Goal: Task Accomplishment & Management: Use online tool/utility

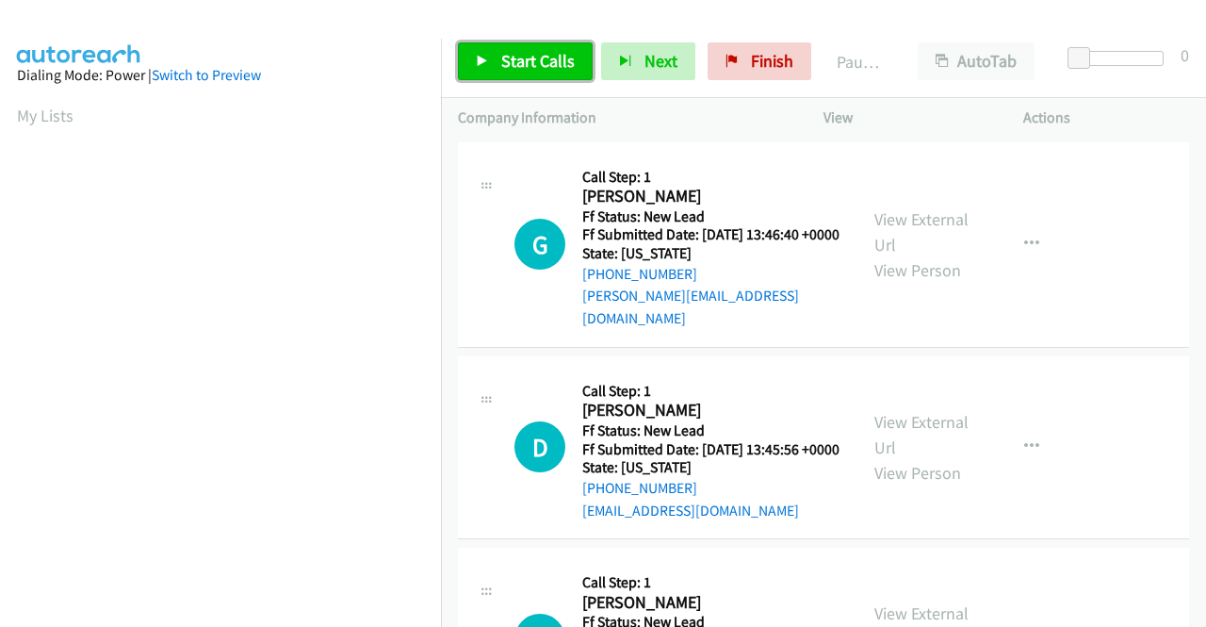
click at [503, 61] on span "Start Calls" at bounding box center [537, 61] width 73 height 22
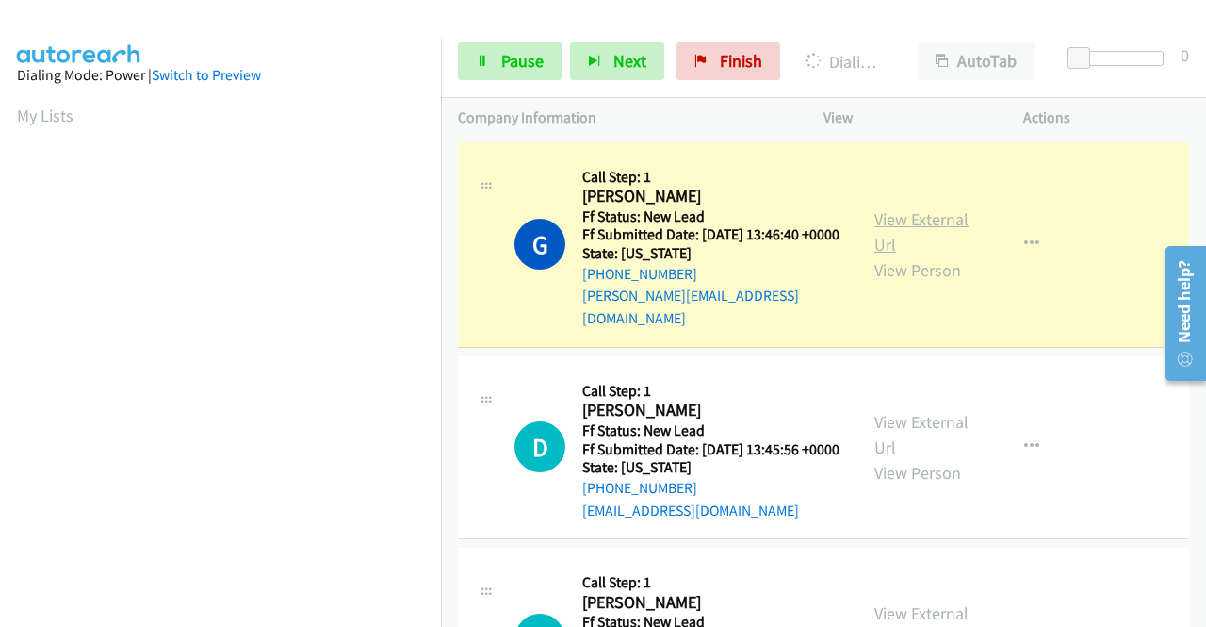
click at [931, 217] on link "View External Url" at bounding box center [921, 231] width 94 height 47
click at [912, 427] on link "View External Url" at bounding box center [921, 434] width 94 height 47
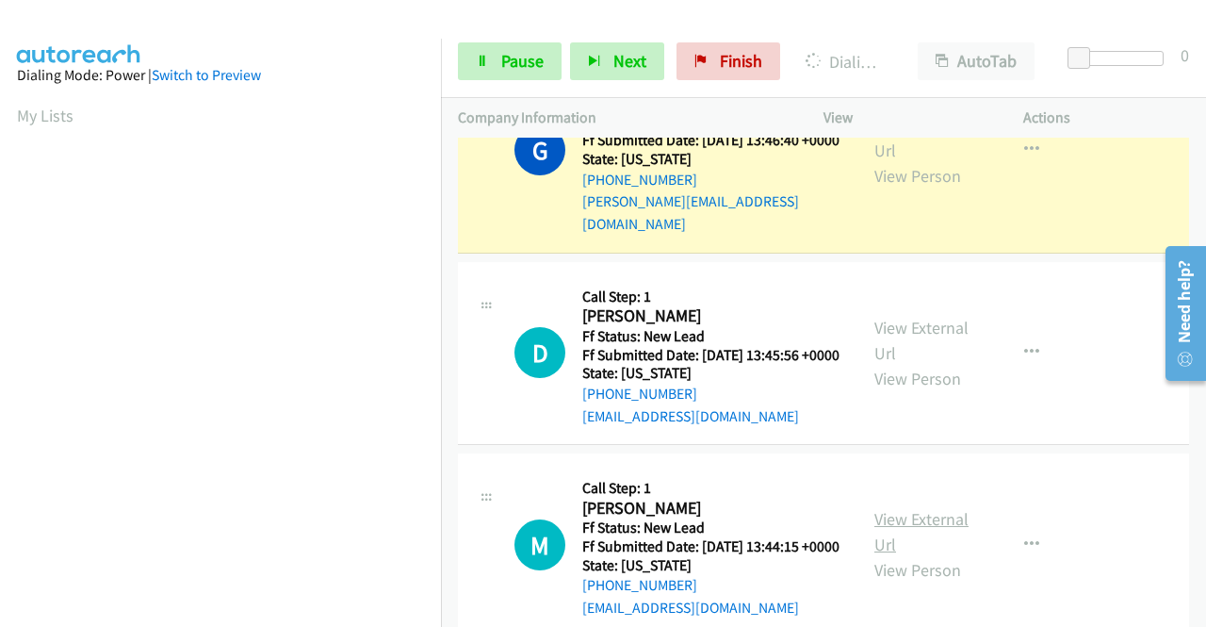
click at [930, 544] on link "View External Url" at bounding box center [921, 531] width 94 height 47
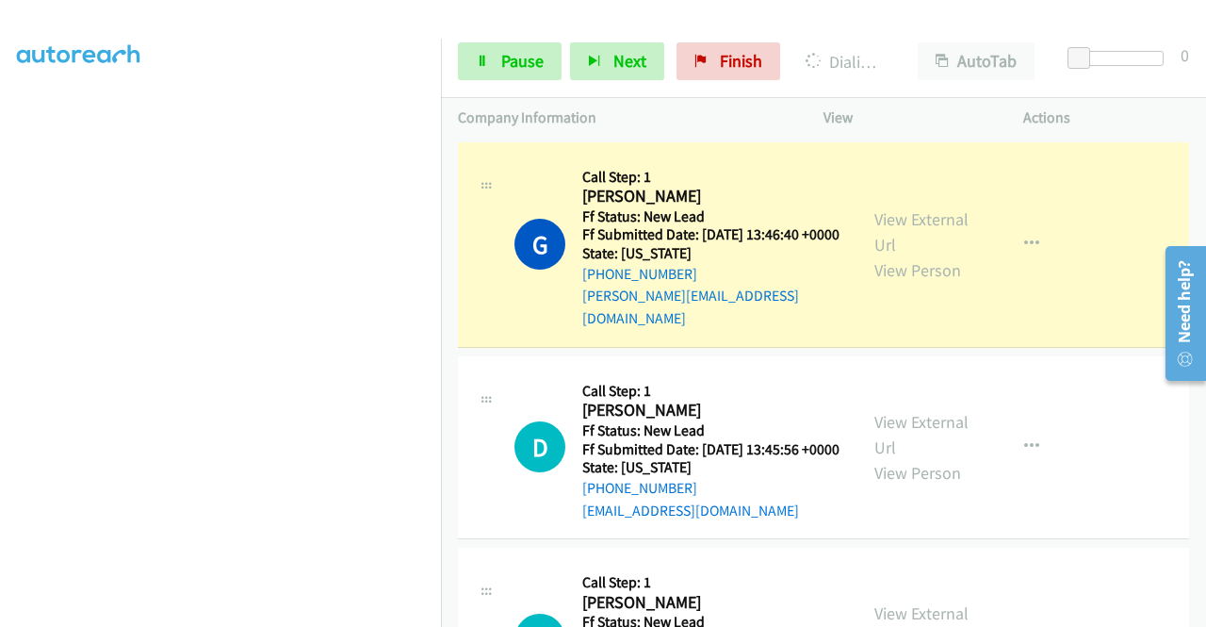
scroll to position [389, 0]
click at [489, 78] on link "Pause" at bounding box center [510, 61] width 104 height 38
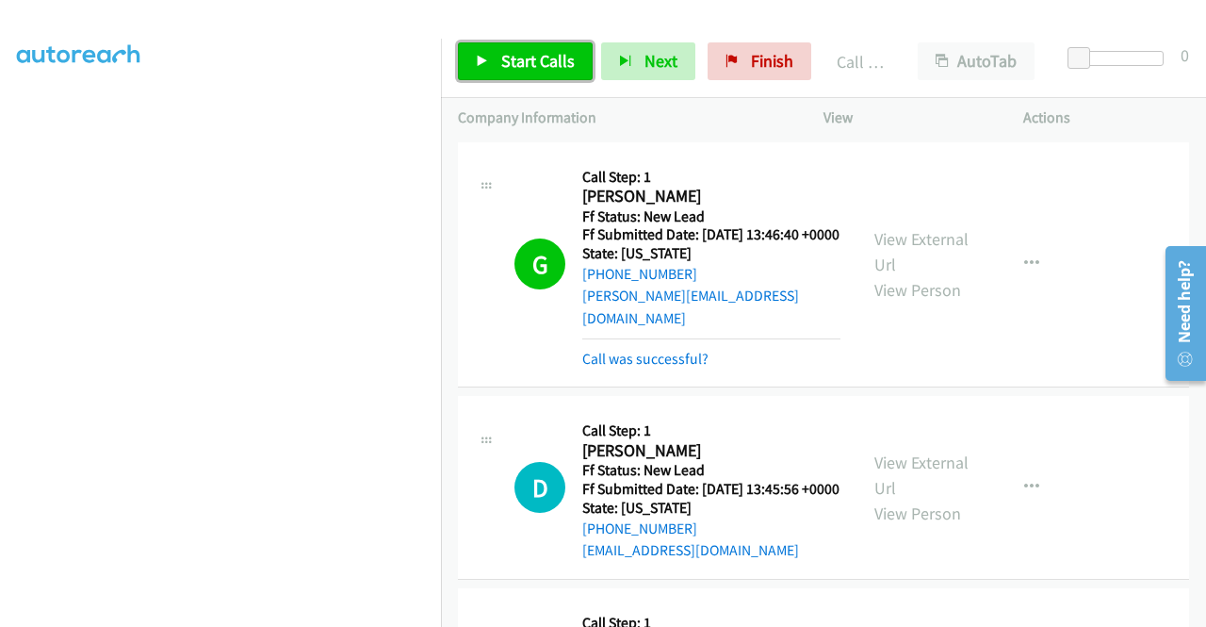
click at [510, 63] on span "Start Calls" at bounding box center [537, 61] width 73 height 22
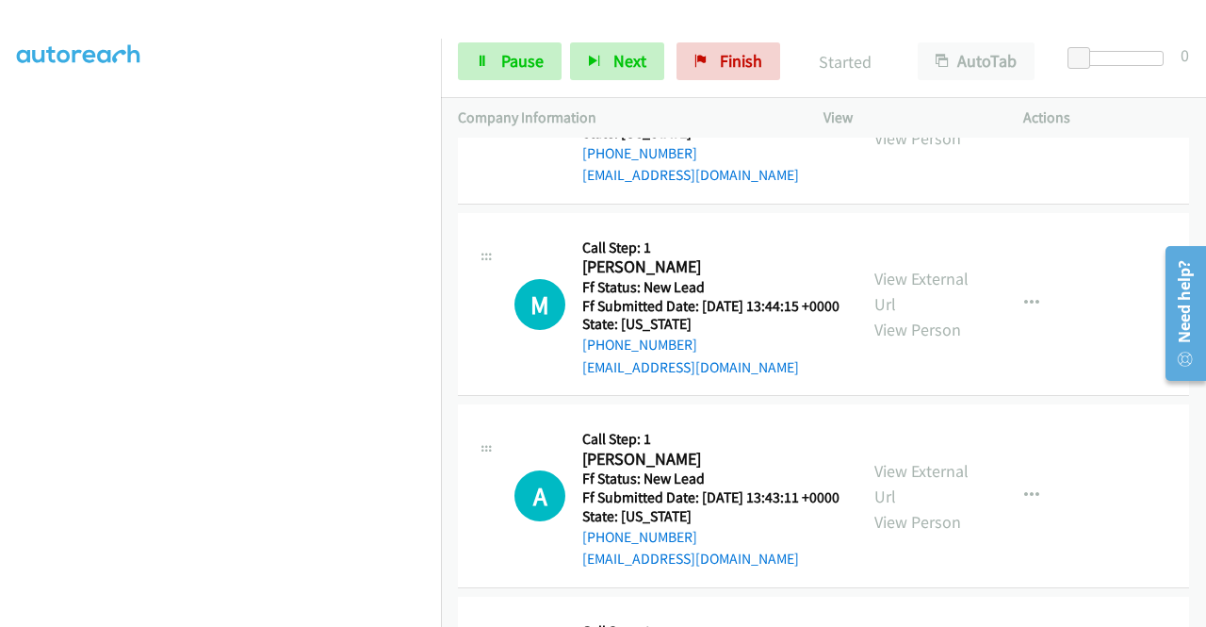
scroll to position [377, 0]
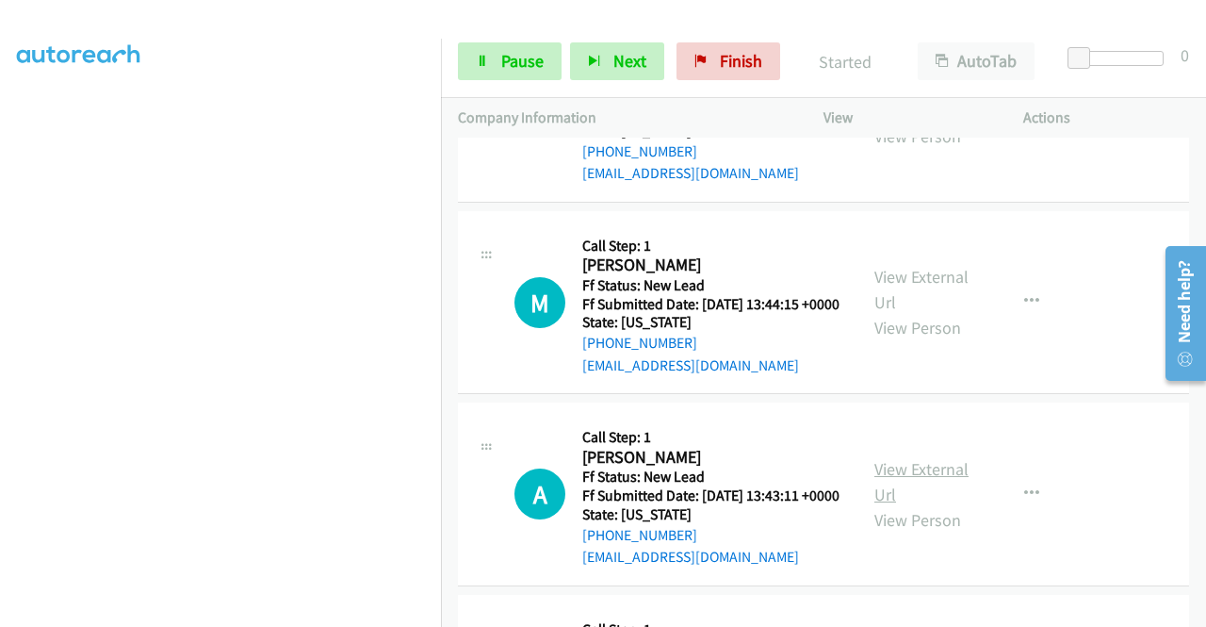
click at [919, 505] on link "View External Url" at bounding box center [921, 481] width 94 height 47
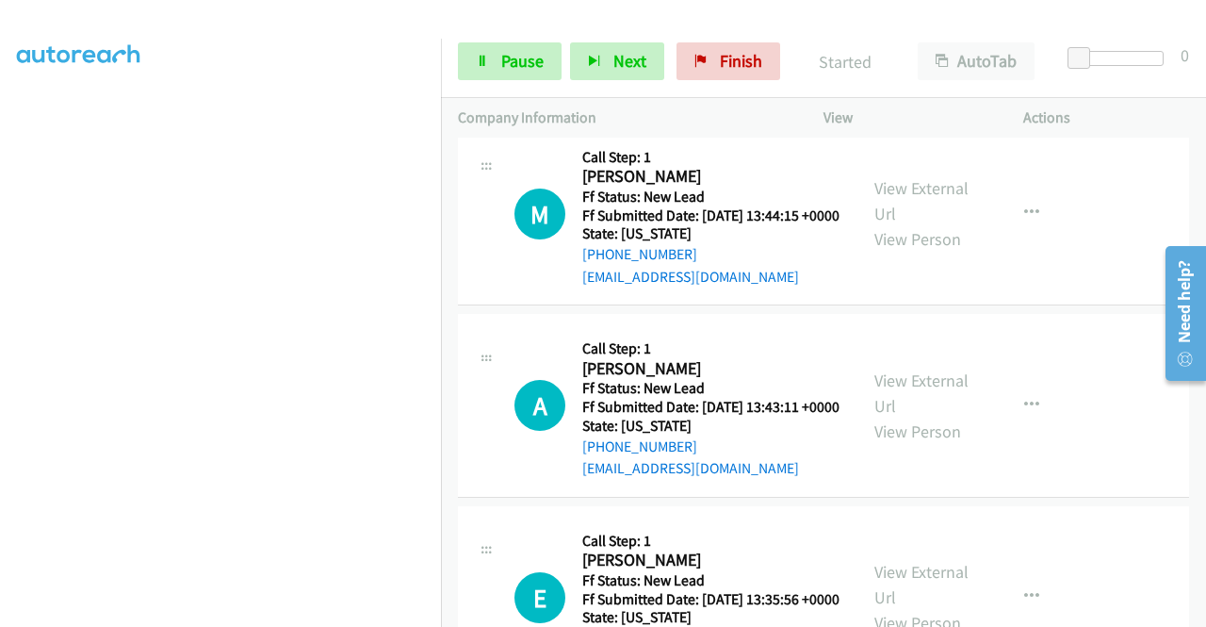
scroll to position [565, 0]
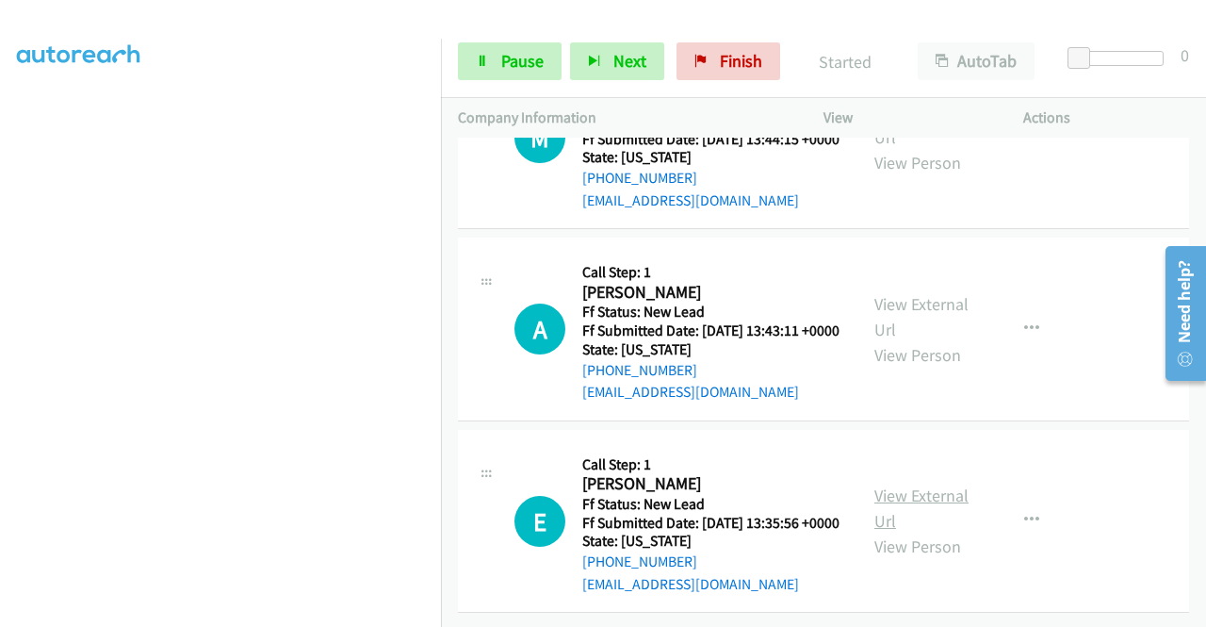
click at [947, 527] on link "View External Url" at bounding box center [921, 507] width 94 height 47
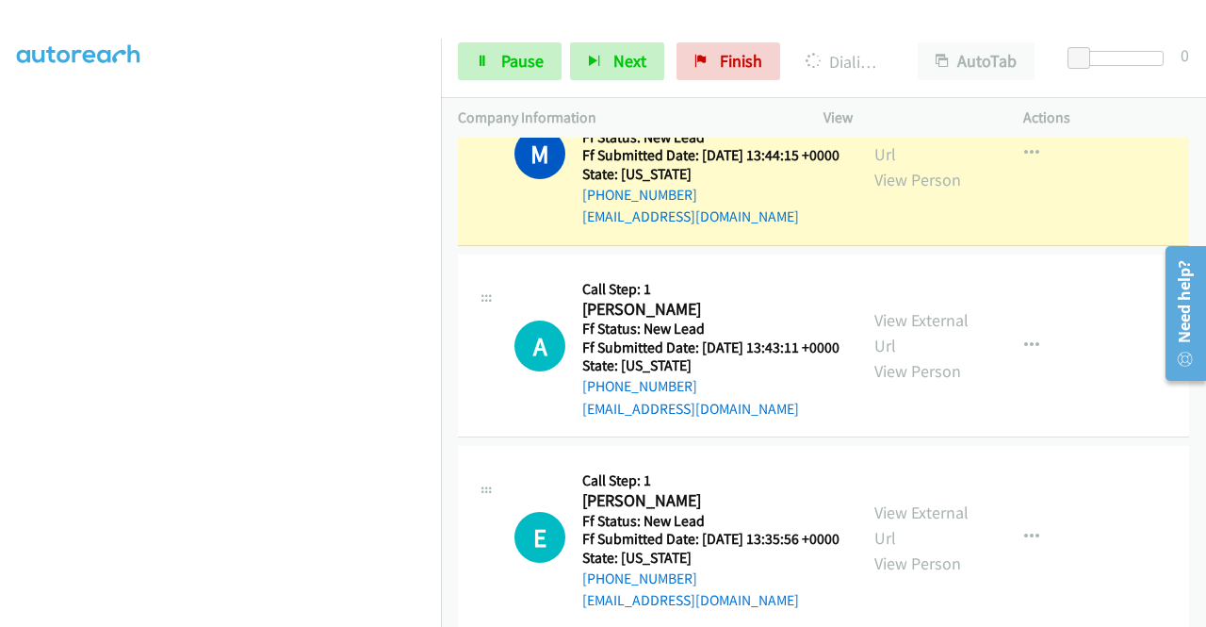
scroll to position [663, 0]
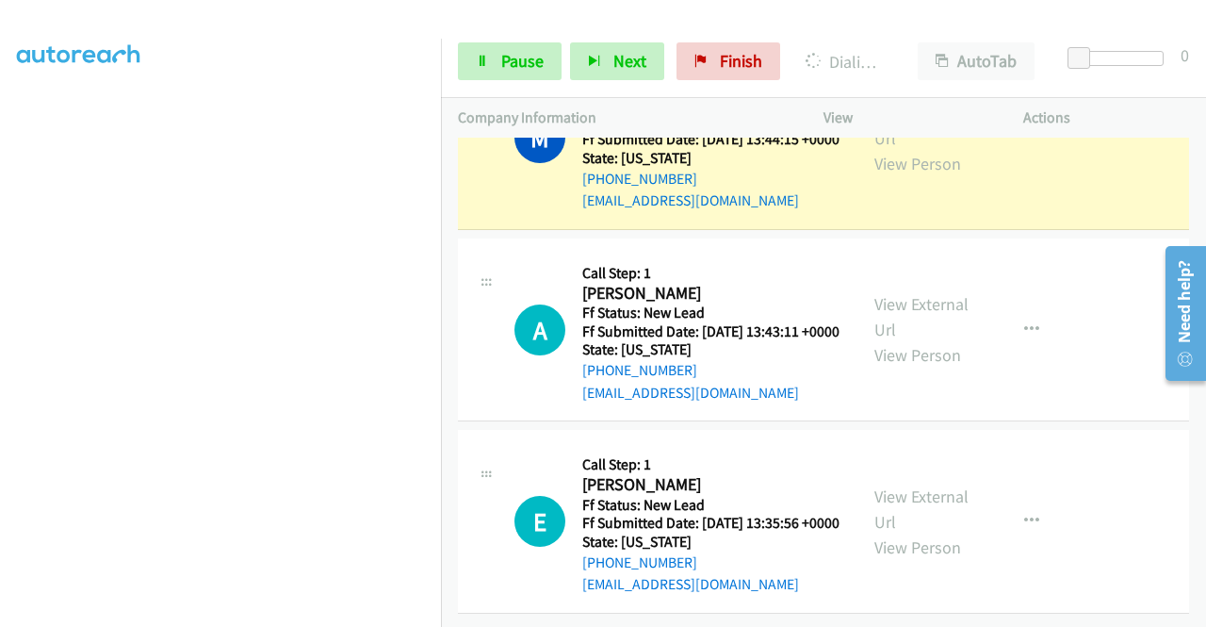
drag, startPoint x: 1023, startPoint y: 390, endPoint x: 641, endPoint y: 473, distance: 391.4
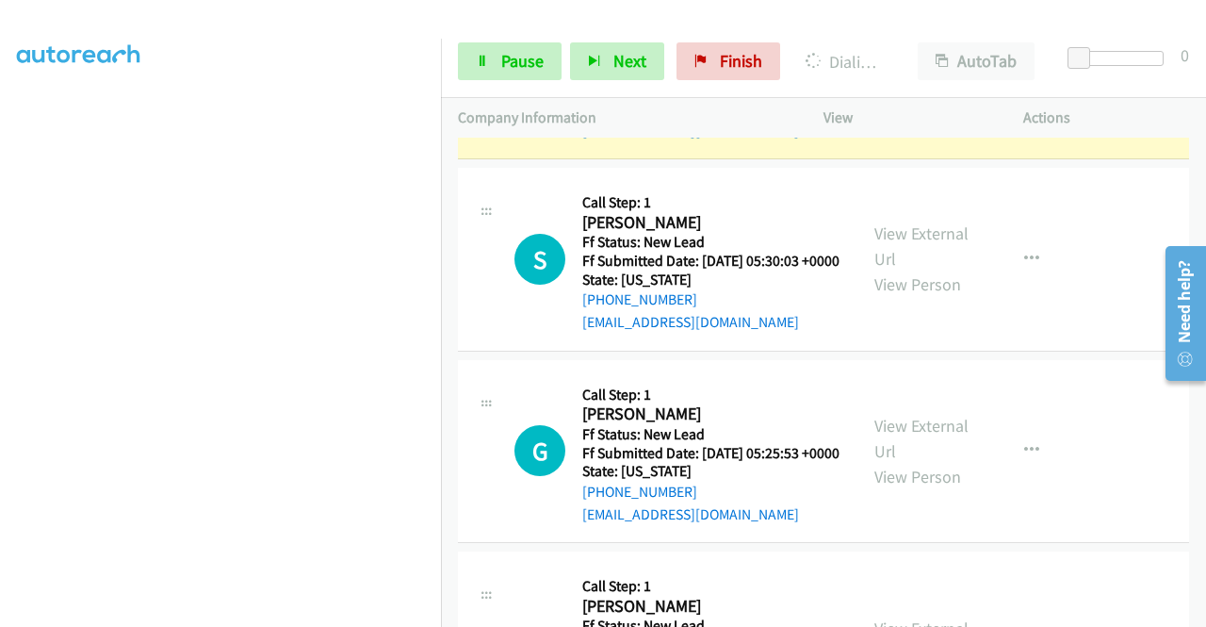
scroll to position [1134, 0]
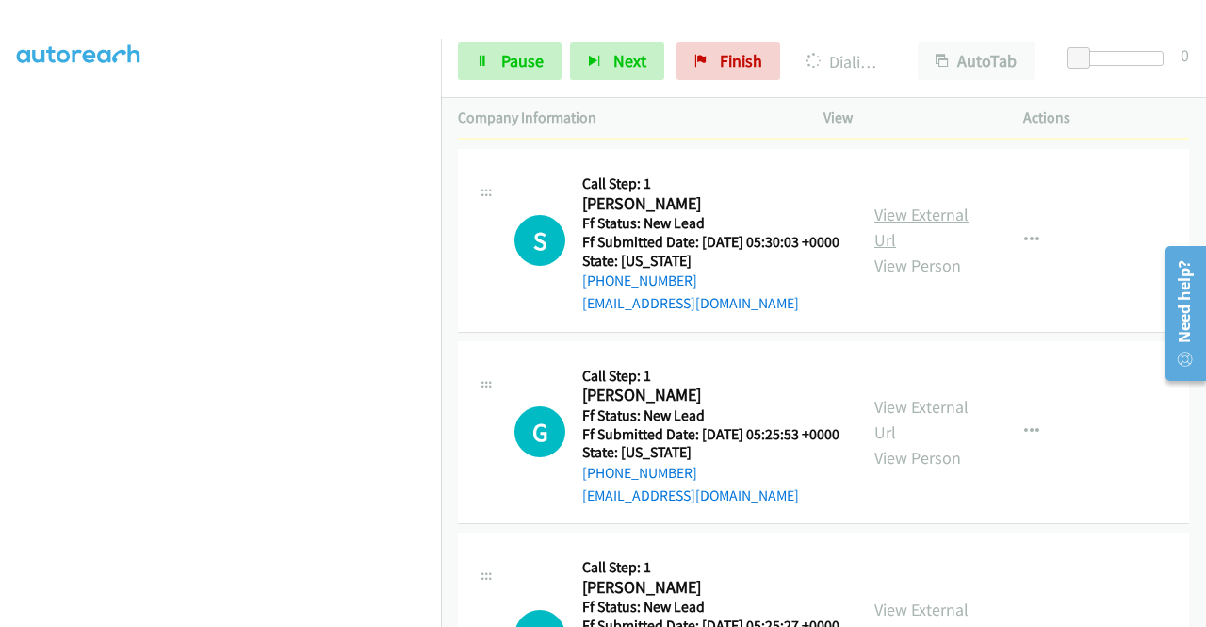
click at [937, 251] on link "View External Url" at bounding box center [921, 227] width 94 height 47
click at [942, 443] on link "View External Url" at bounding box center [921, 419] width 94 height 47
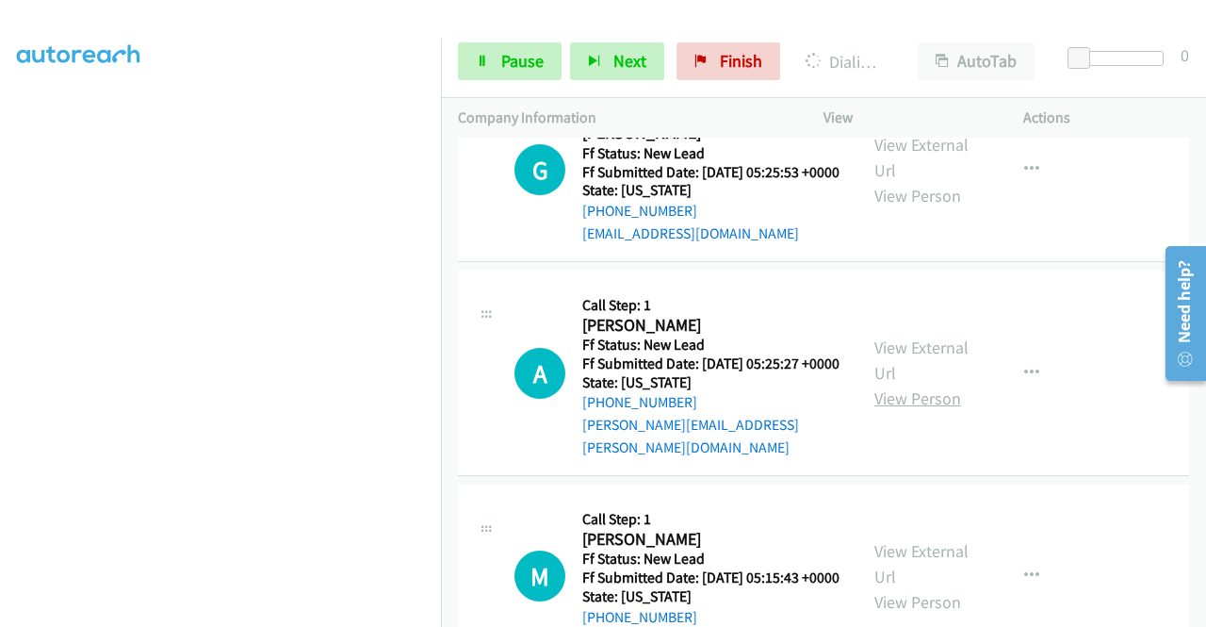
scroll to position [1417, 0]
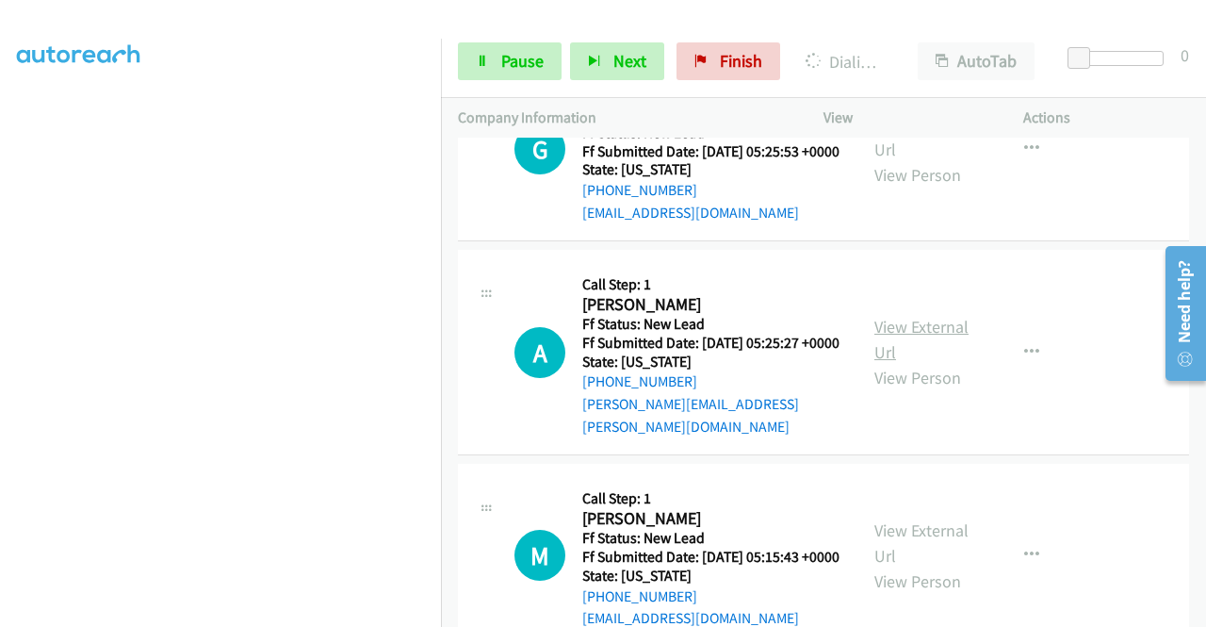
click at [908, 363] on link "View External Url" at bounding box center [921, 339] width 94 height 47
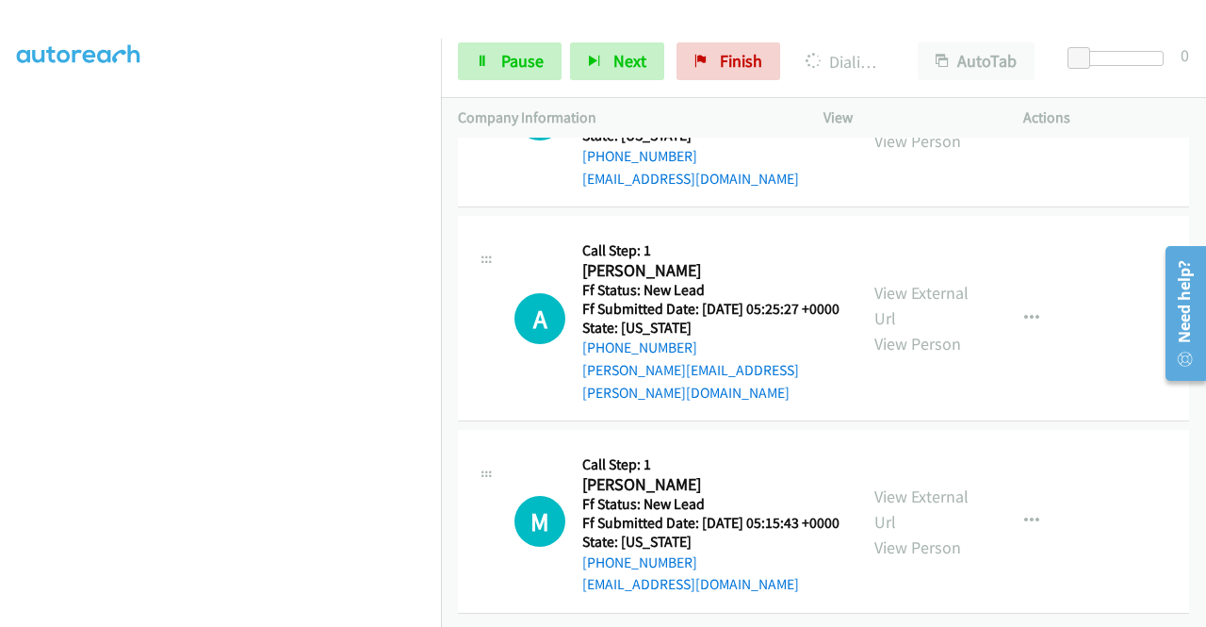
scroll to position [1511, 0]
click at [944, 532] on link "View External Url" at bounding box center [921, 508] width 94 height 47
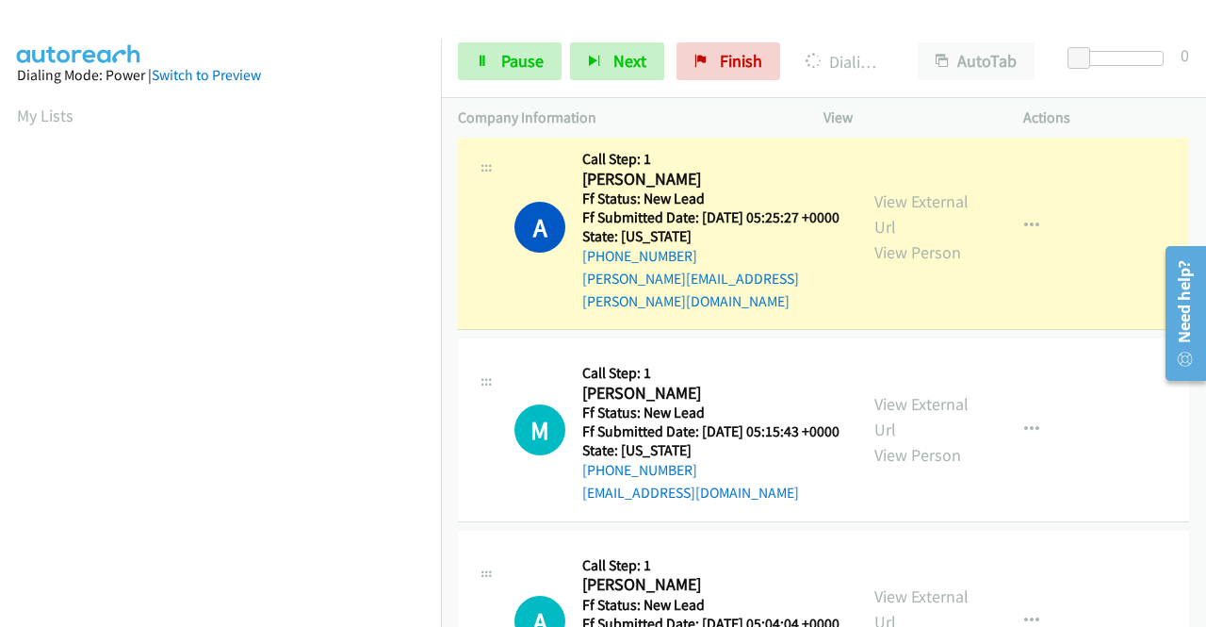
scroll to position [1946, 0]
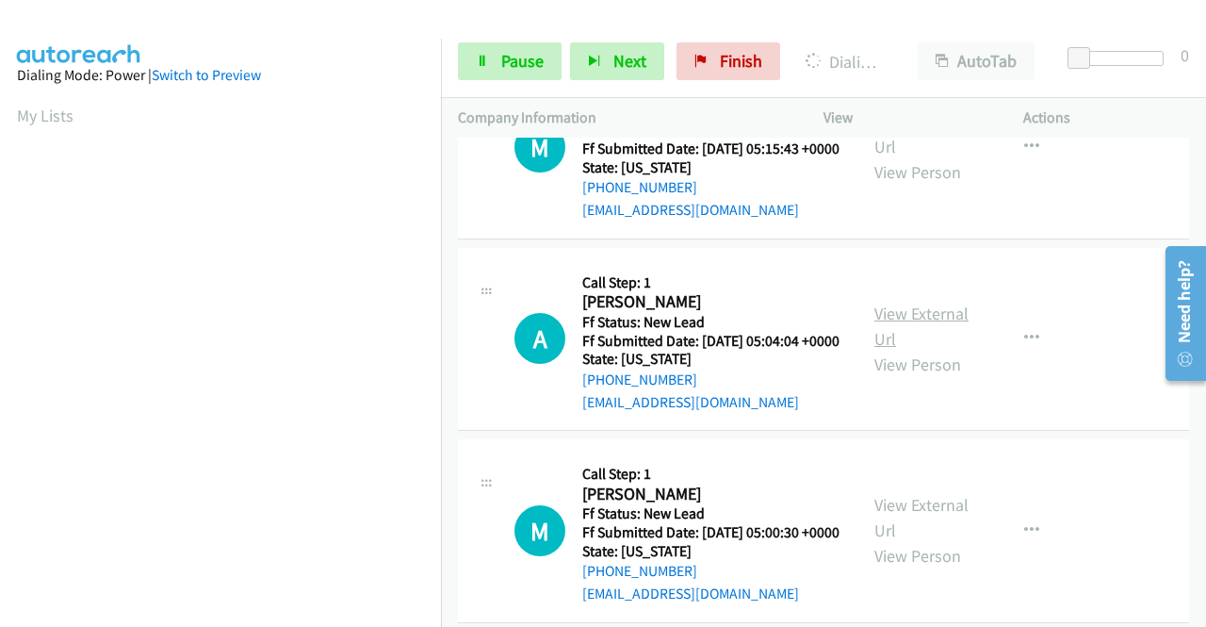
click at [913, 350] on link "View External Url" at bounding box center [921, 325] width 94 height 47
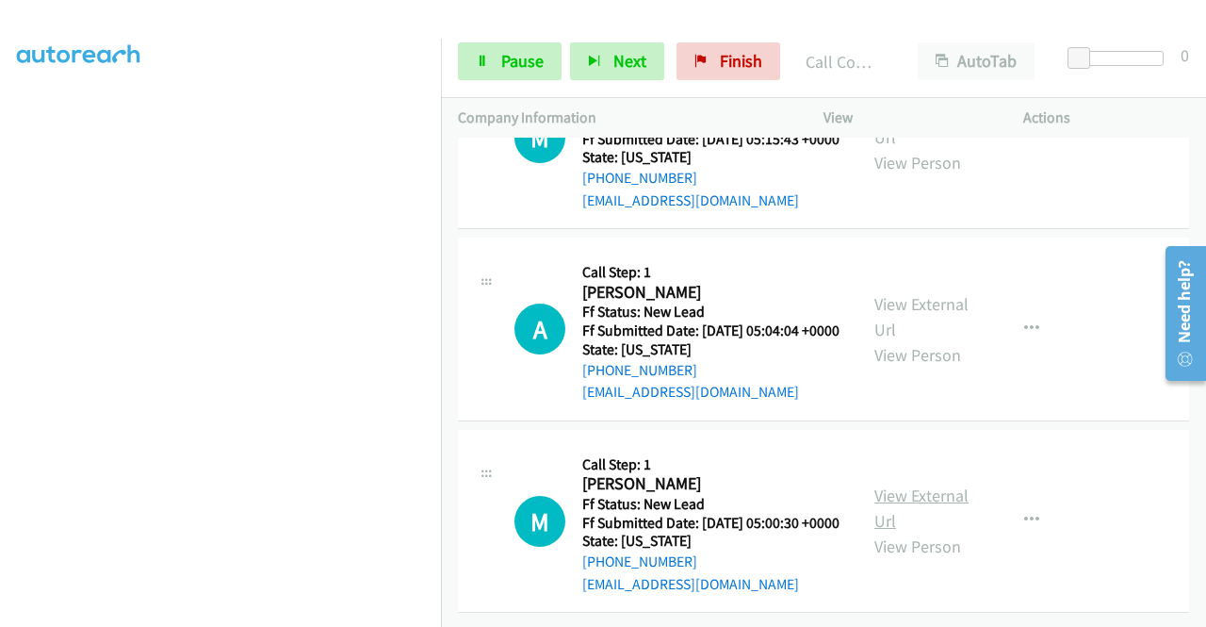
scroll to position [2162, 0]
click at [911, 484] on link "View External Url" at bounding box center [921, 507] width 94 height 47
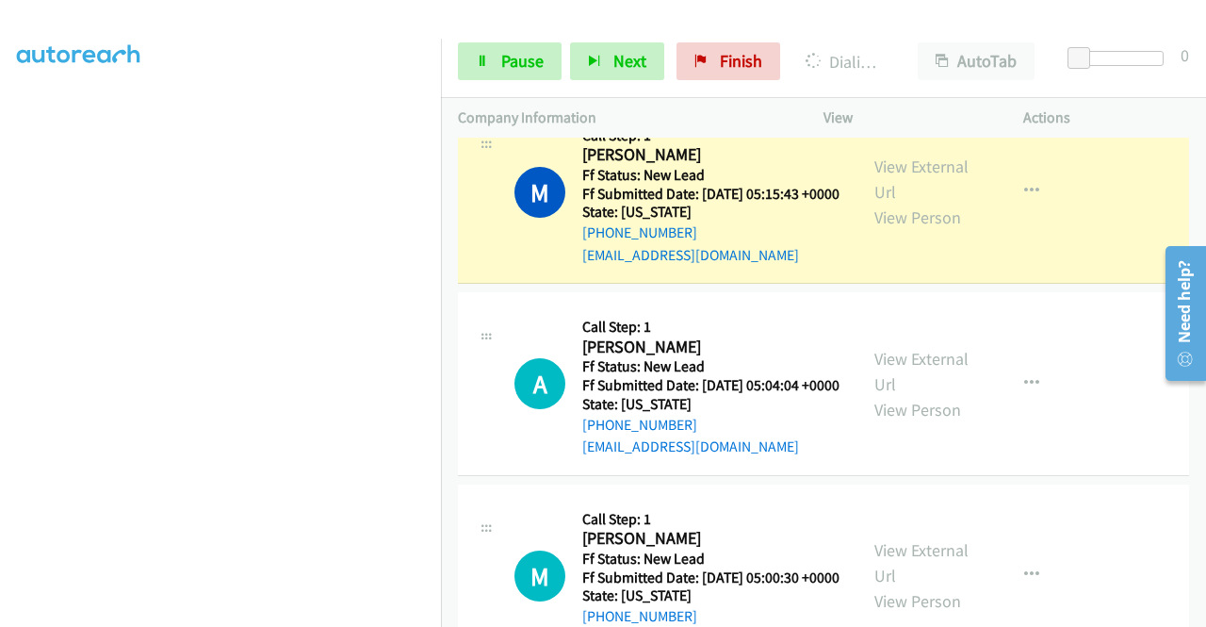
scroll to position [1881, 0]
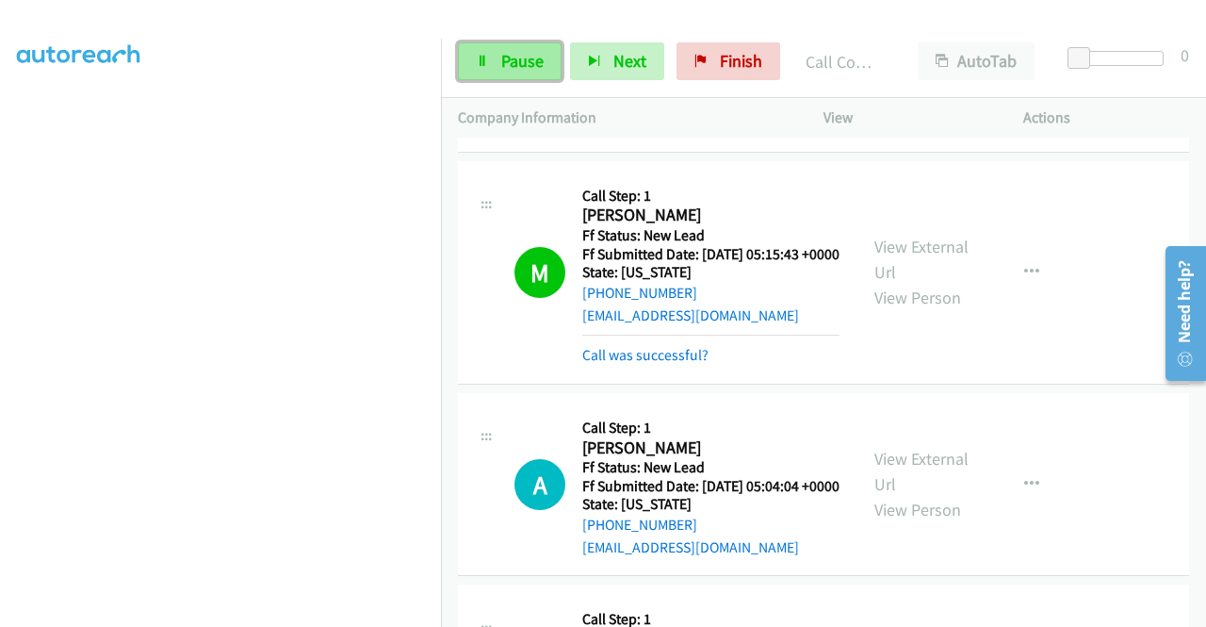
click at [469, 73] on link "Pause" at bounding box center [510, 61] width 104 height 38
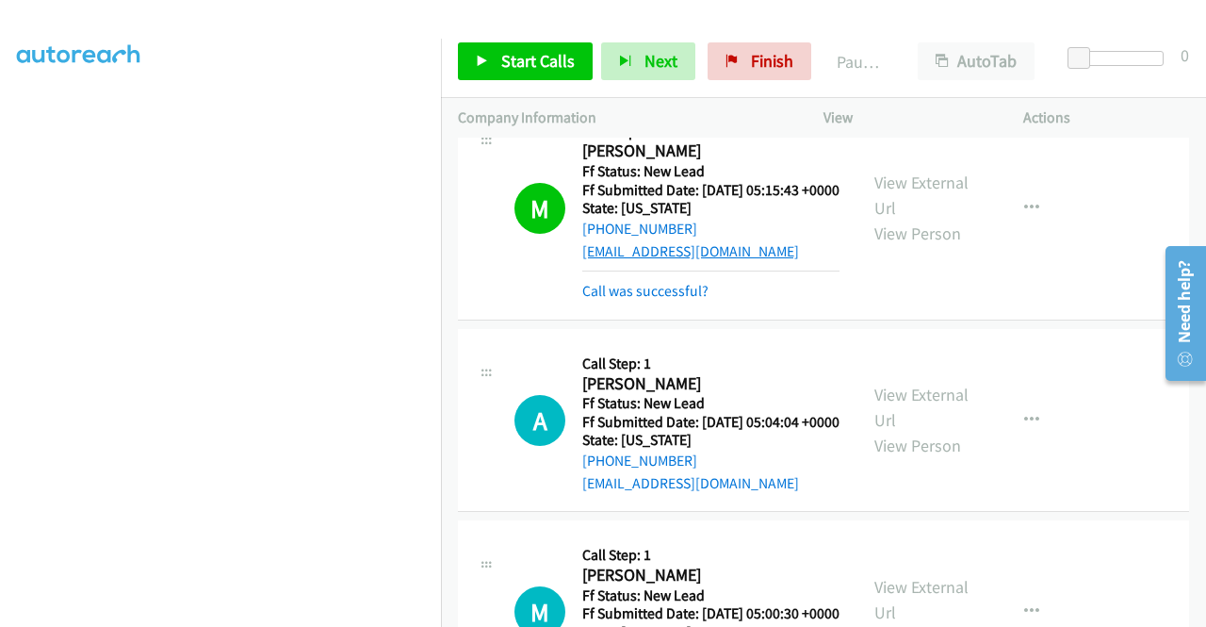
scroll to position [1975, 0]
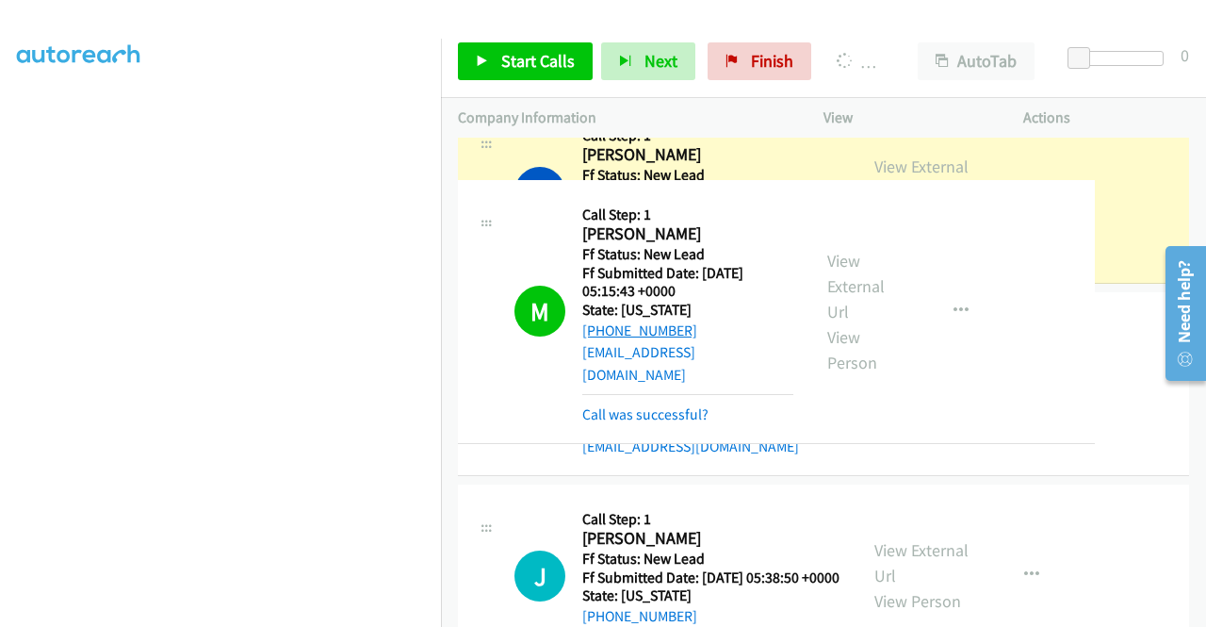
drag, startPoint x: 694, startPoint y: 308, endPoint x: 622, endPoint y: 312, distance: 72.6
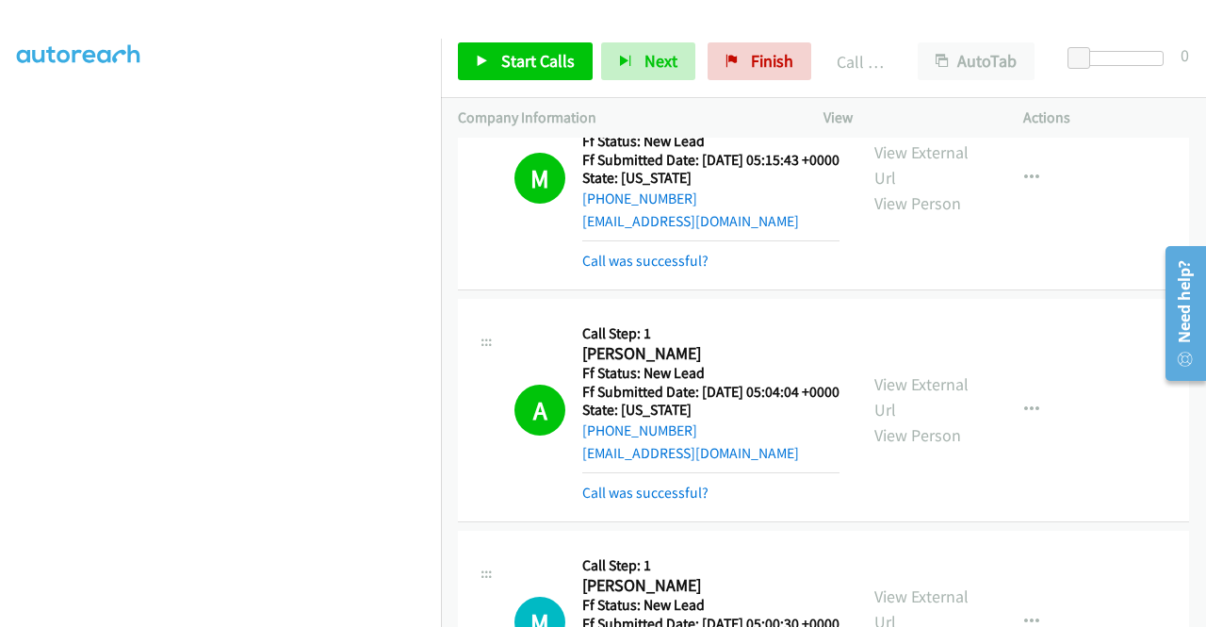
click at [1048, 413] on td "A Callback Scheduled Call Step: 1 Andrea Britt America/New_York Ff Status: New …" at bounding box center [823, 410] width 765 height 232
click at [1045, 411] on td "A Callback Scheduled Call Step: 1 Andrea Britt America/New_York Ff Status: New …" at bounding box center [823, 410] width 765 height 232
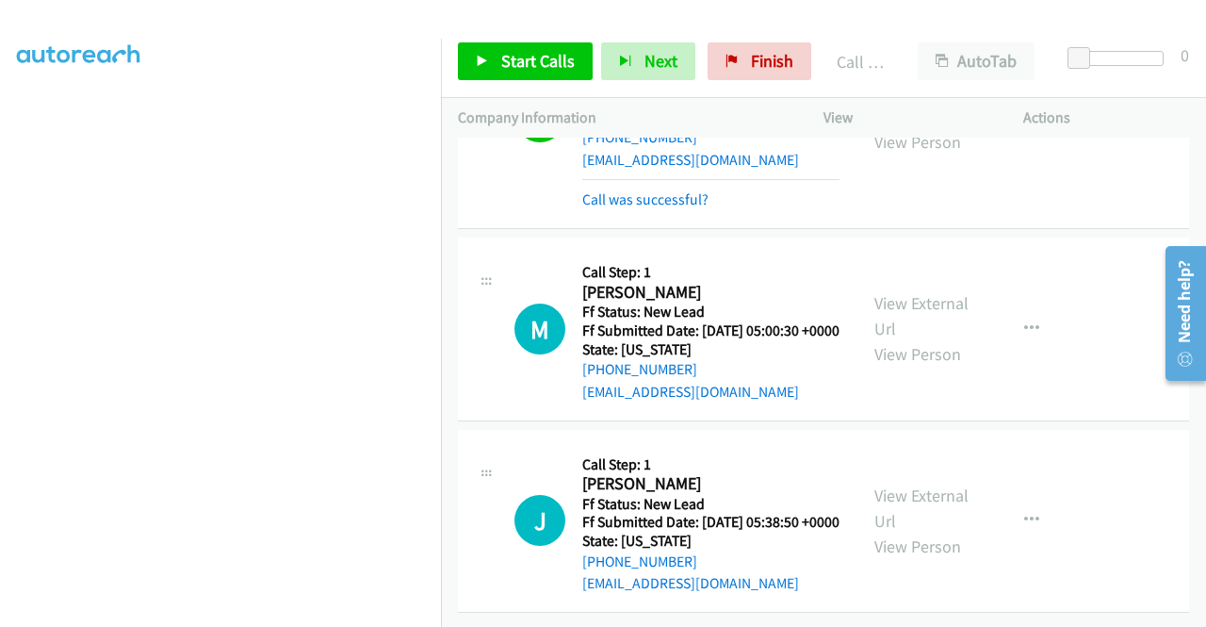
scroll to position [2452, 0]
click at [752, 59] on span "Finish" at bounding box center [772, 61] width 42 height 22
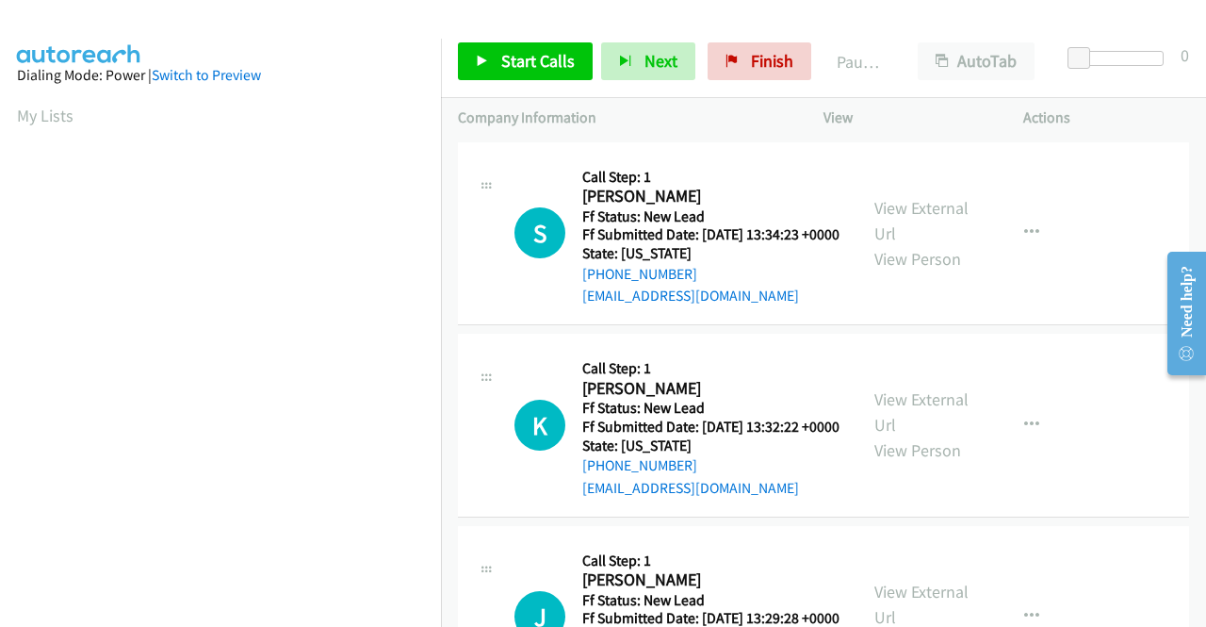
click at [1025, 347] on td "K Callback Scheduled Call Step: 1 Kimberly Barton America/Chicago Ff Status: Ne…" at bounding box center [823, 426] width 765 height 192
click at [921, 212] on link "View External Url" at bounding box center [921, 220] width 94 height 47
click at [922, 431] on link "View External Url" at bounding box center [921, 411] width 94 height 47
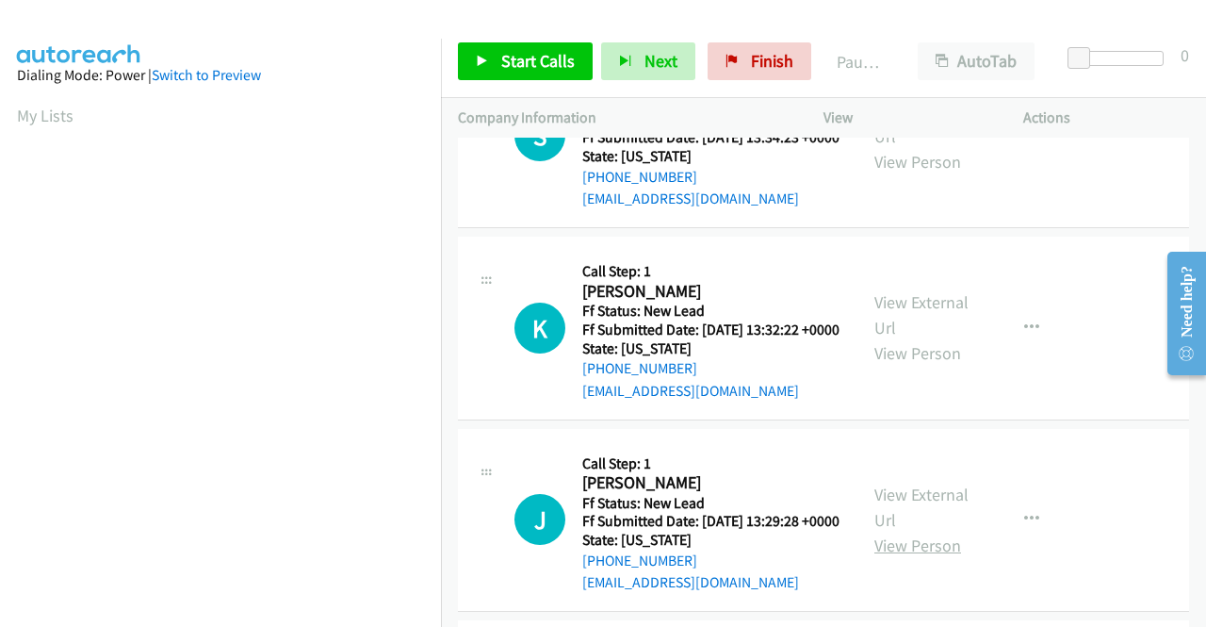
scroll to position [188, 0]
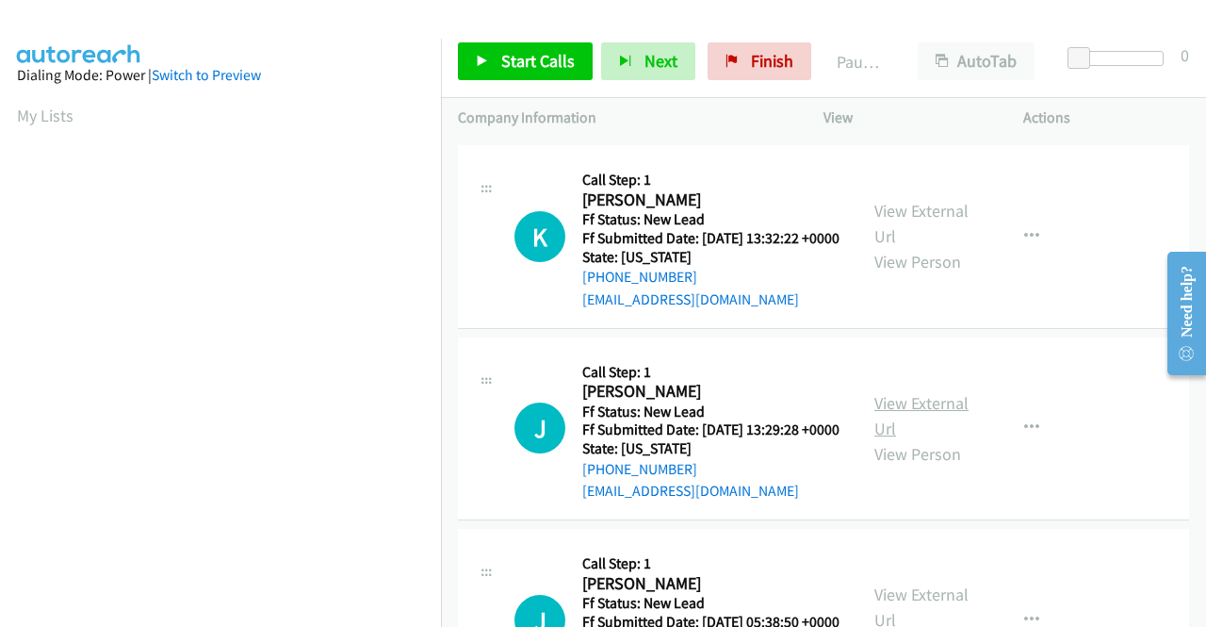
click at [935, 437] on link "View External Url" at bounding box center [921, 415] width 94 height 47
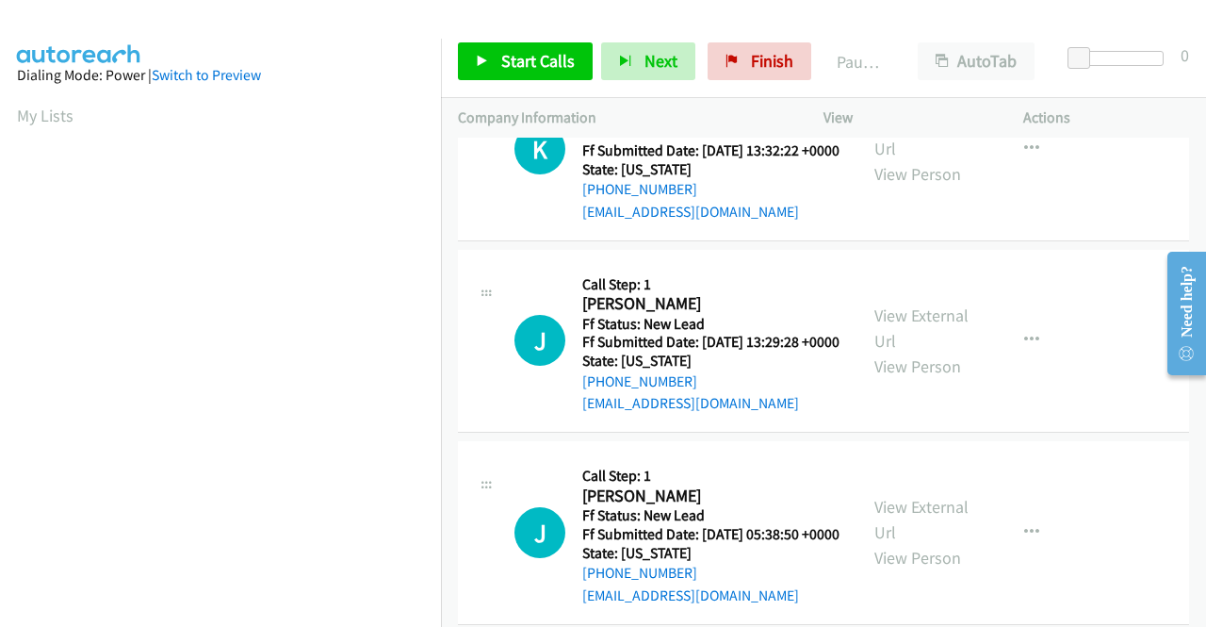
scroll to position [377, 0]
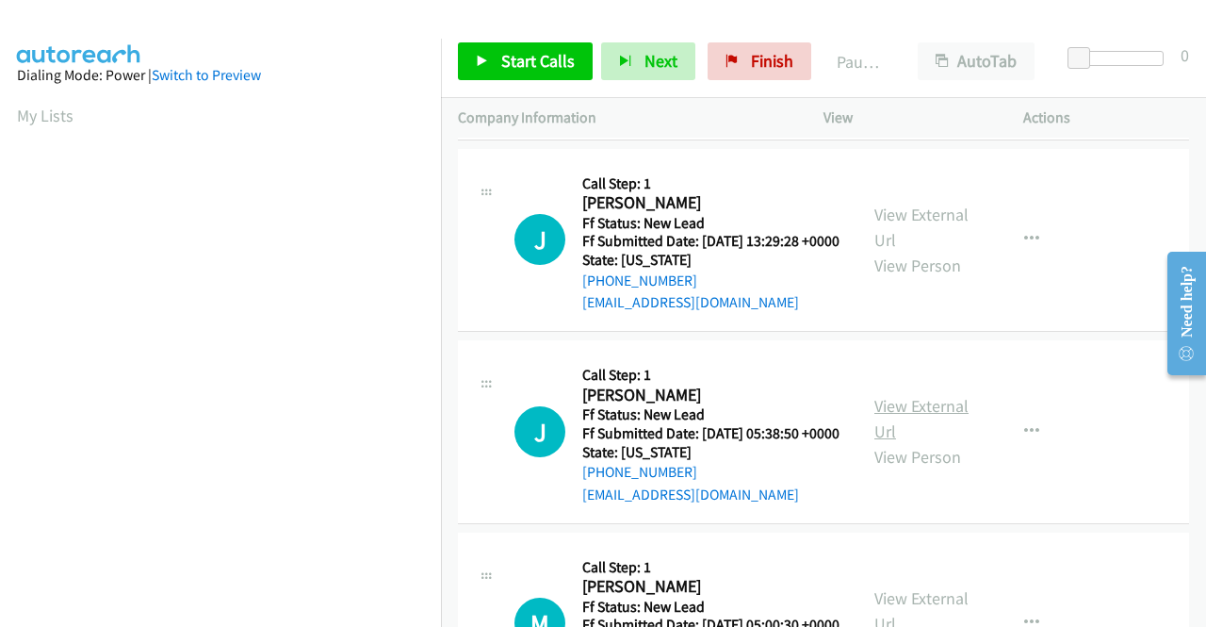
click at [920, 442] on link "View External Url" at bounding box center [921, 418] width 94 height 47
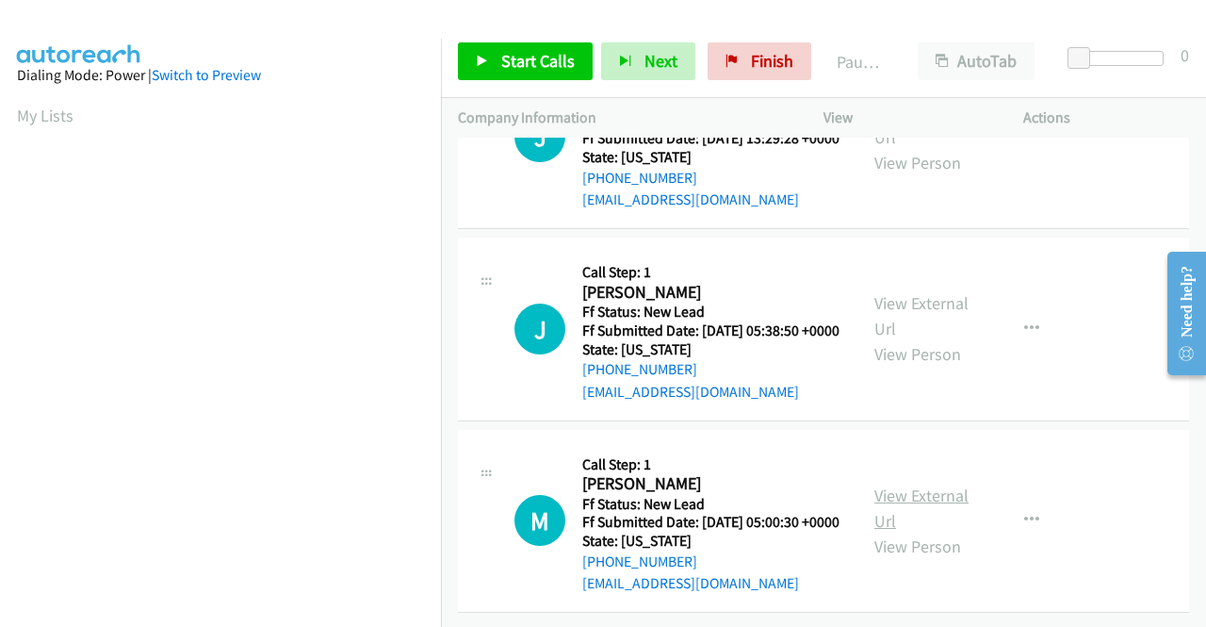
scroll to position [565, 0]
click at [903, 496] on link "View External Url" at bounding box center [921, 507] width 94 height 47
click at [537, 65] on span "Start Calls" at bounding box center [537, 61] width 73 height 22
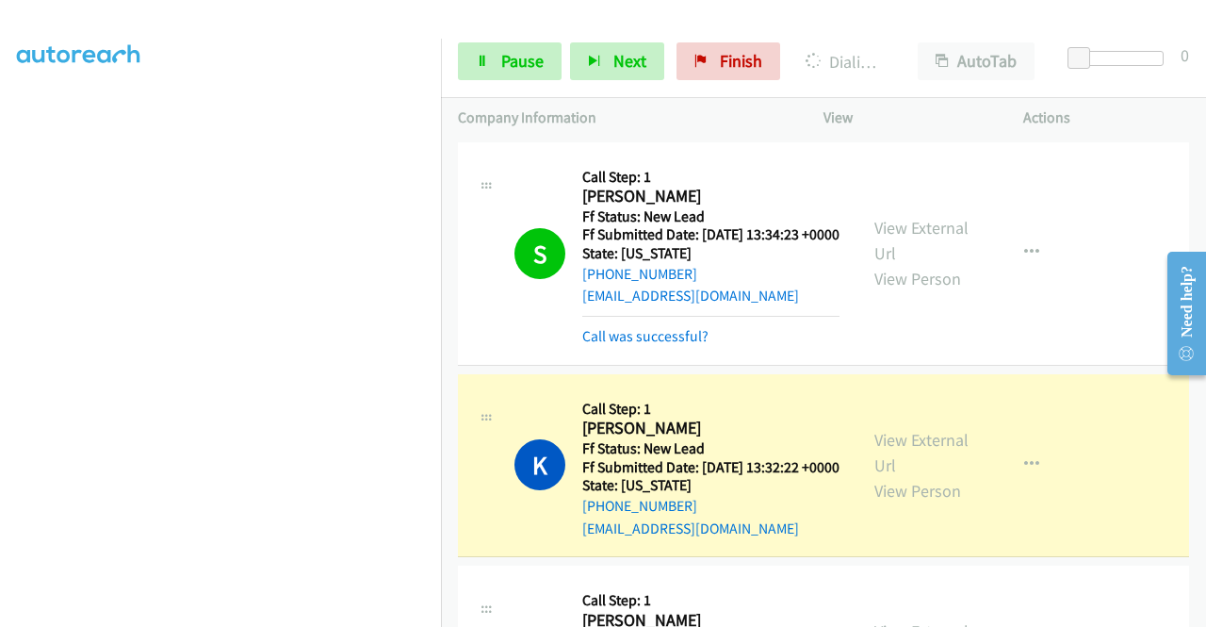
scroll to position [0, 0]
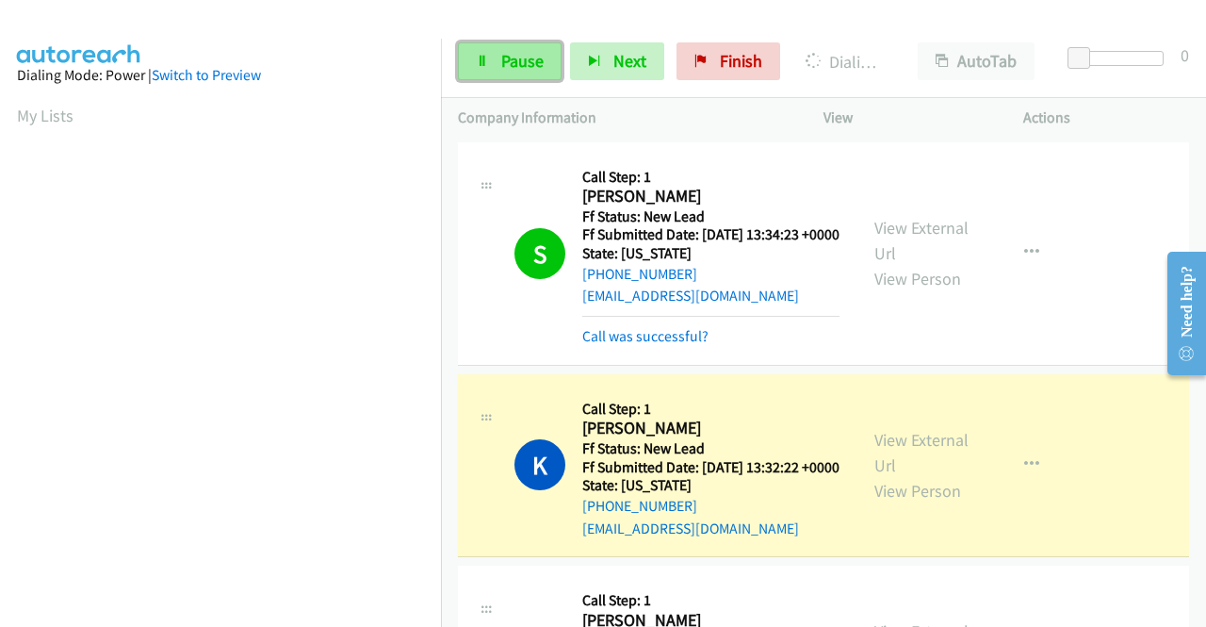
click at [512, 64] on span "Pause" at bounding box center [522, 61] width 42 height 22
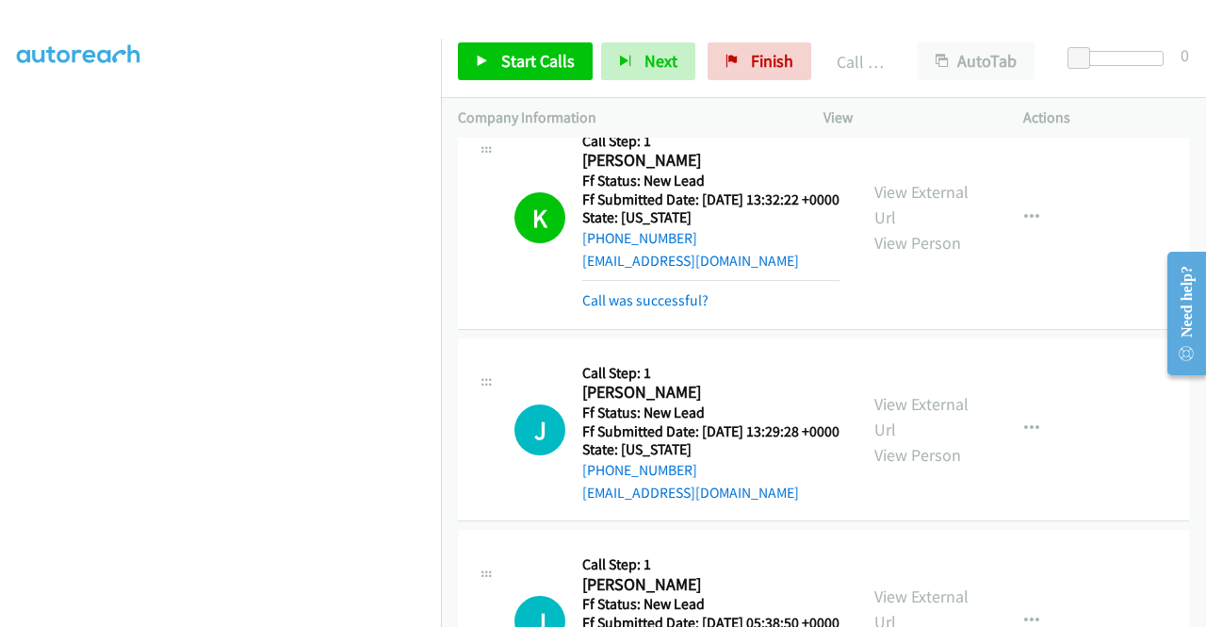
scroll to position [377, 0]
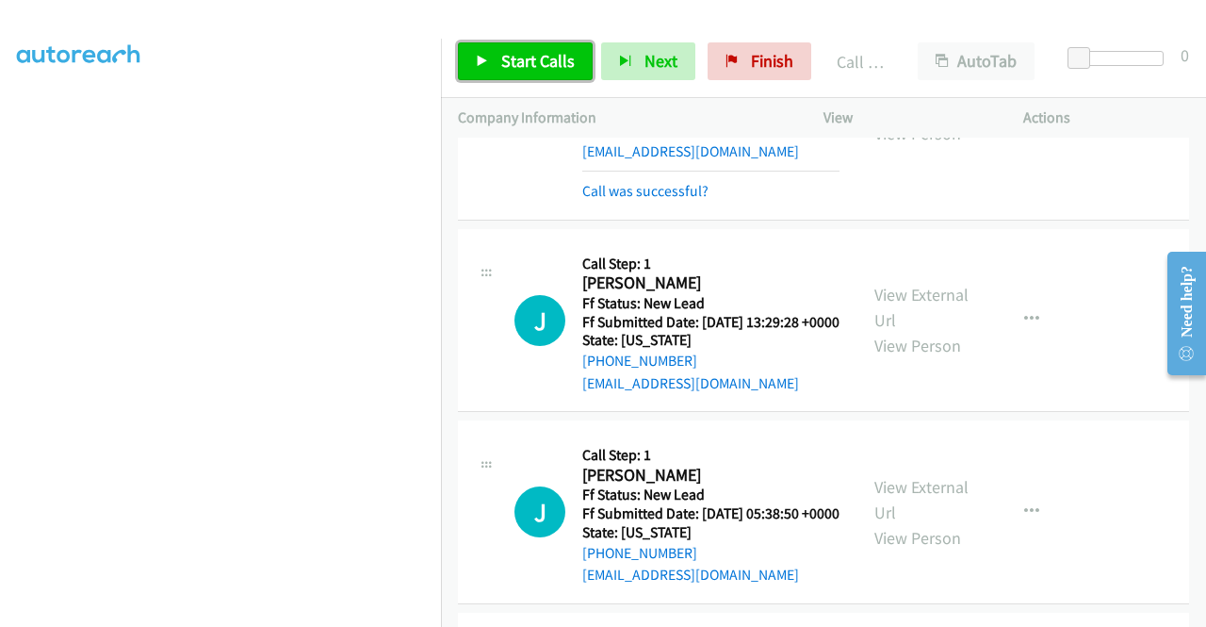
click at [508, 63] on span "Start Calls" at bounding box center [537, 61] width 73 height 22
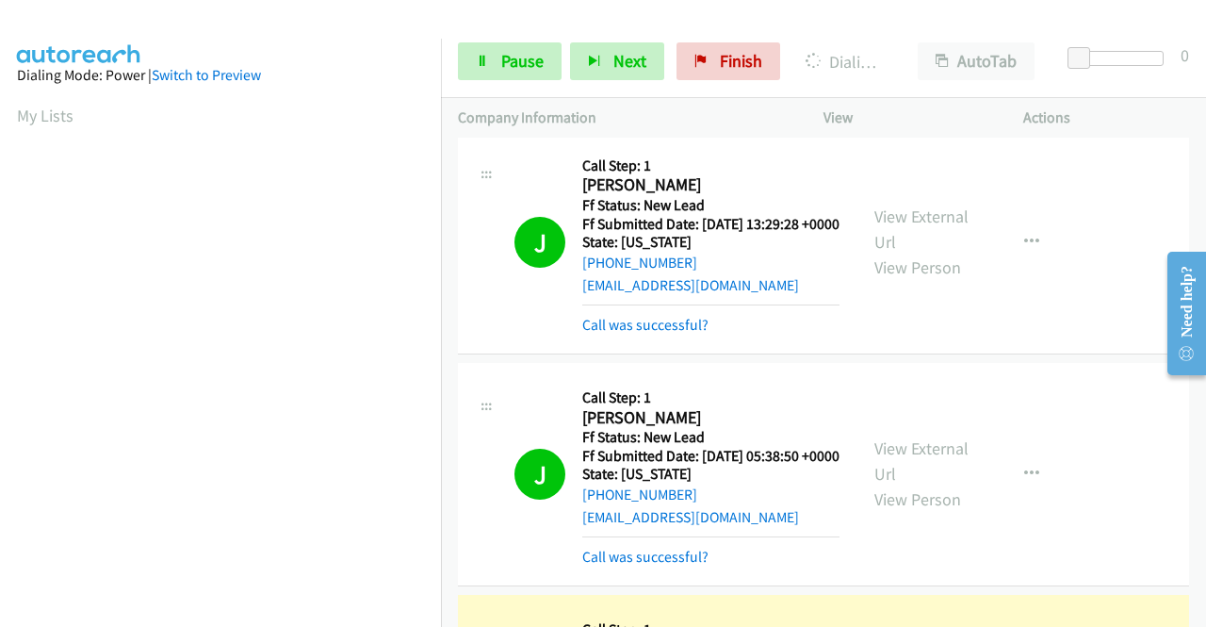
scroll to position [430, 0]
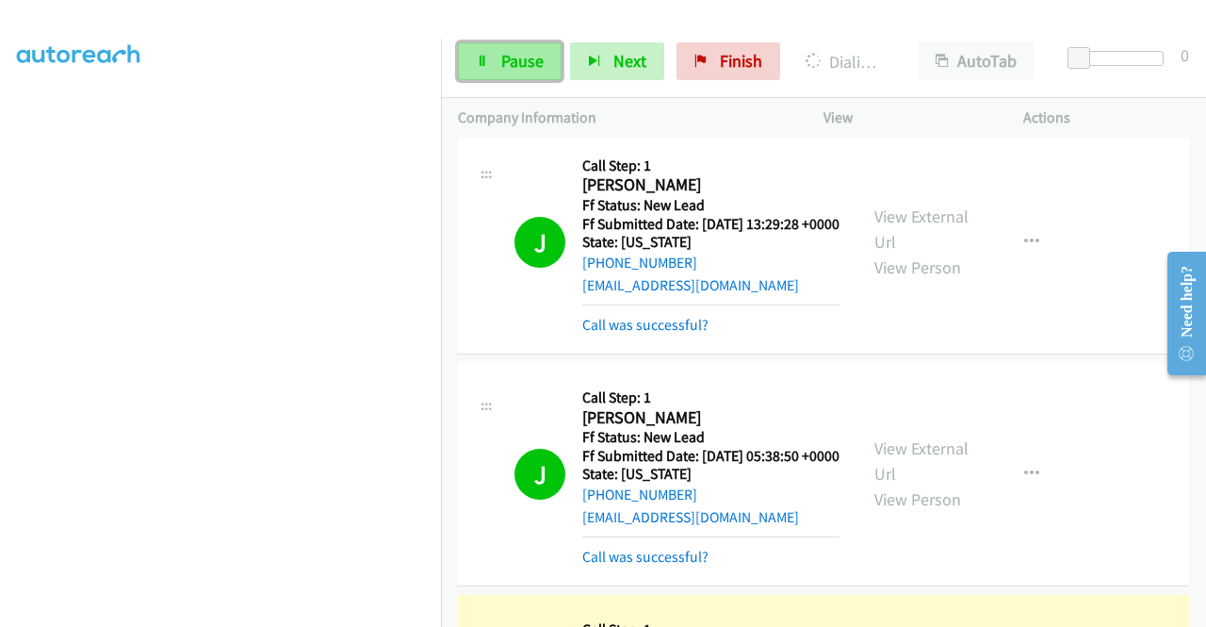
click at [524, 59] on span "Pause" at bounding box center [522, 61] width 42 height 22
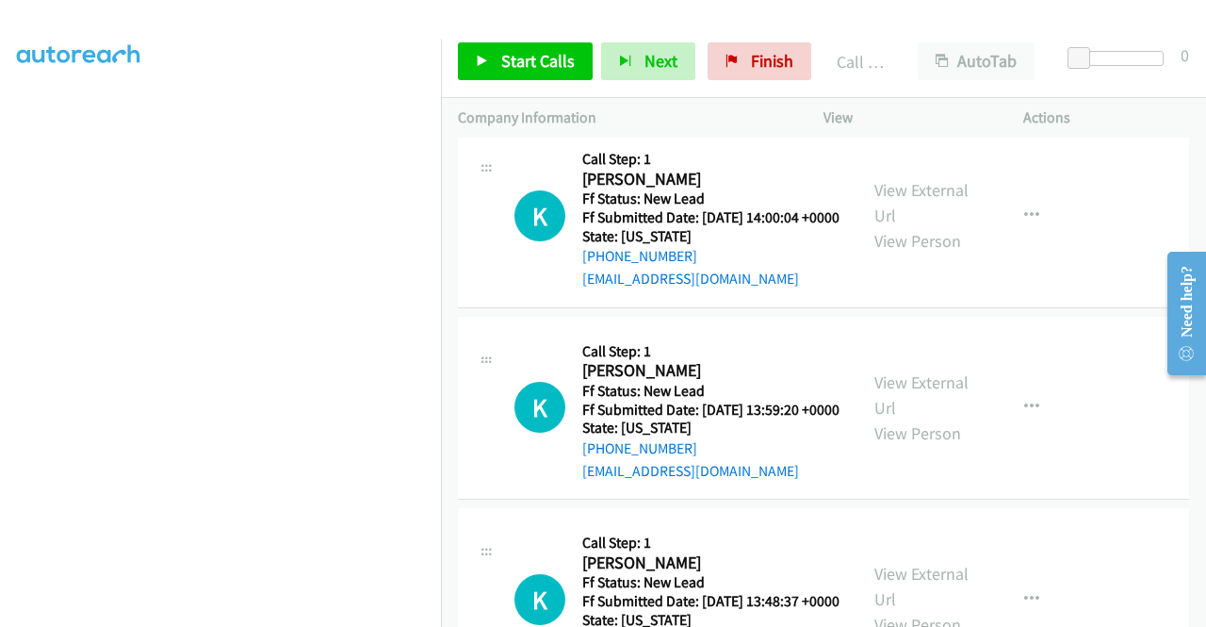
scroll to position [1229, 0]
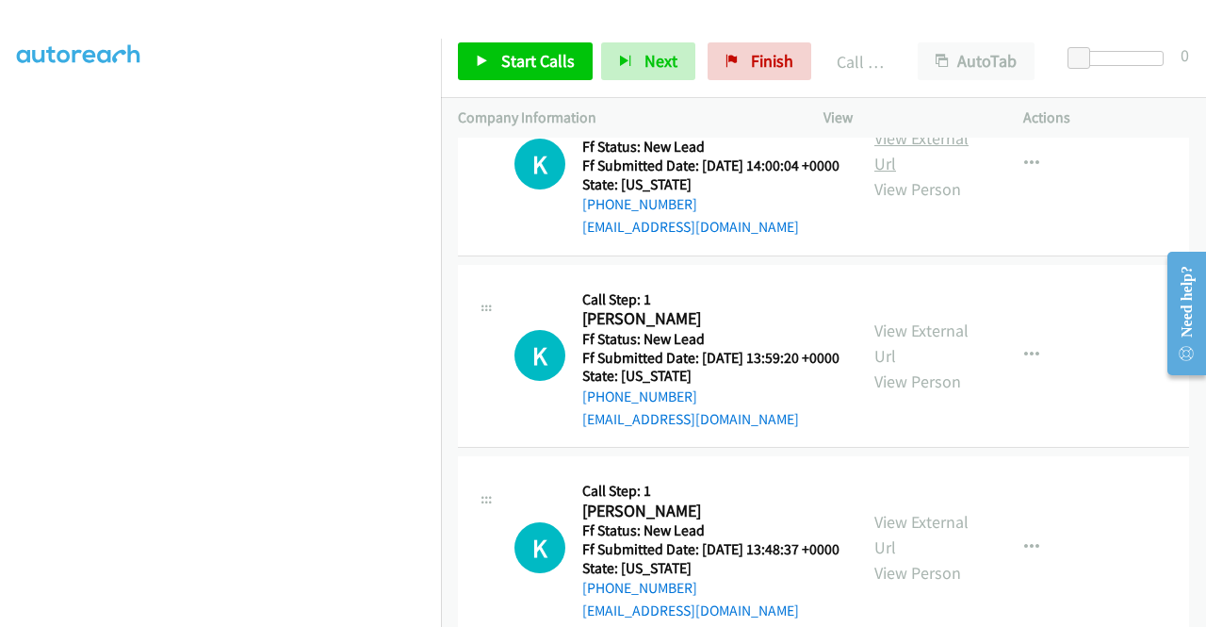
click at [929, 174] on link "View External Url" at bounding box center [921, 150] width 94 height 47
click at [945, 366] on link "View External Url" at bounding box center [921, 342] width 94 height 47
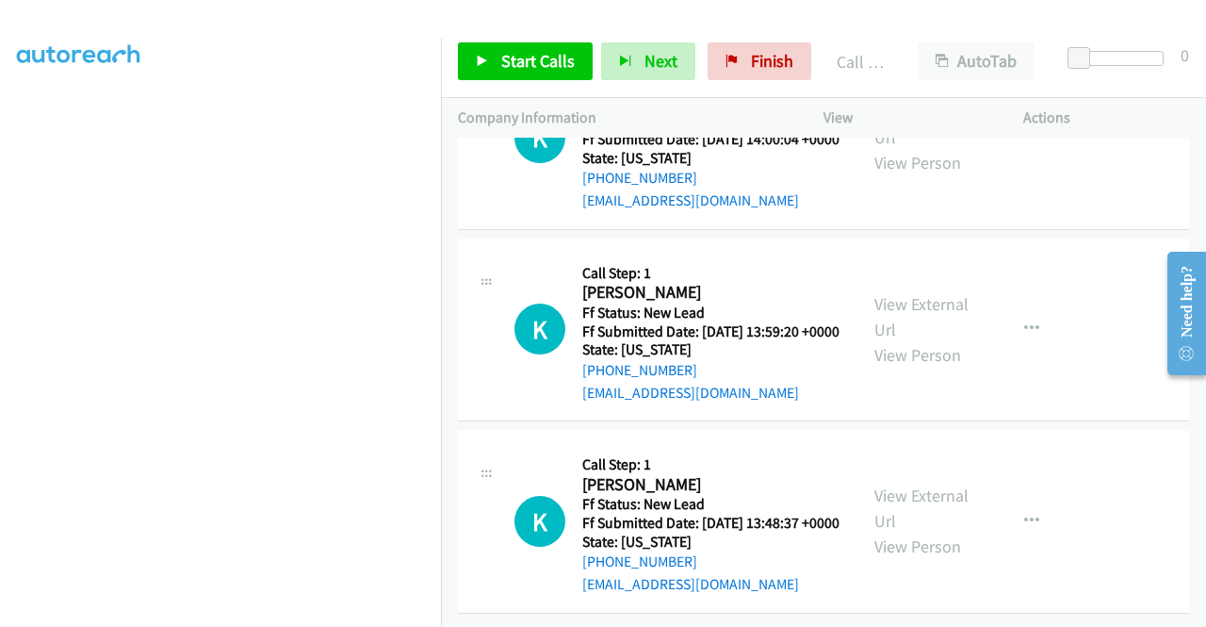
scroll to position [1323, 0]
click at [920, 531] on link "View External Url" at bounding box center [921, 507] width 94 height 47
drag, startPoint x: 536, startPoint y: 61, endPoint x: 643, endPoint y: 70, distance: 106.8
click at [536, 61] on span "Start Calls" at bounding box center [537, 61] width 73 height 22
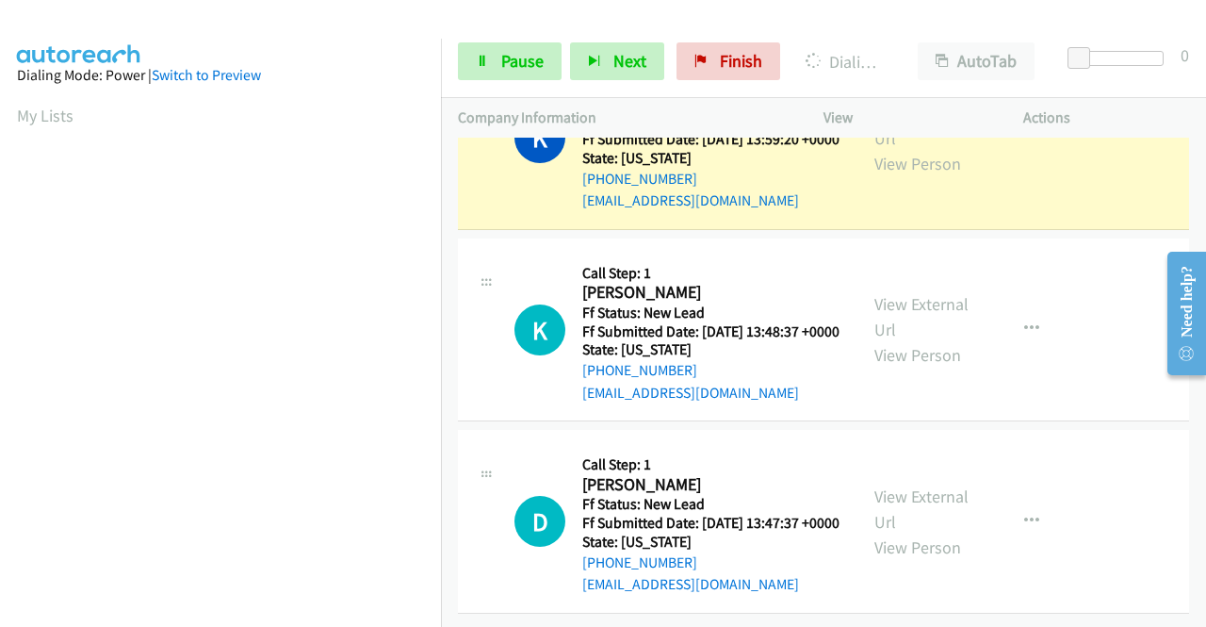
scroll to position [1663, 0]
click at [897, 485] on link "View External Url" at bounding box center [921, 508] width 94 height 47
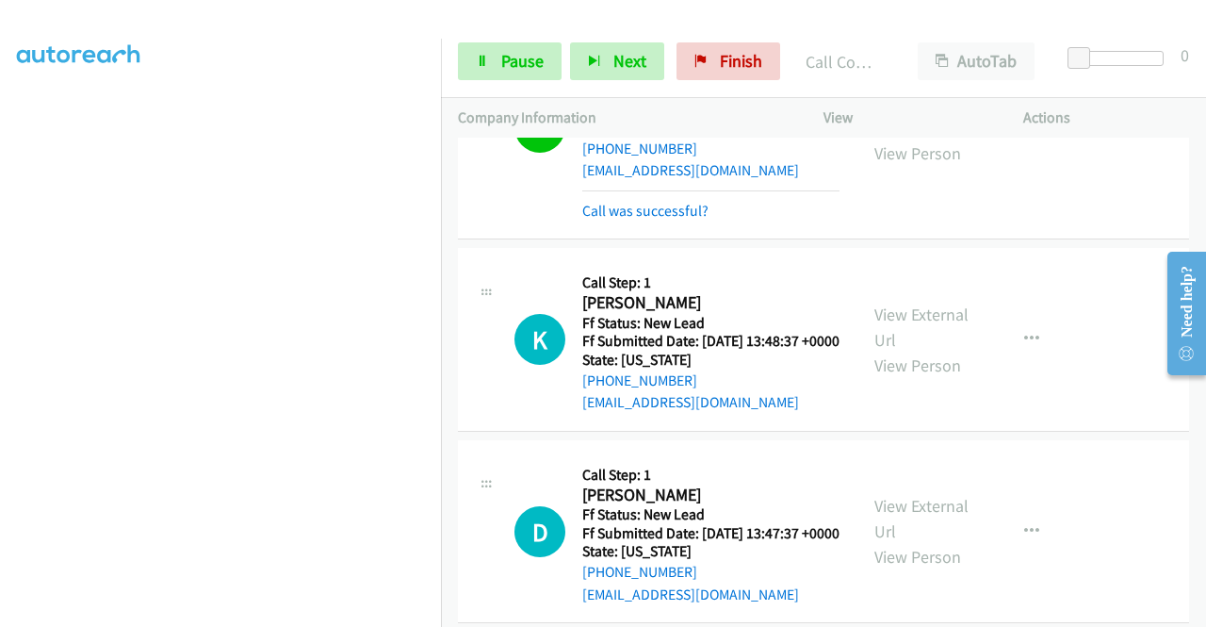
scroll to position [1515, 0]
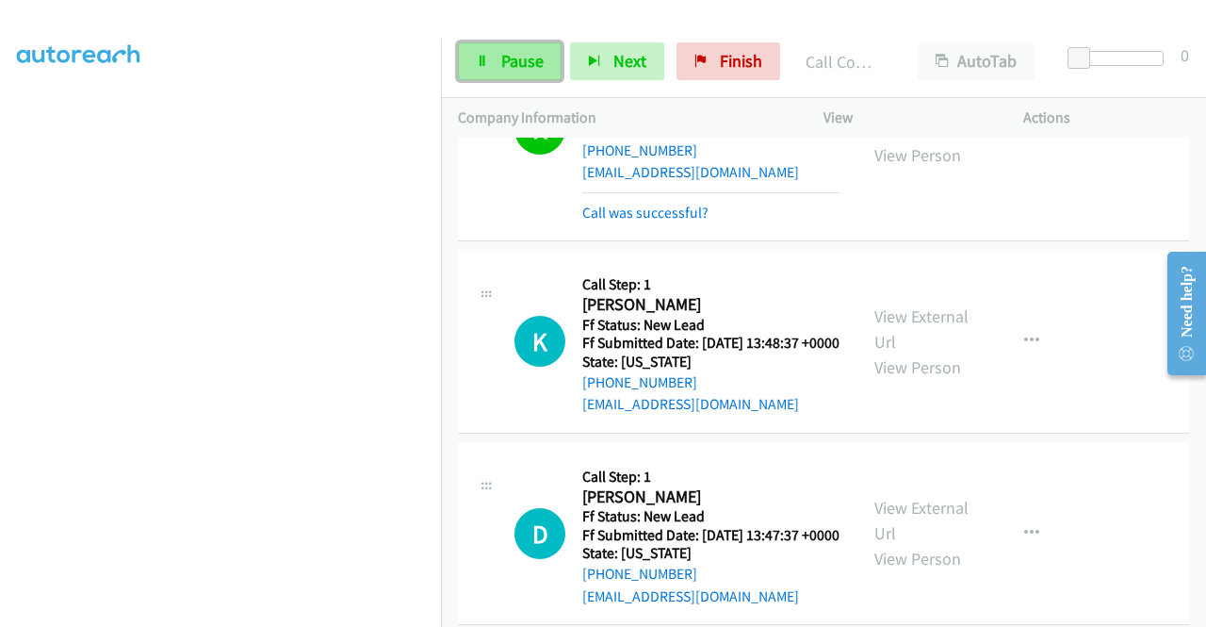
click at [516, 66] on span "Pause" at bounding box center [522, 61] width 42 height 22
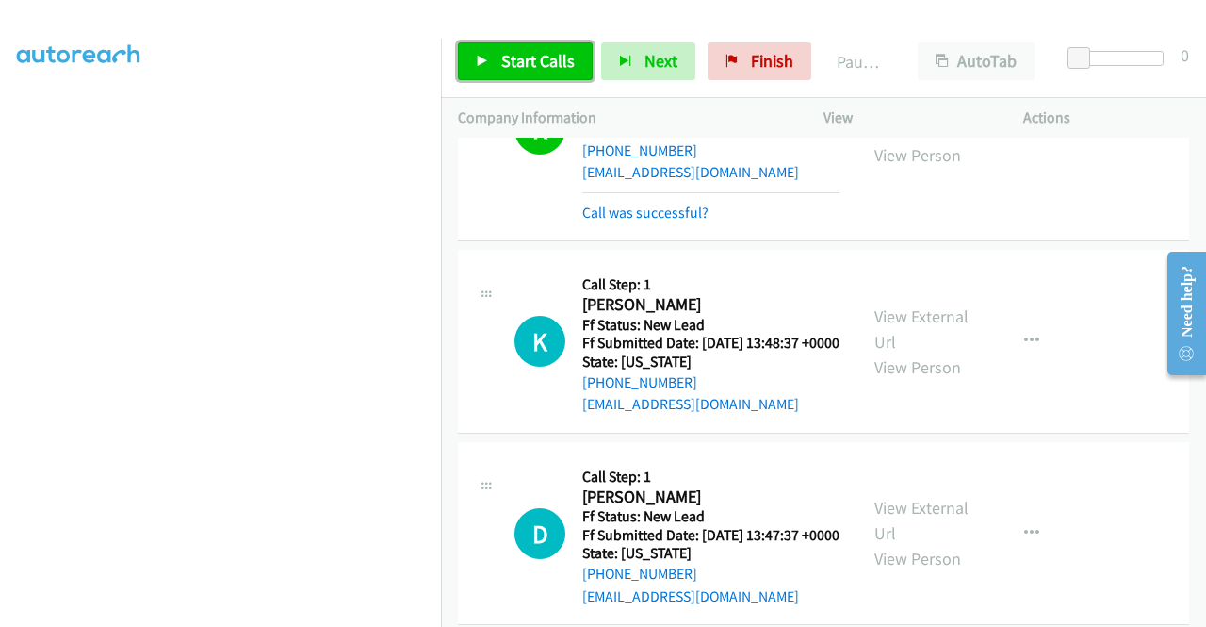
click at [516, 66] on span "Start Calls" at bounding box center [537, 61] width 73 height 22
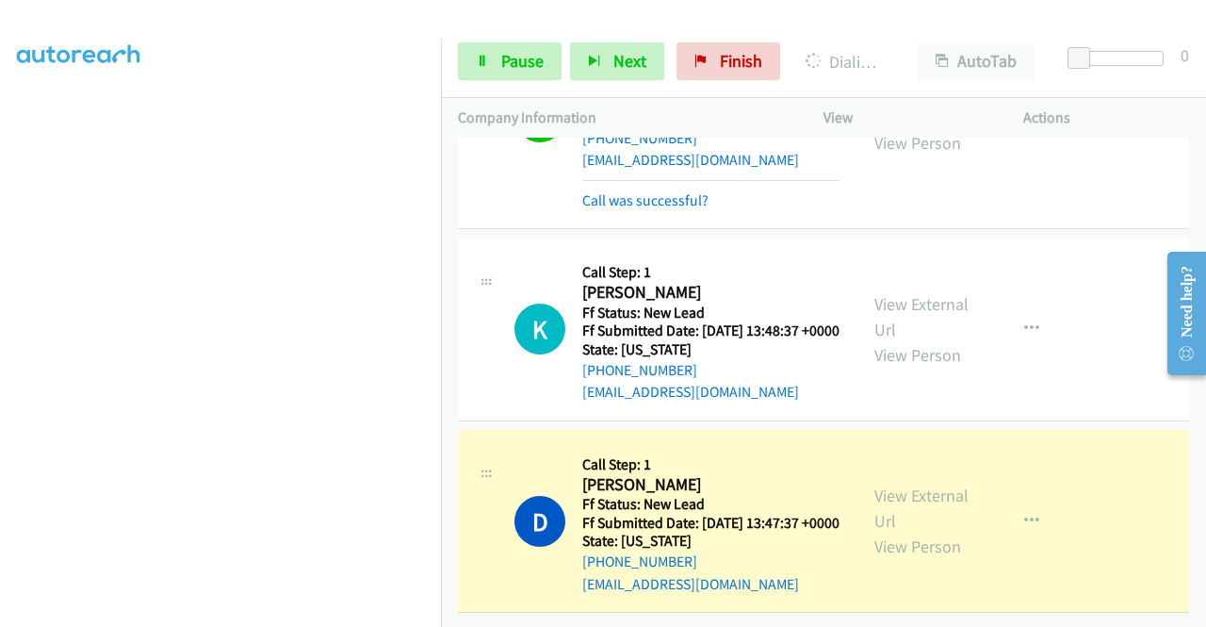
scroll to position [1703, 0]
click at [505, 73] on link "Pause" at bounding box center [510, 61] width 104 height 38
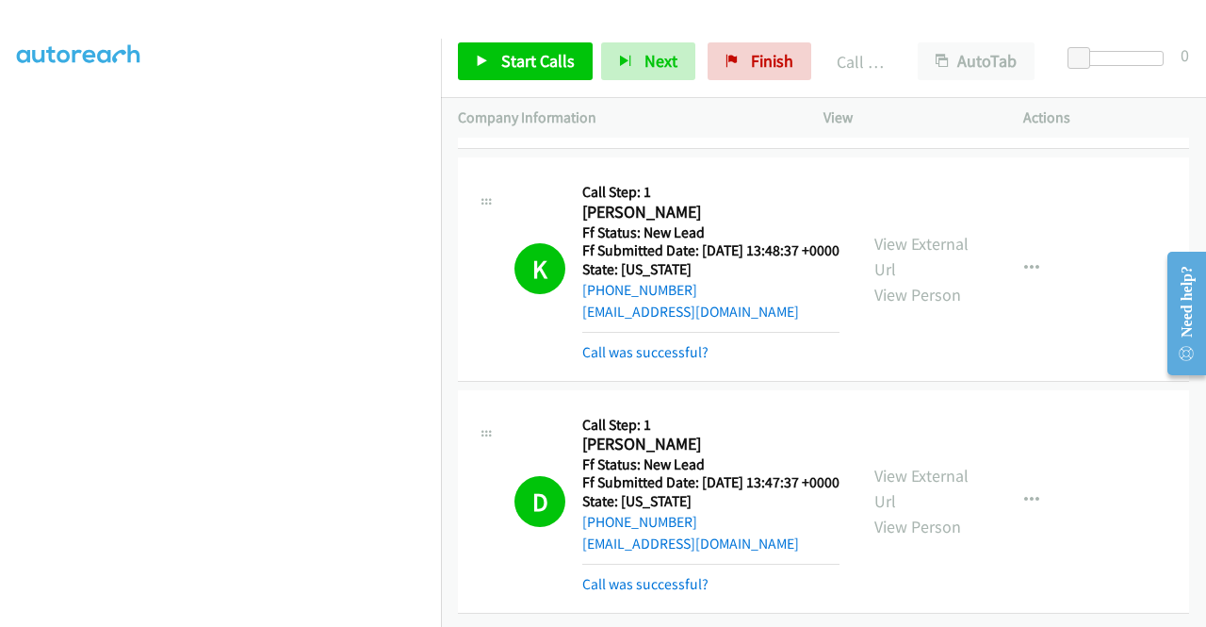
scroll to position [1867, 0]
drag, startPoint x: 765, startPoint y: 63, endPoint x: 676, endPoint y: 91, distance: 93.9
click at [765, 63] on span "Finish" at bounding box center [772, 61] width 42 height 22
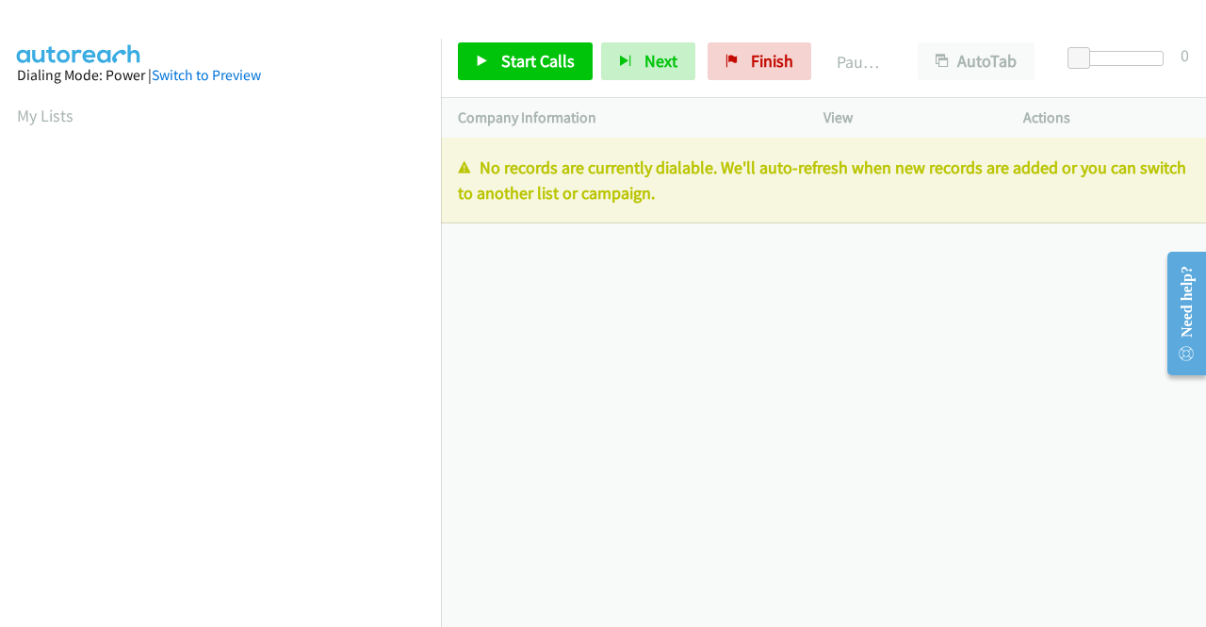
drag, startPoint x: 1063, startPoint y: 359, endPoint x: 850, endPoint y: 262, distance: 234.0
click at [1063, 359] on div "+1 415-964-1034 Call failed - Please reload the list and try again The Callbar …" at bounding box center [823, 382] width 765 height 489
click at [725, 57] on icon at bounding box center [731, 62] width 13 height 13
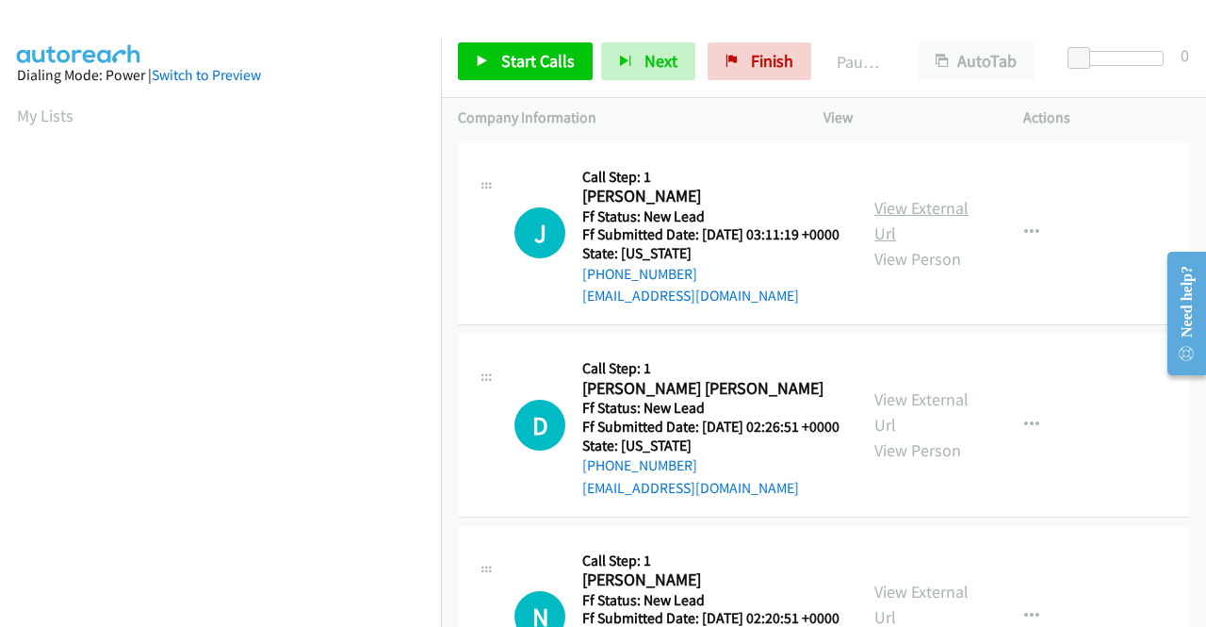
click at [949, 214] on link "View External Url" at bounding box center [921, 220] width 94 height 47
click at [937, 430] on link "View External Url" at bounding box center [921, 411] width 94 height 47
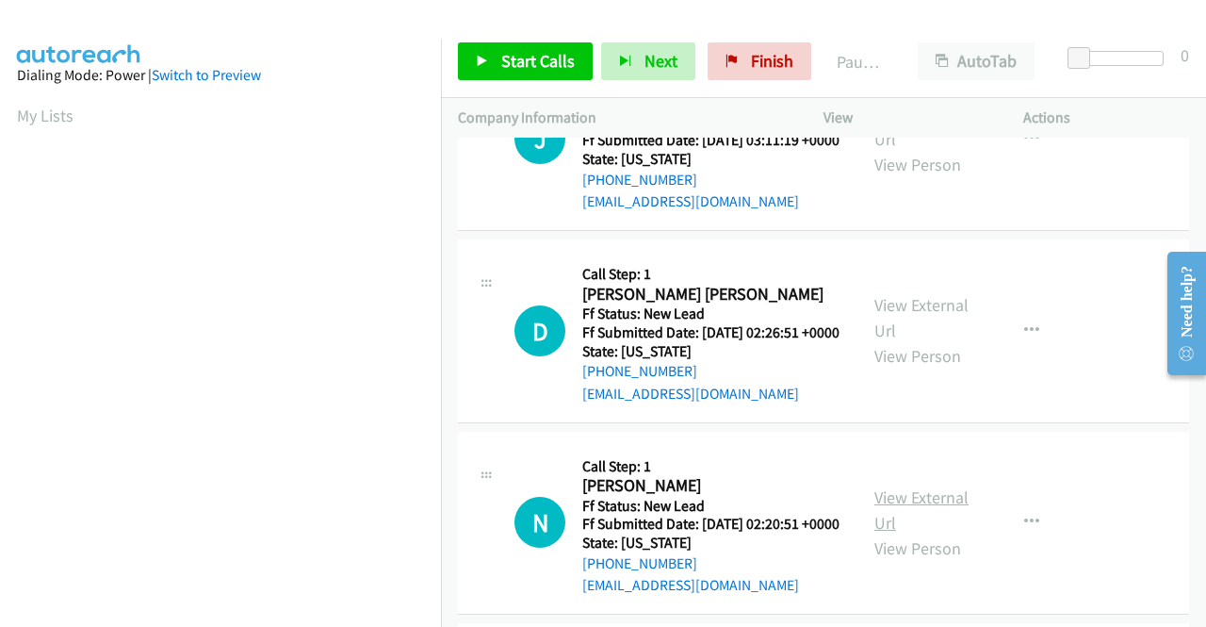
click at [942, 533] on link "View External Url" at bounding box center [921, 509] width 94 height 47
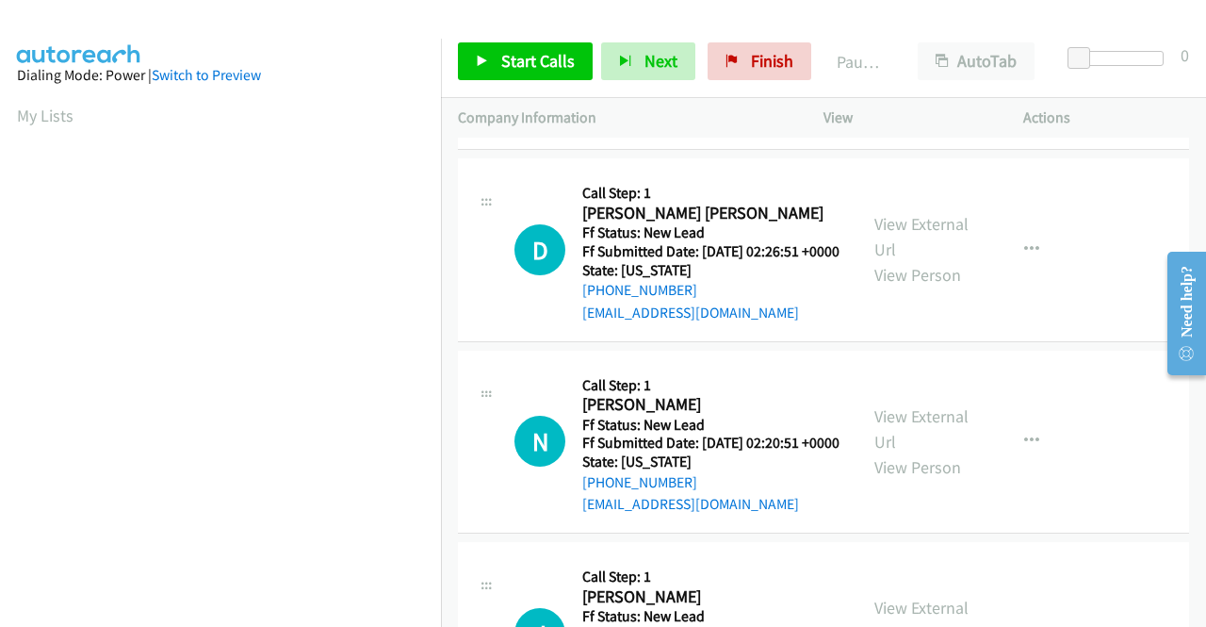
scroll to position [283, 0]
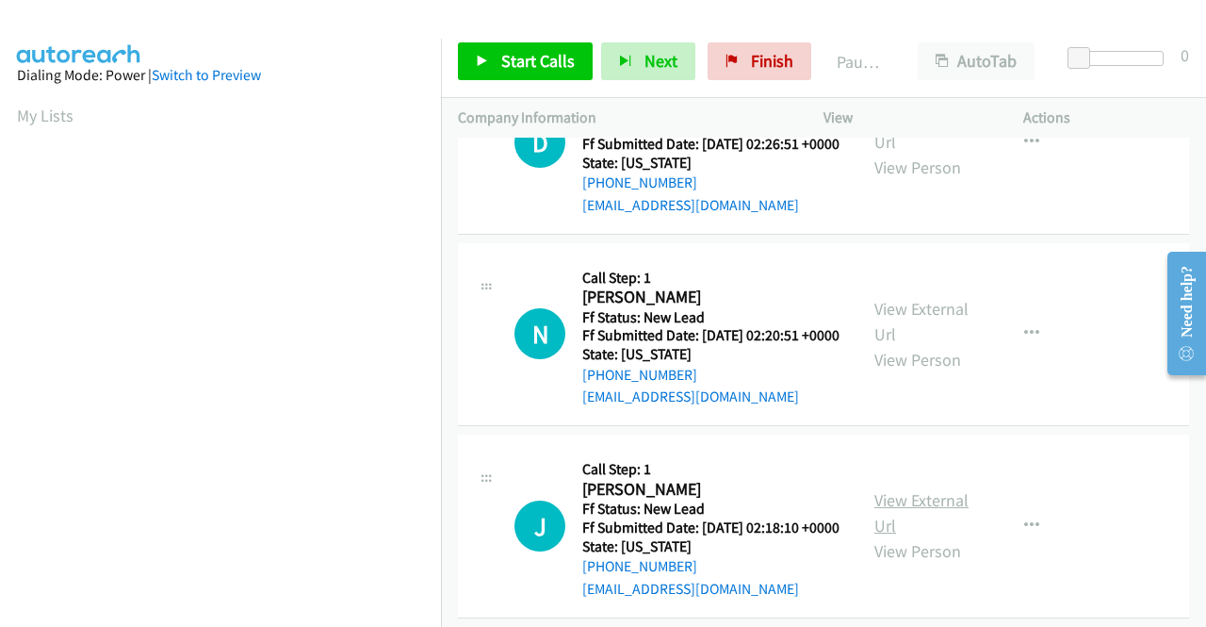
click at [946, 536] on link "View External Url" at bounding box center [921, 512] width 94 height 47
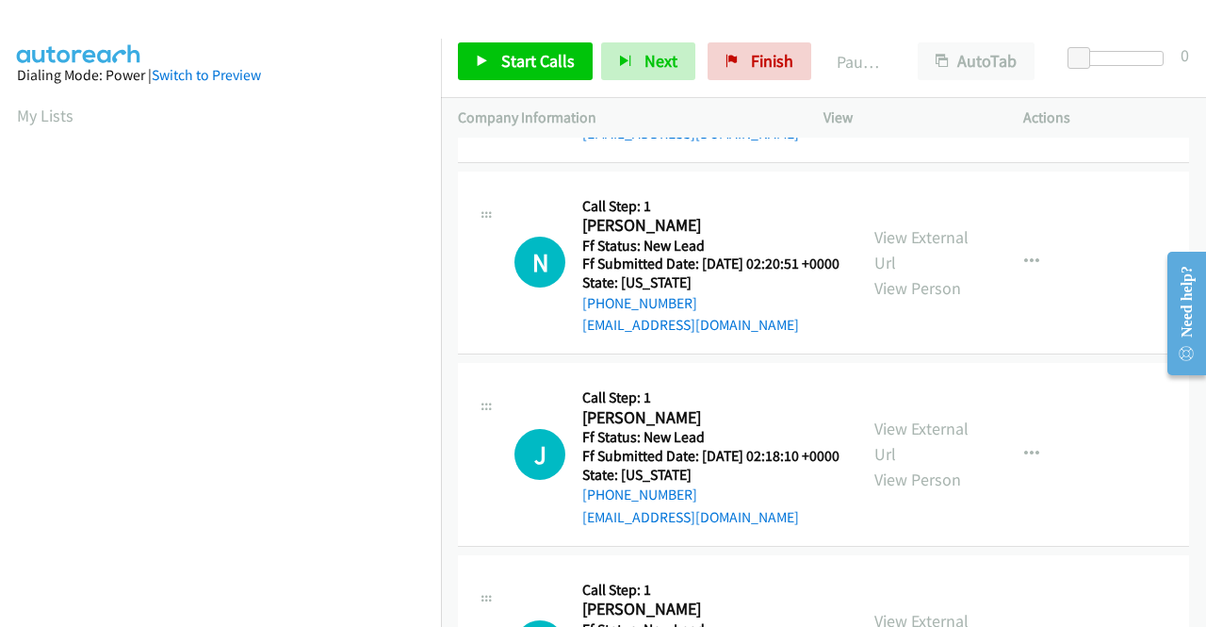
scroll to position [565, 0]
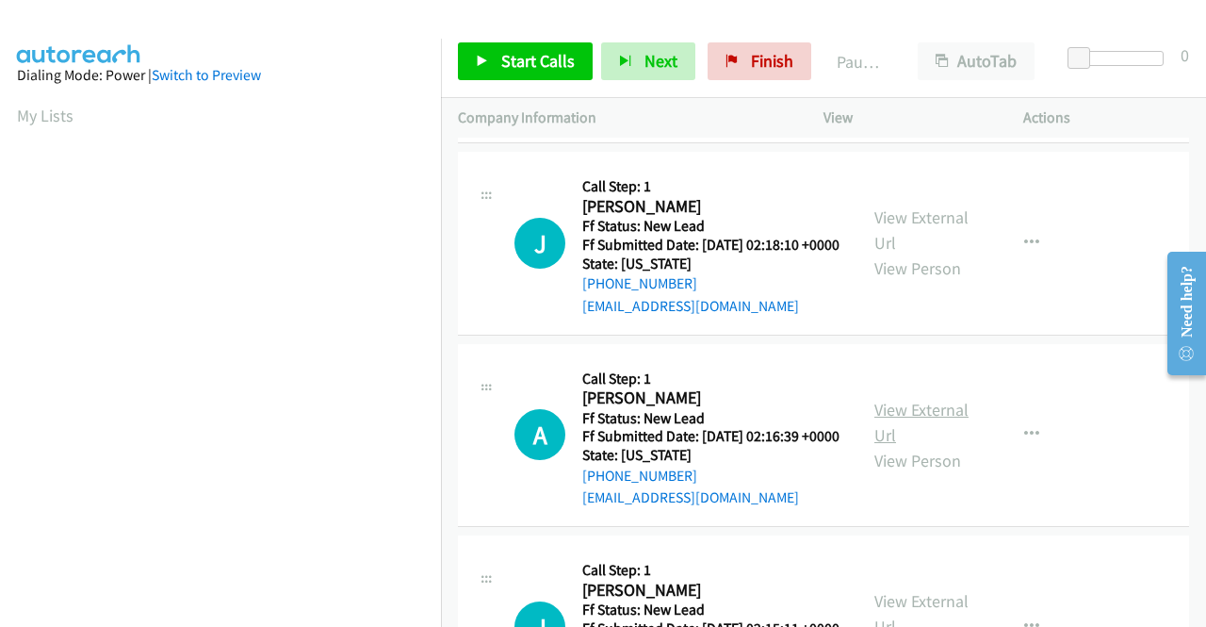
click at [908, 446] on link "View External Url" at bounding box center [921, 422] width 94 height 47
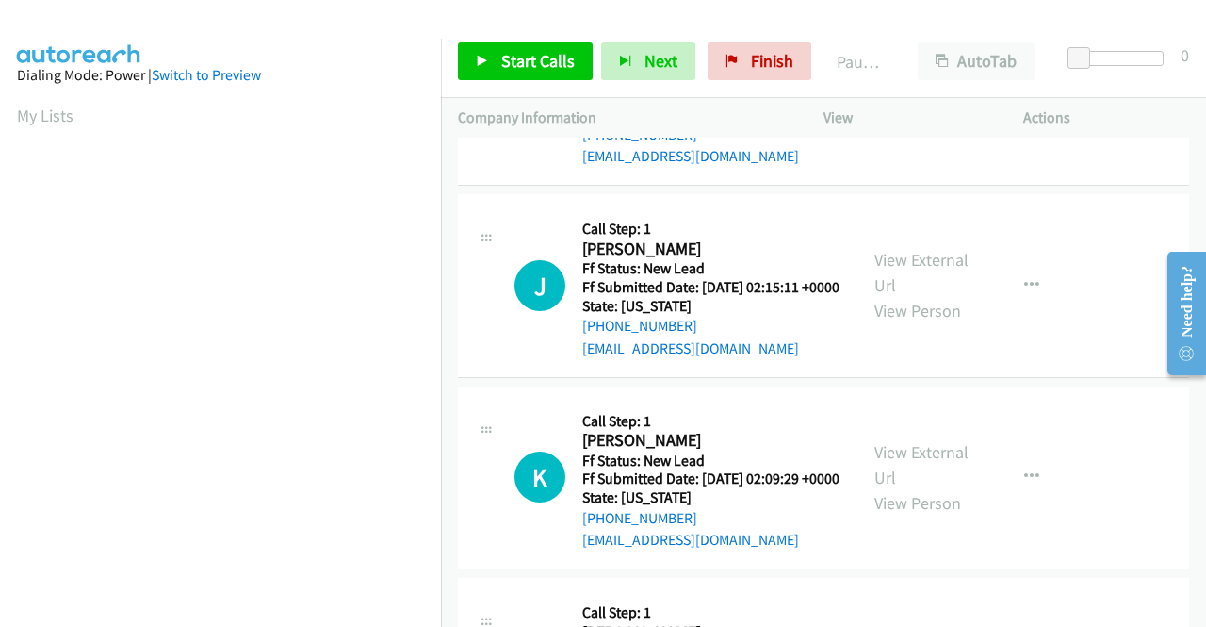
scroll to position [942, 0]
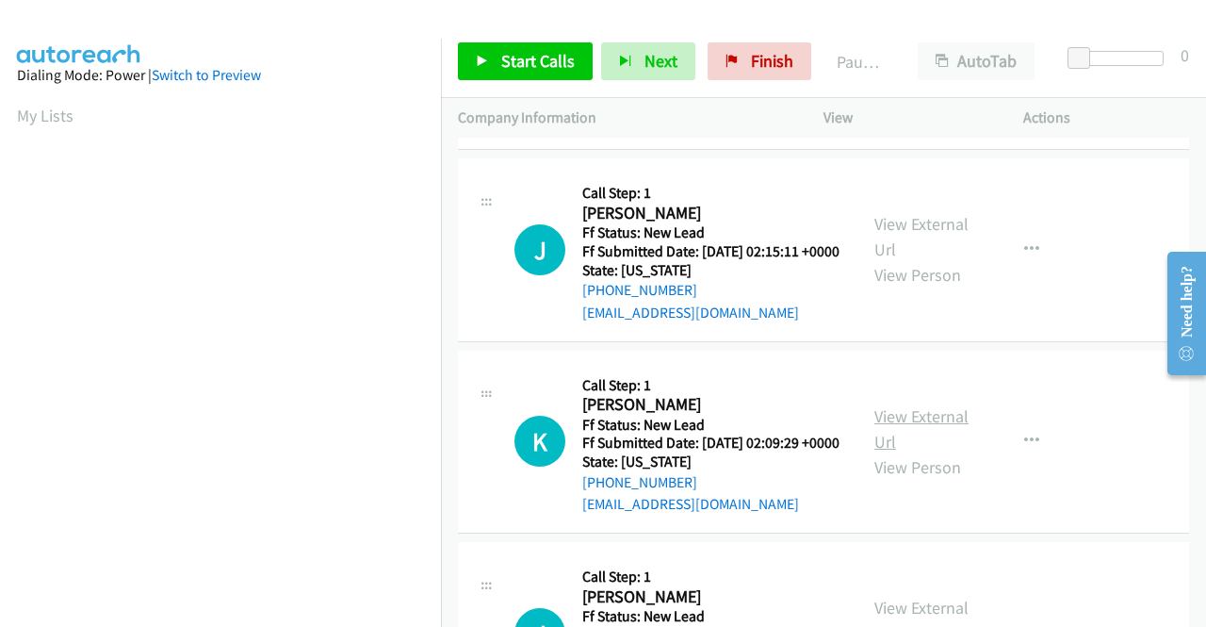
click at [897, 452] on link "View External Url" at bounding box center [921, 428] width 94 height 47
click at [511, 66] on span "Start Calls" at bounding box center [537, 61] width 73 height 22
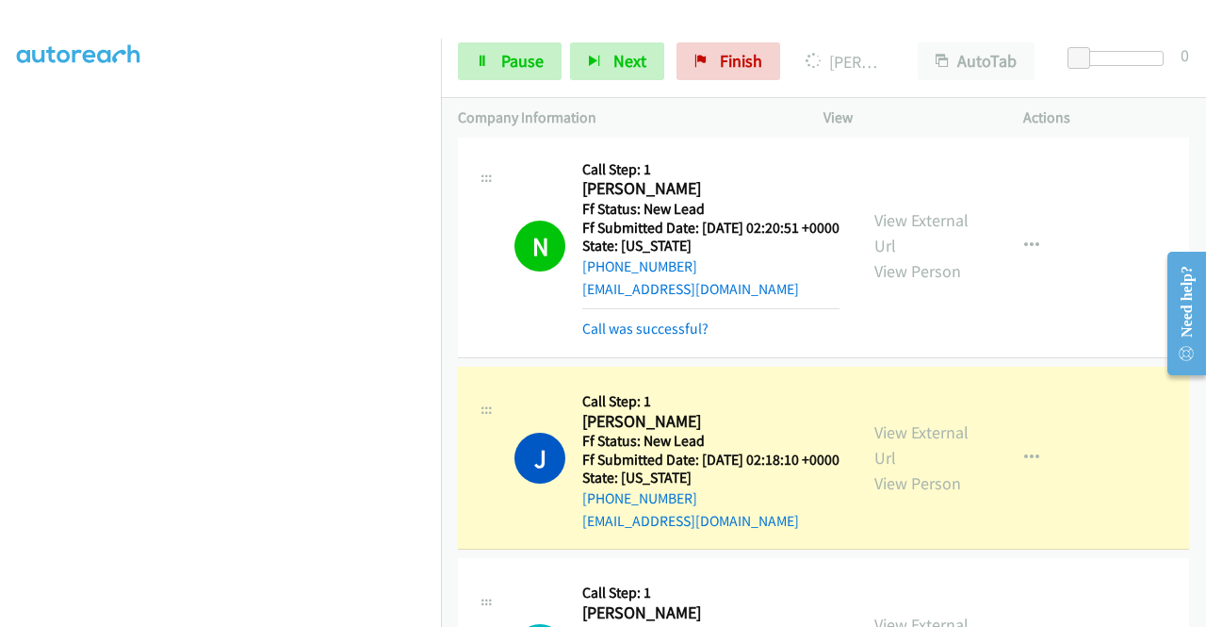
scroll to position [0, 0]
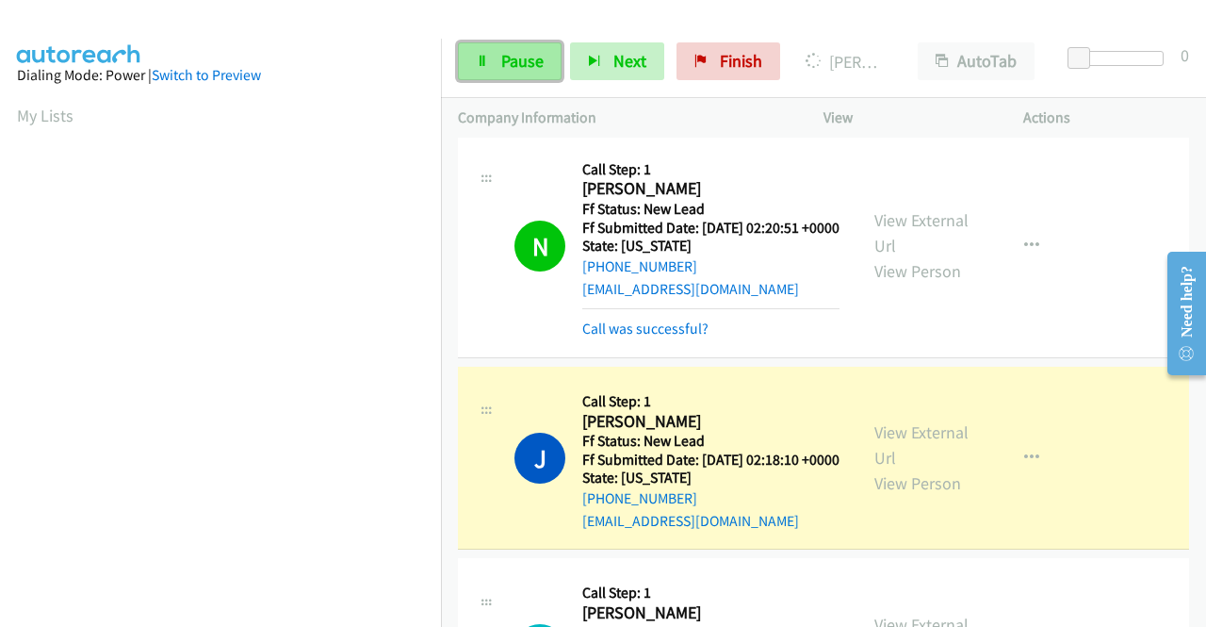
click at [507, 57] on span "Pause" at bounding box center [522, 61] width 42 height 22
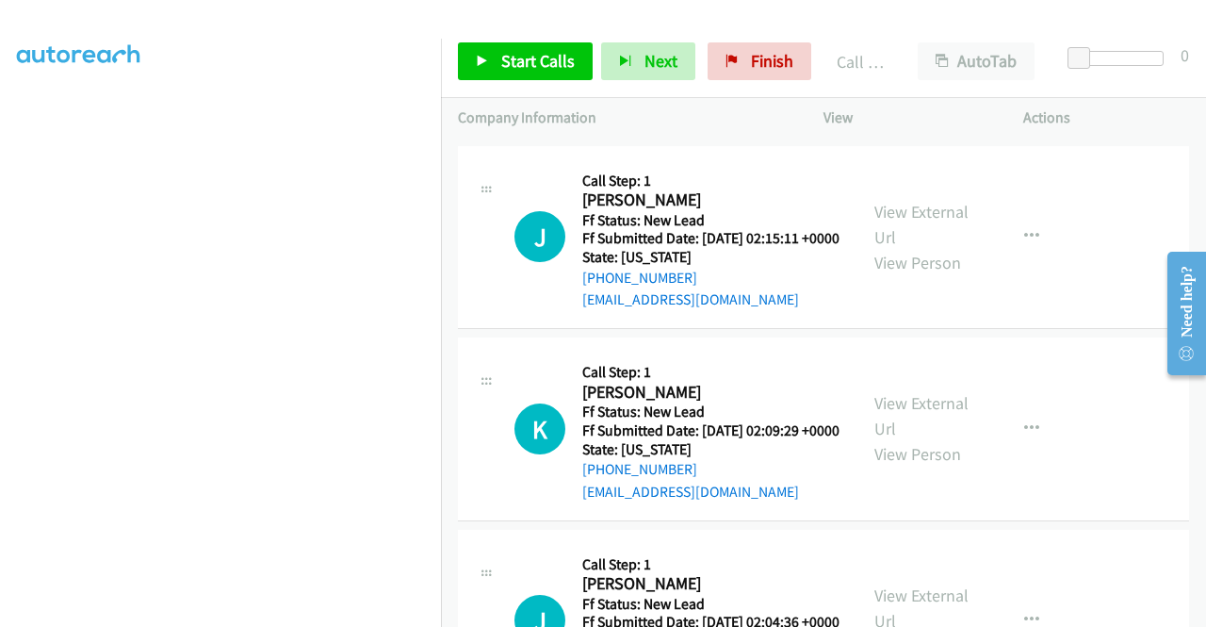
scroll to position [1131, 0]
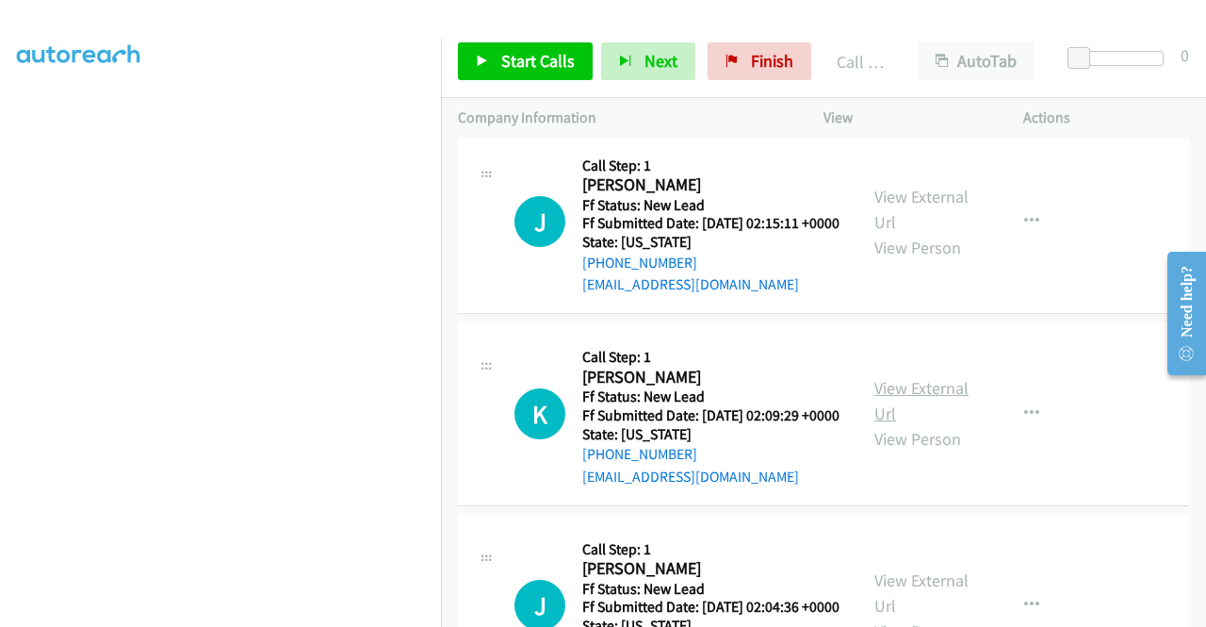
click at [916, 424] on link "View External Url" at bounding box center [921, 400] width 94 height 47
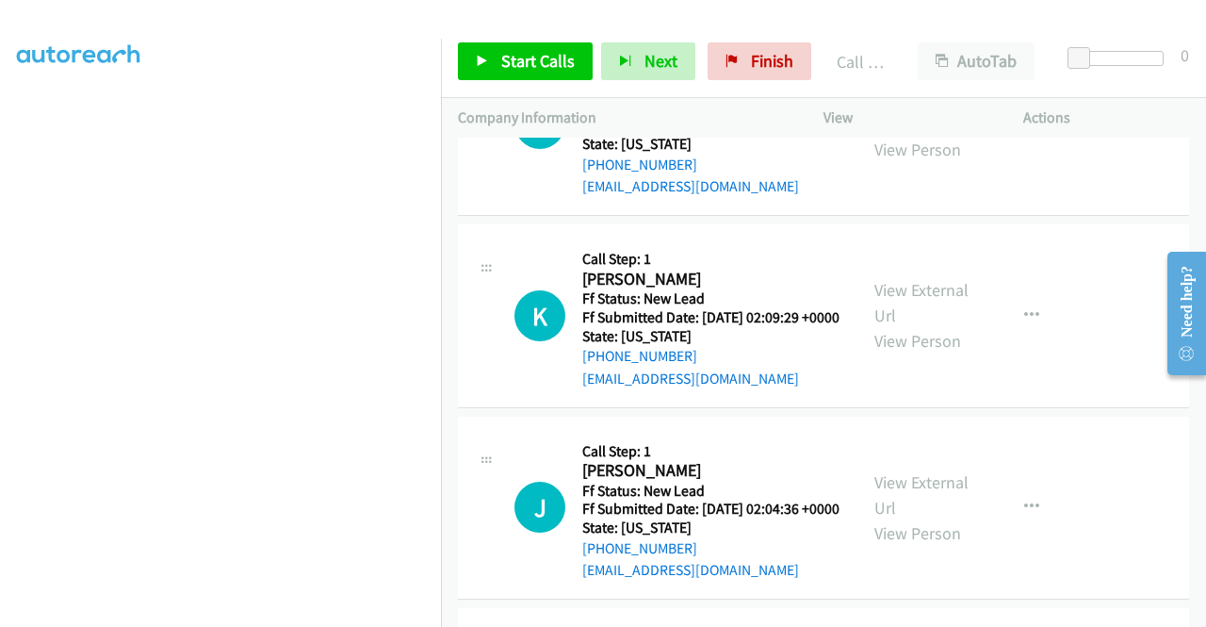
scroll to position [1413, 0]
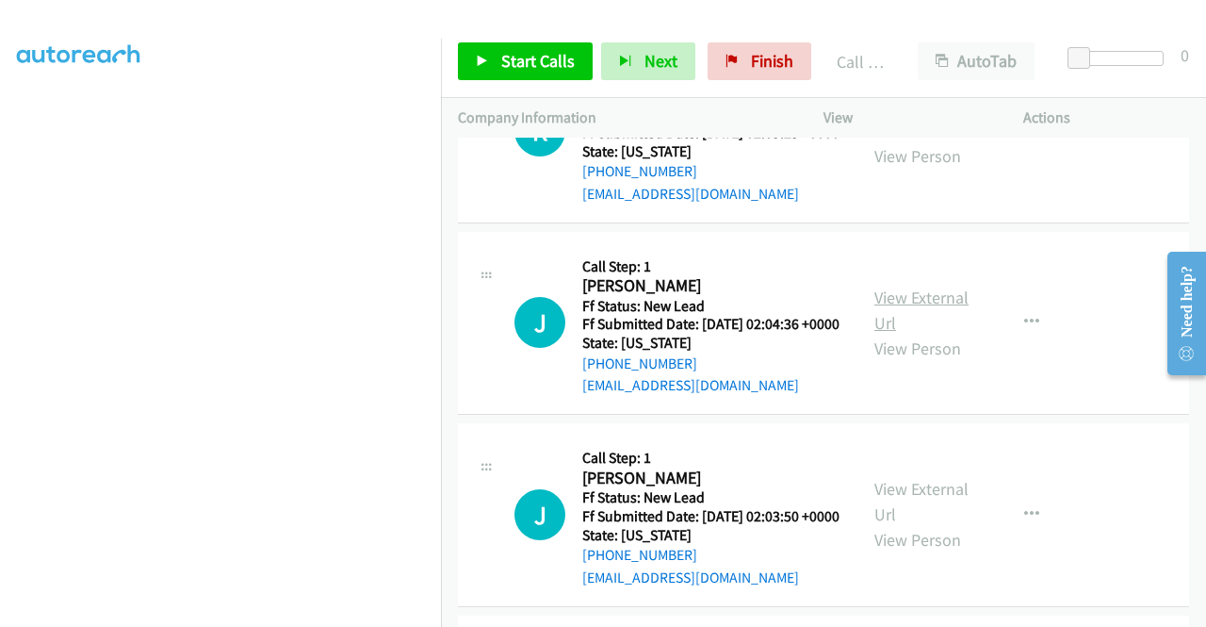
click at [935, 334] on link "View External Url" at bounding box center [921, 309] width 94 height 47
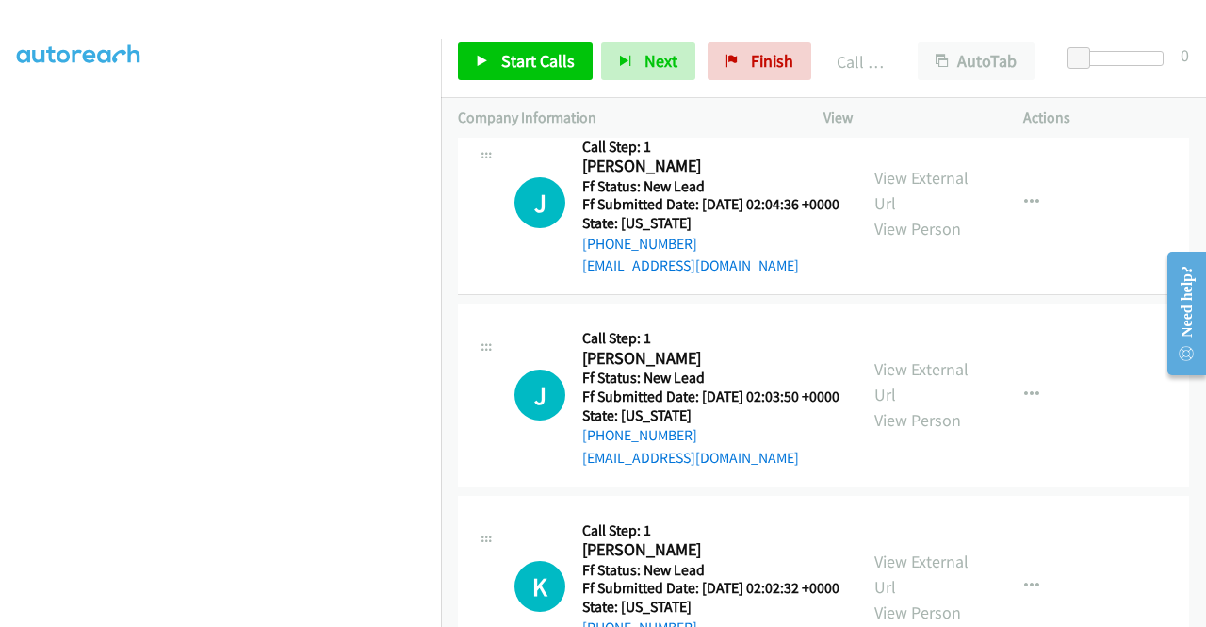
scroll to position [1602, 0]
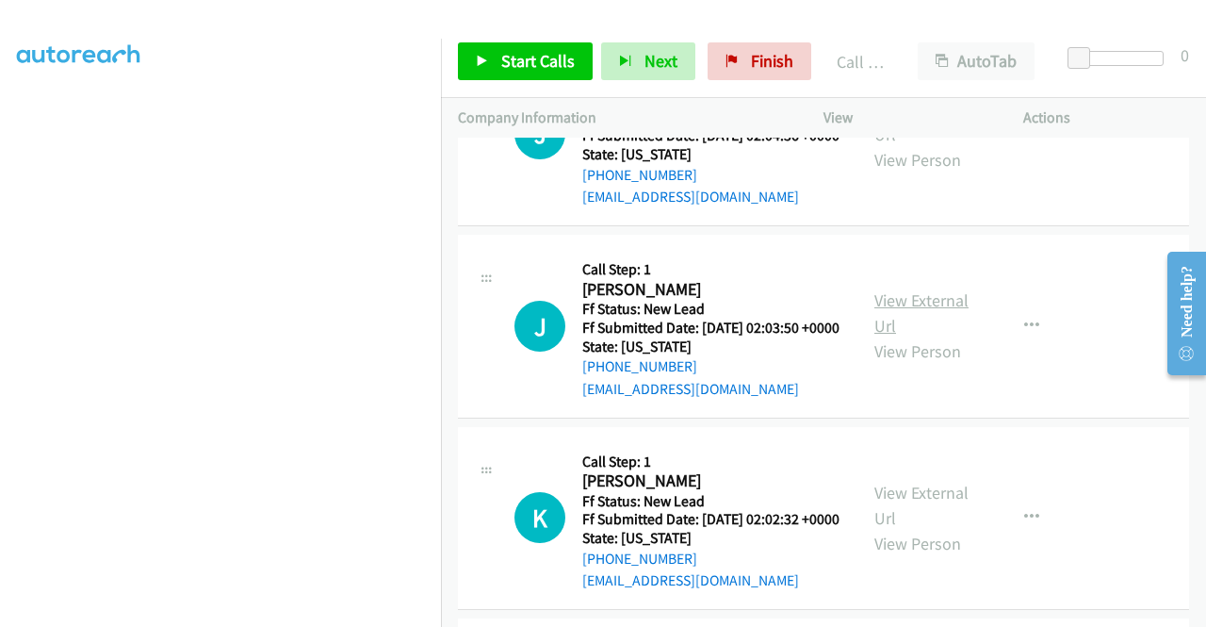
click at [929, 336] on link "View External Url" at bounding box center [921, 312] width 94 height 47
click at [545, 54] on span "Start Calls" at bounding box center [537, 61] width 73 height 22
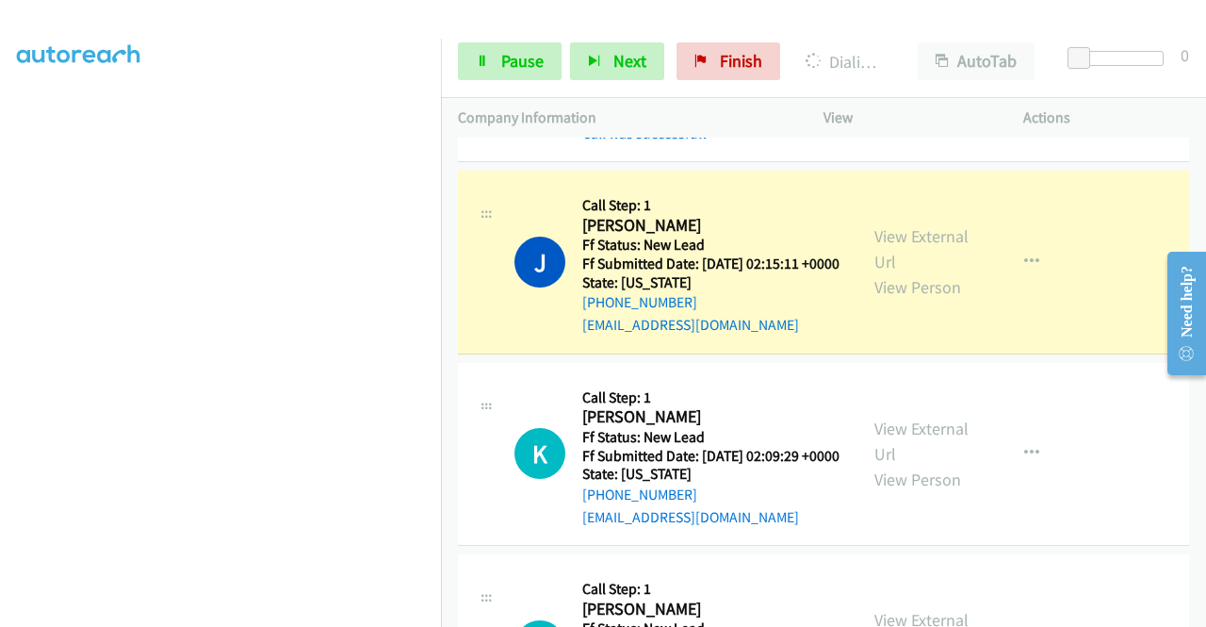
scroll to position [1225, 0]
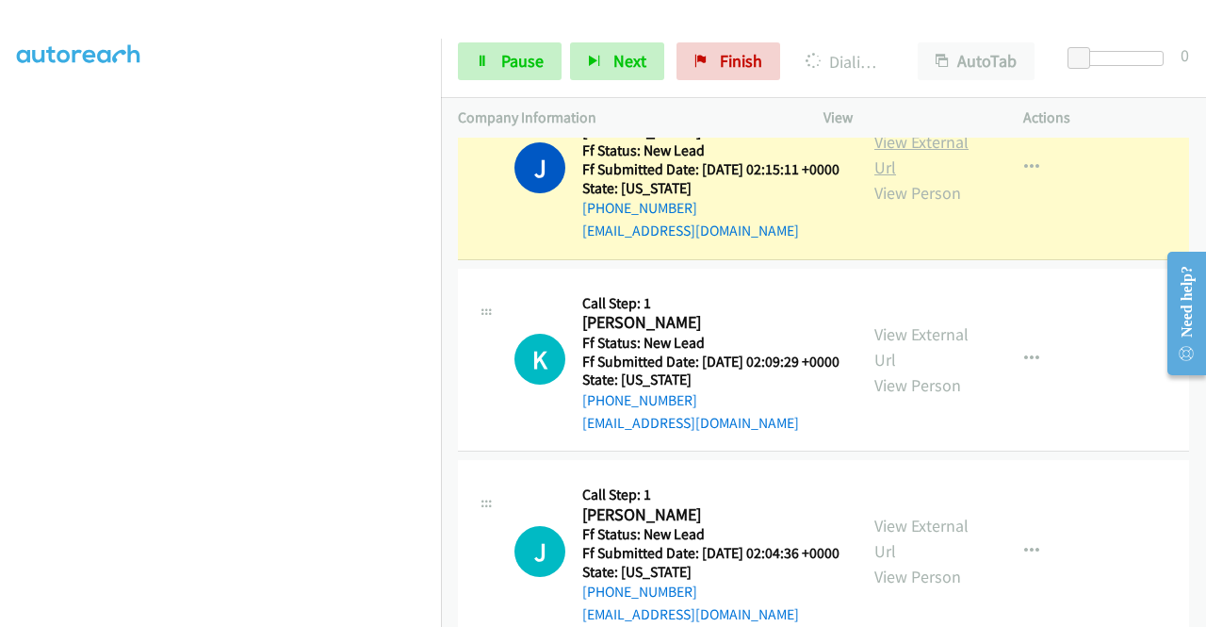
click at [927, 178] on link "View External Url" at bounding box center [921, 154] width 94 height 47
click at [526, 61] on span "Pause" at bounding box center [522, 61] width 42 height 22
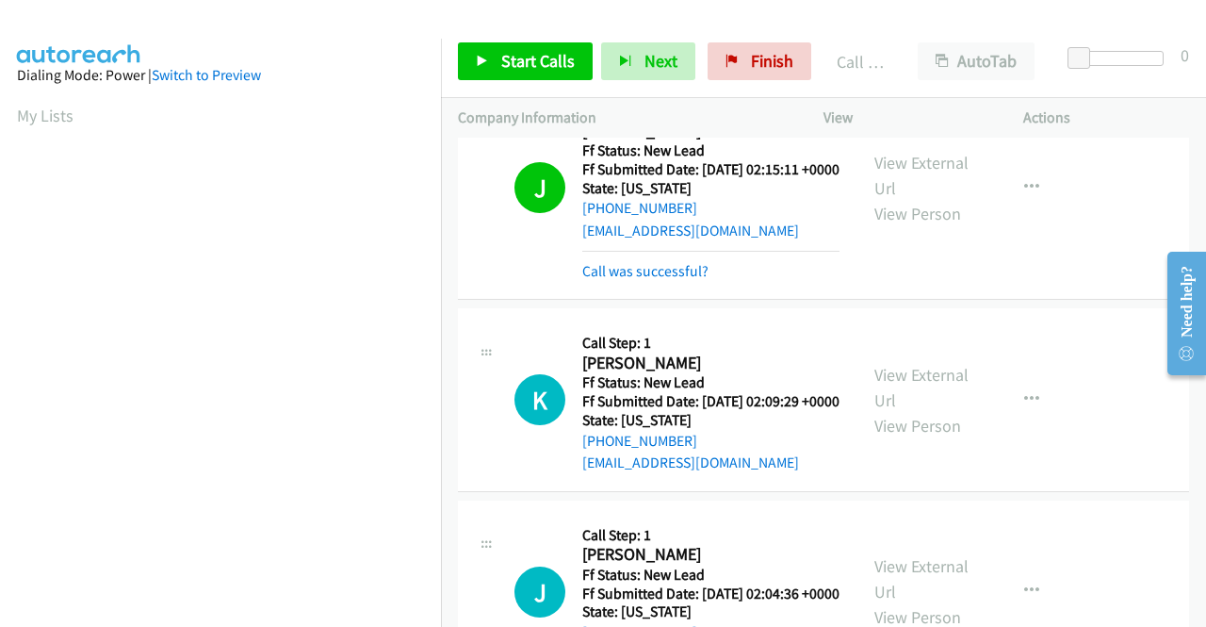
scroll to position [430, 0]
click at [694, 280] on link "Call was successful?" at bounding box center [645, 271] width 126 height 18
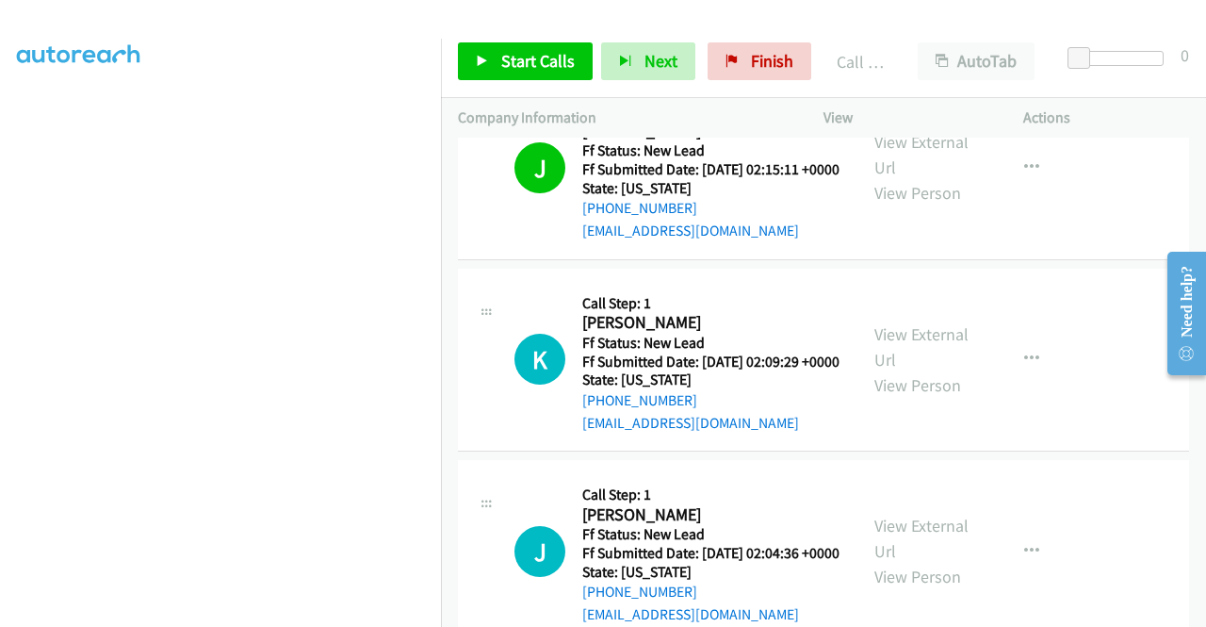
click at [1053, 265] on td "J Callback Scheduled Call Step: 1 Jonathan Pena America/Chicago Ff Status: New …" at bounding box center [823, 169] width 765 height 192
click at [543, 57] on span "Start Calls" at bounding box center [537, 61] width 73 height 22
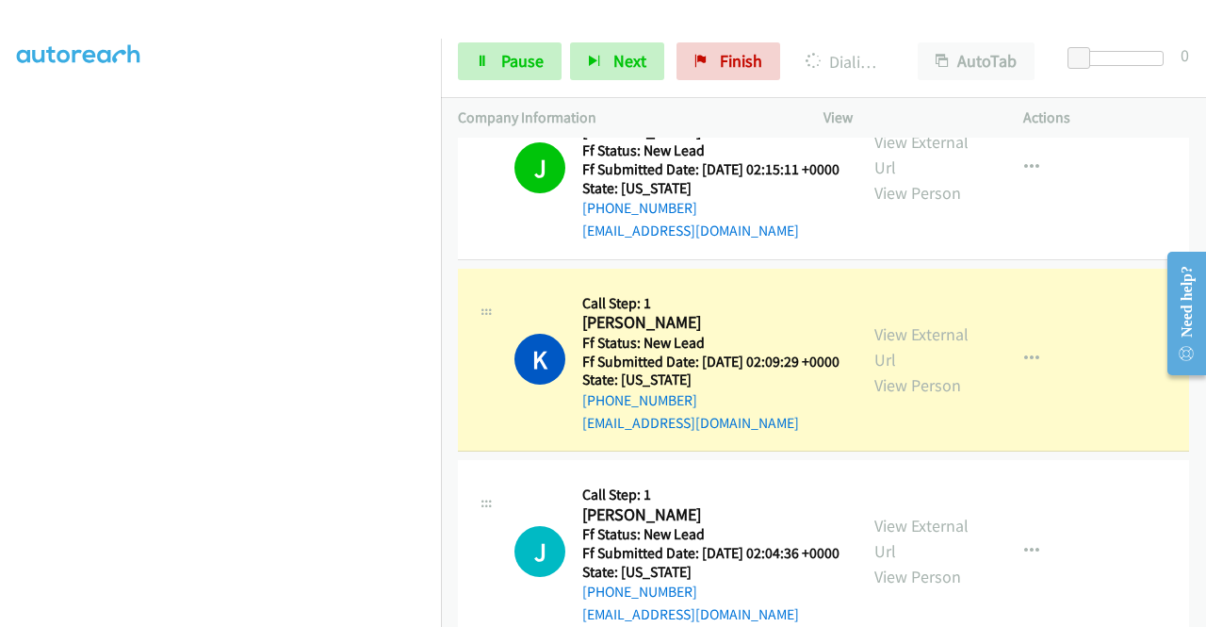
scroll to position [389, 0]
click at [513, 31] on div "Start Calls Pause Next Finish Dialing Karyn Buggs AutoTab AutoTab 0" at bounding box center [823, 61] width 765 height 73
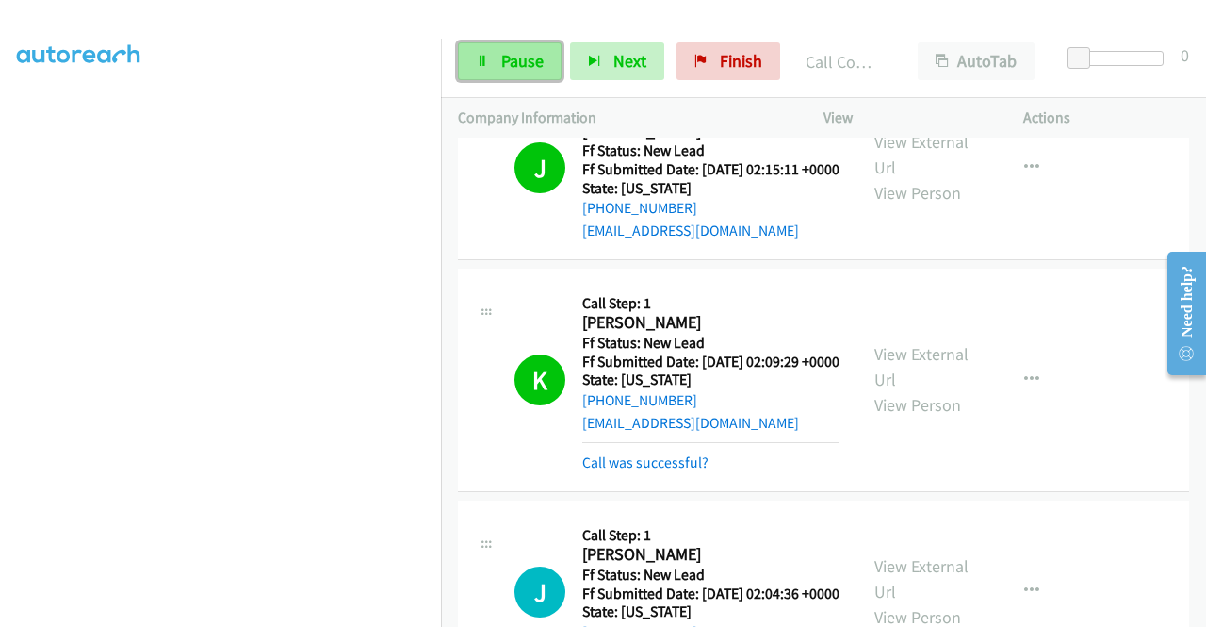
click at [522, 67] on span "Pause" at bounding box center [522, 61] width 42 height 22
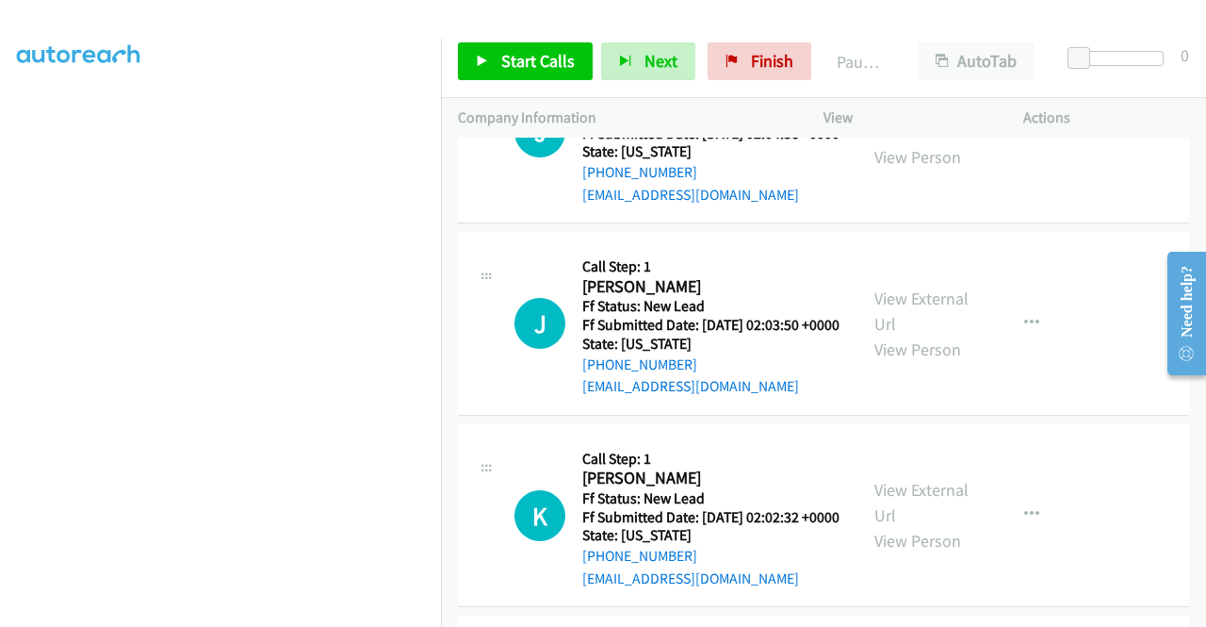
scroll to position [1696, 0]
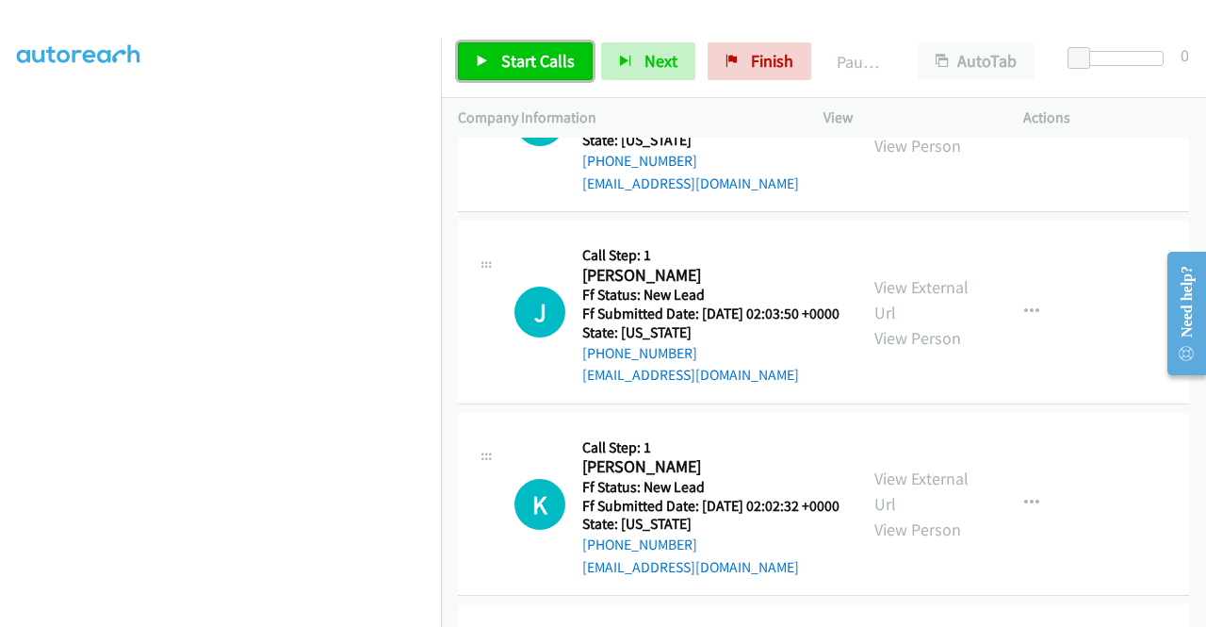
click at [542, 65] on span "Start Calls" at bounding box center [537, 61] width 73 height 22
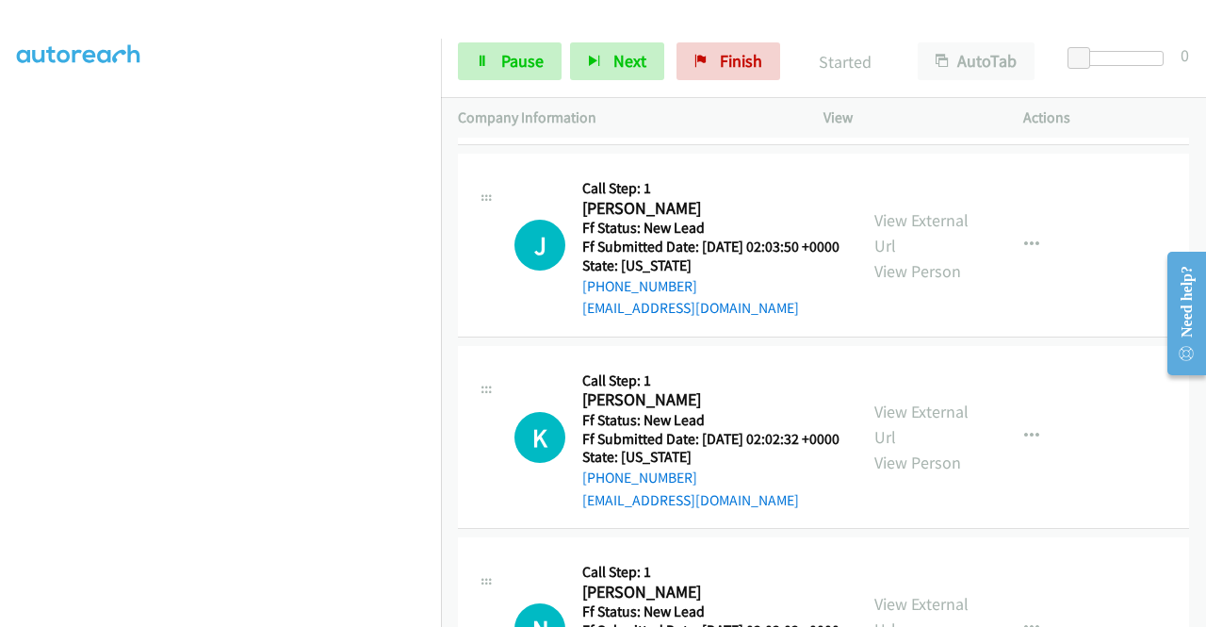
scroll to position [1790, 0]
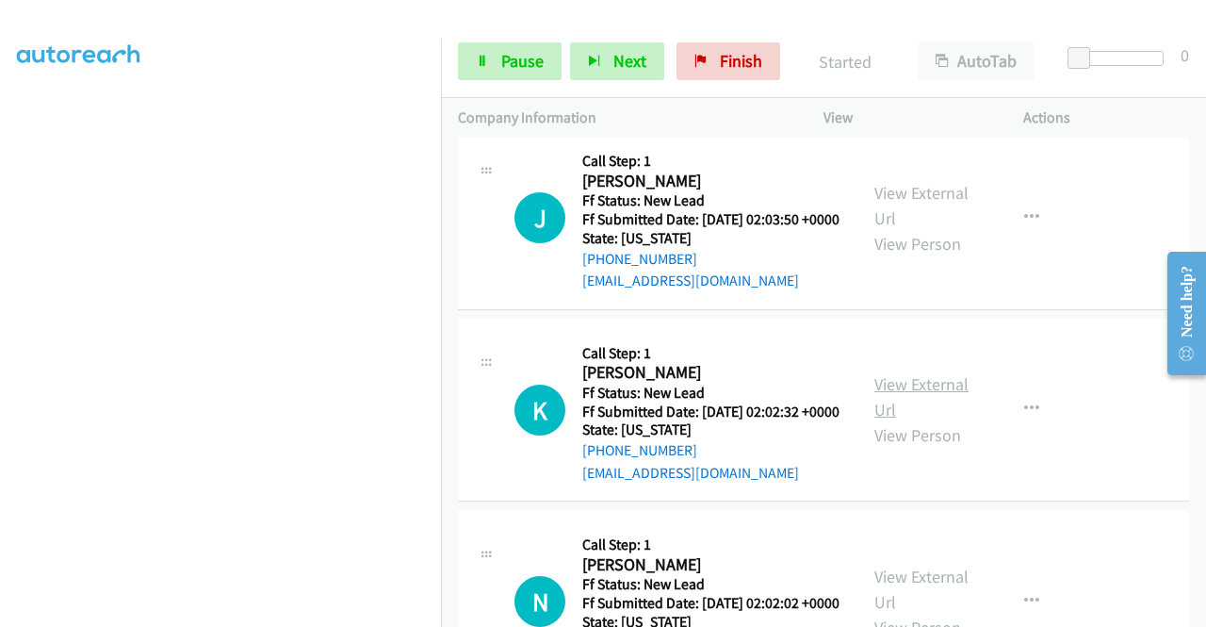
click at [919, 420] on link "View External Url" at bounding box center [921, 396] width 94 height 47
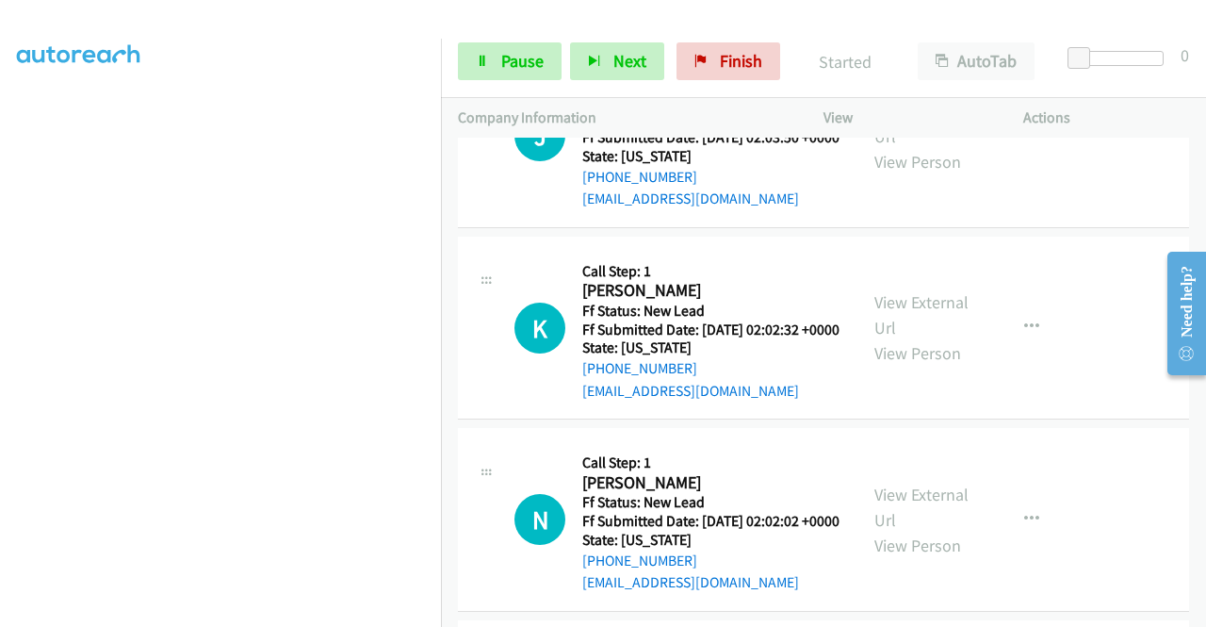
scroll to position [1979, 0]
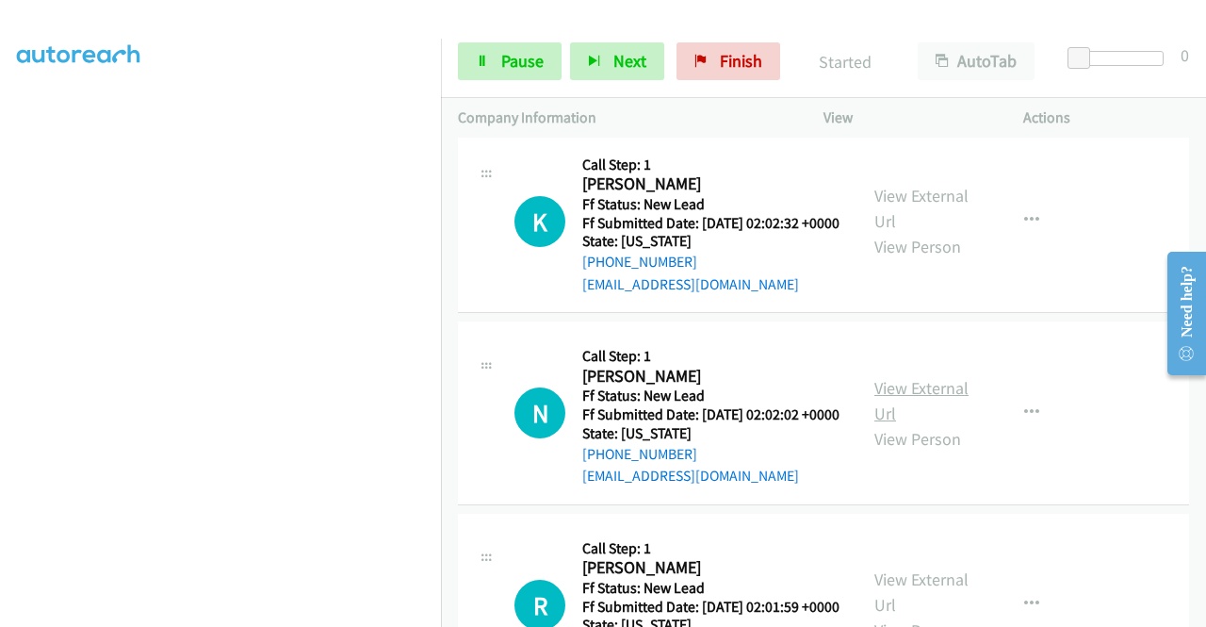
click at [929, 424] on link "View External Url" at bounding box center [921, 400] width 94 height 47
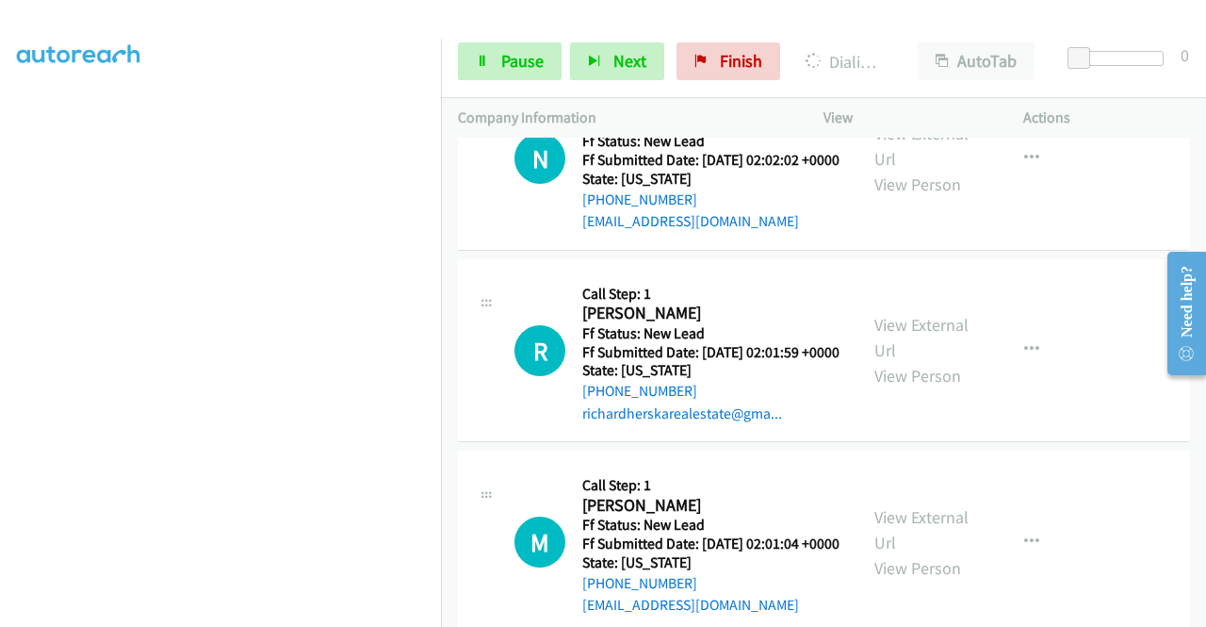
scroll to position [2261, 0]
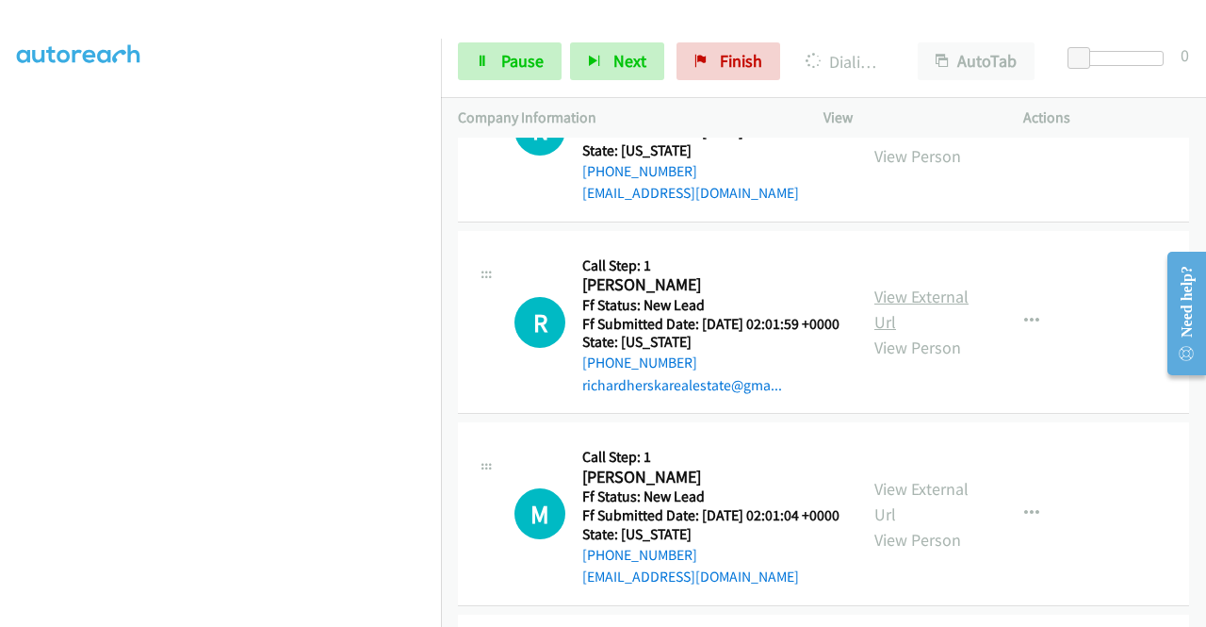
click at [920, 333] on link "View External Url" at bounding box center [921, 308] width 94 height 47
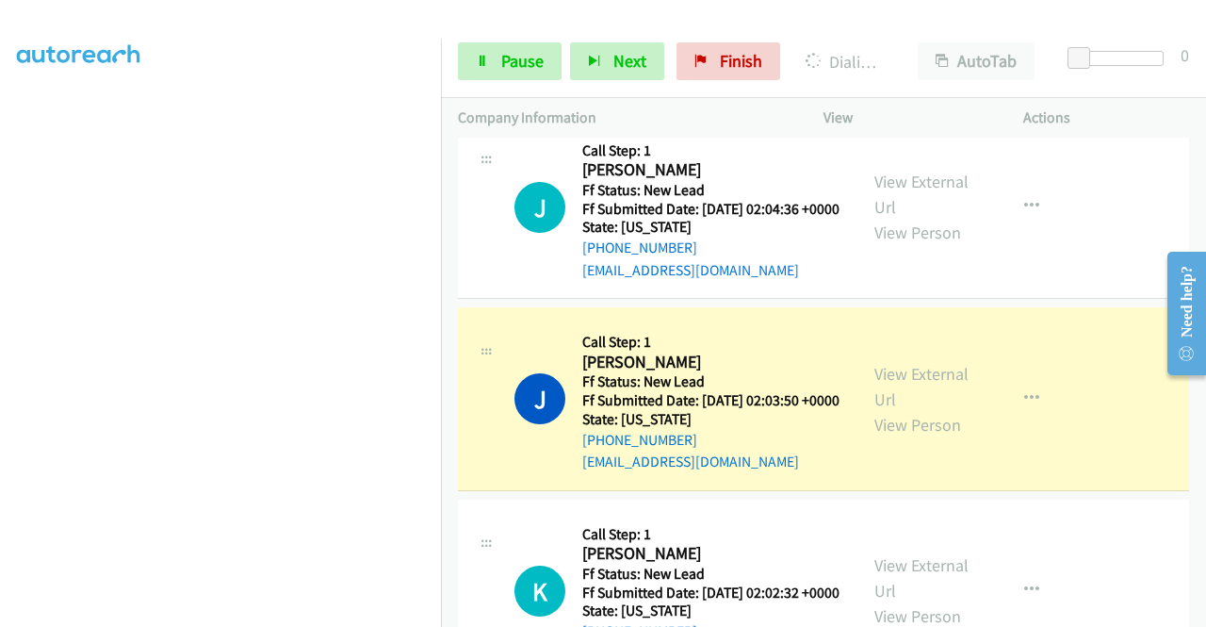
scroll to position [1602, 0]
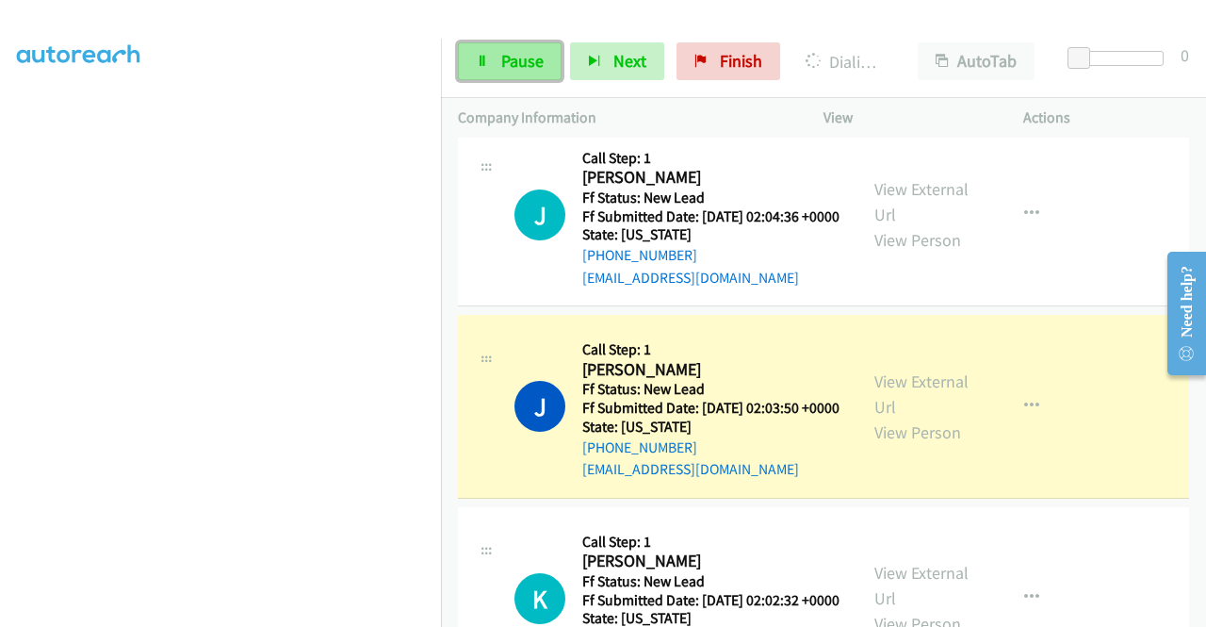
click at [501, 62] on span "Pause" at bounding box center [522, 61] width 42 height 22
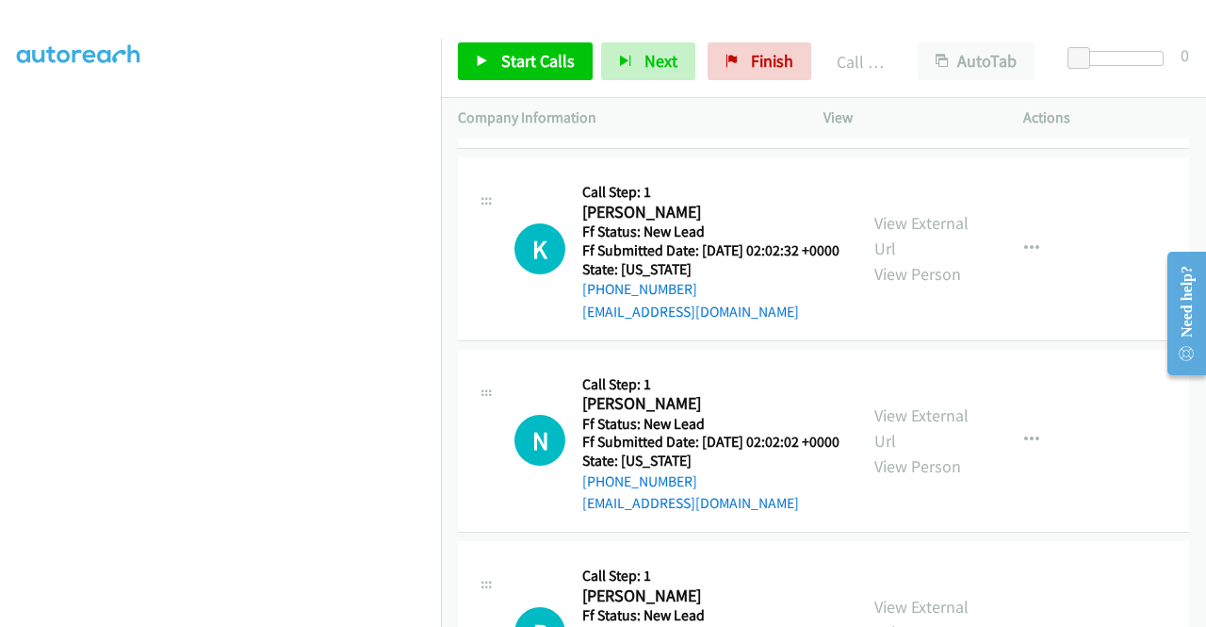
scroll to position [2167, 0]
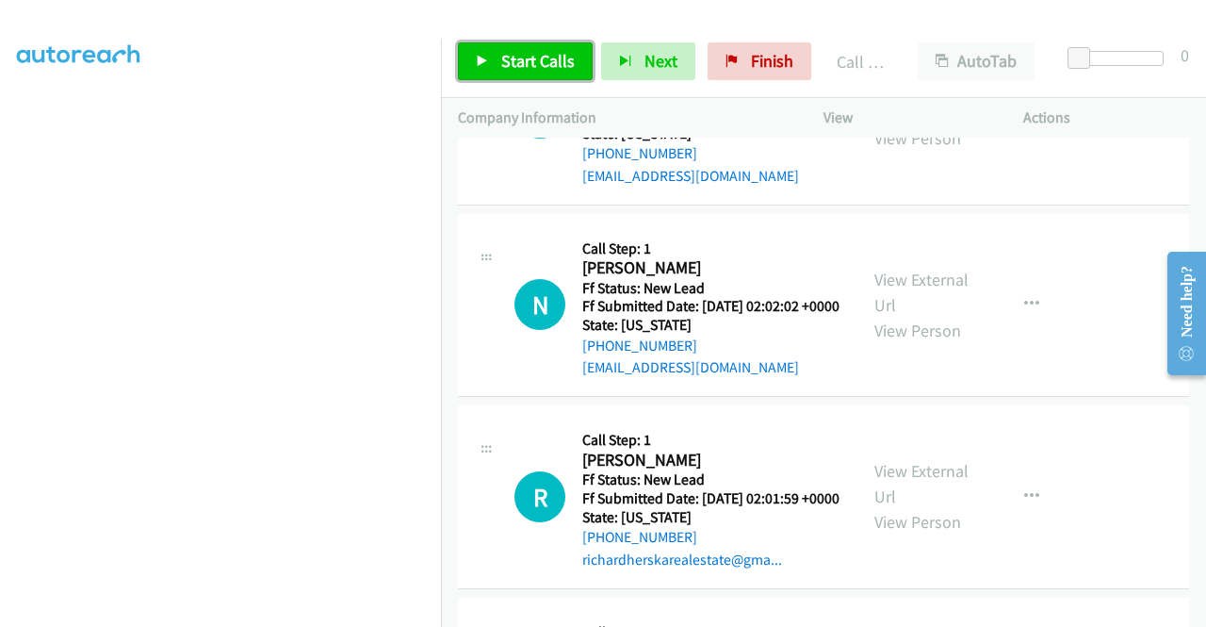
click at [509, 69] on span "Start Calls" at bounding box center [537, 61] width 73 height 22
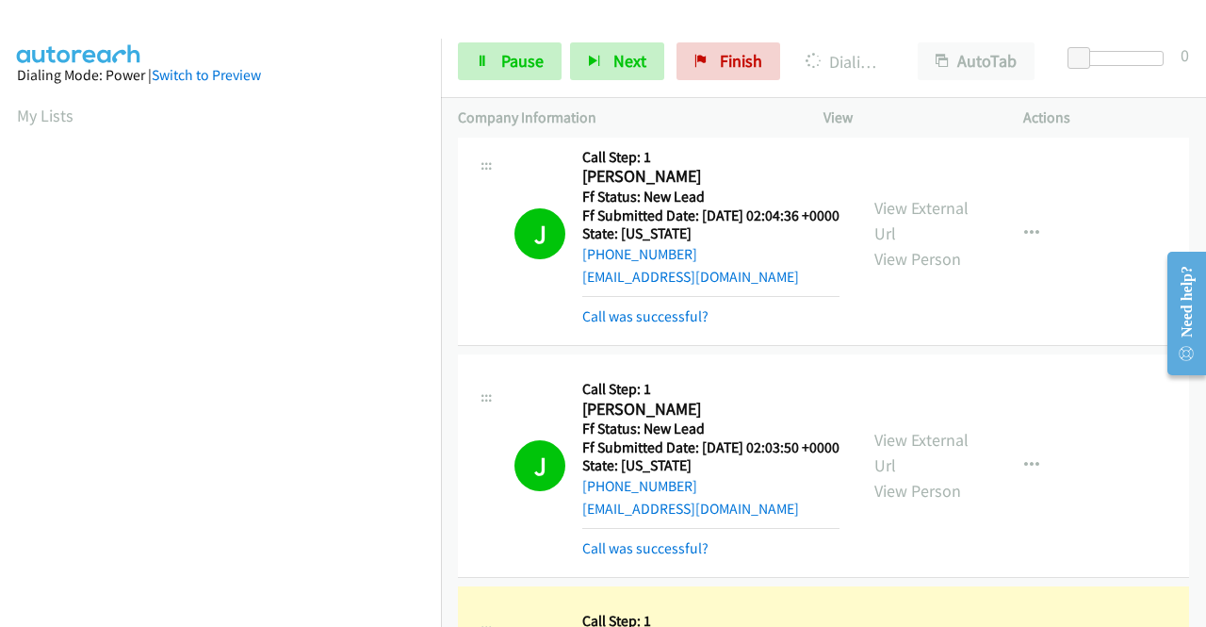
scroll to position [1602, 0]
click at [931, 245] on link "View External Url" at bounding box center [921, 221] width 94 height 47
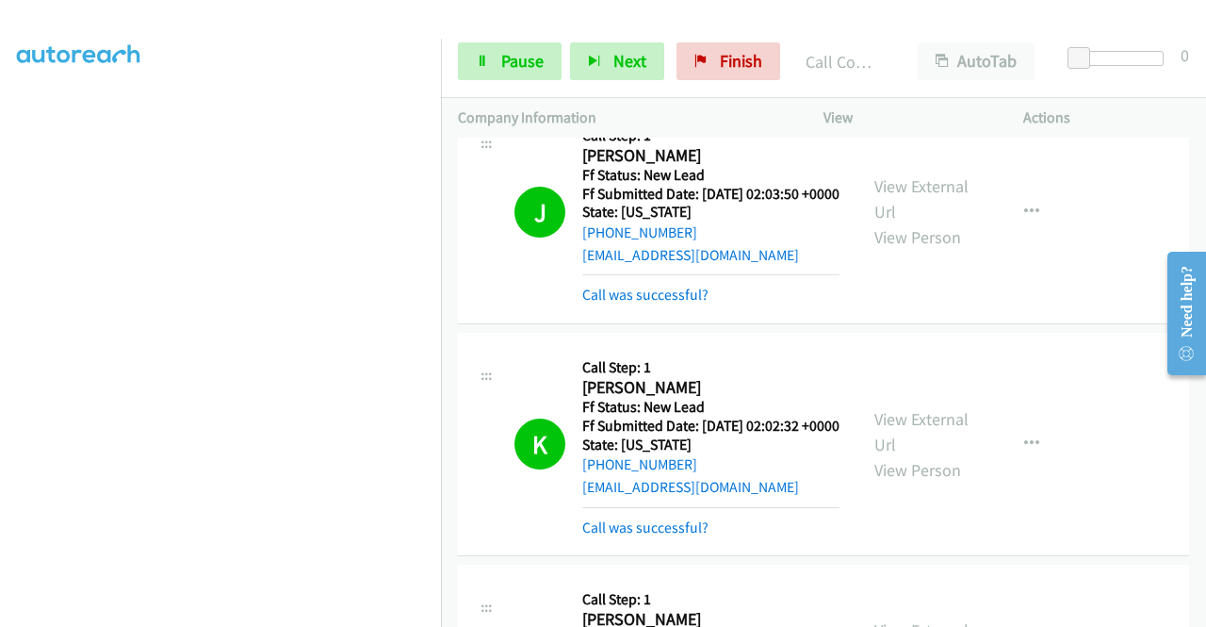
scroll to position [1884, 0]
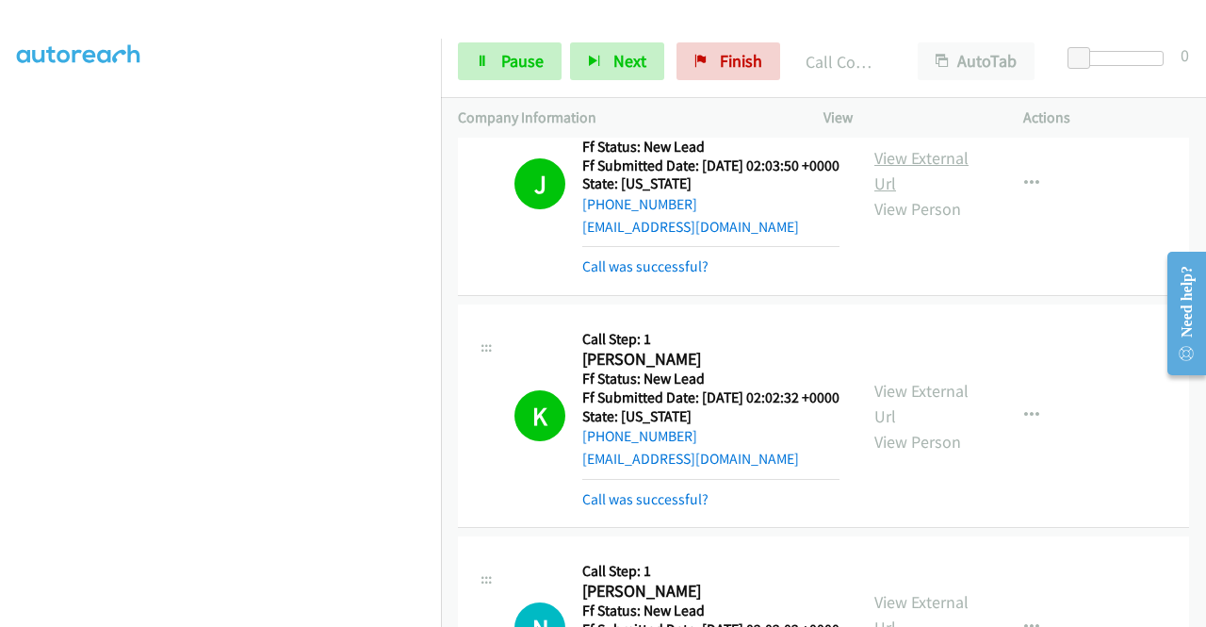
click at [918, 194] on link "View External Url" at bounding box center [921, 170] width 94 height 47
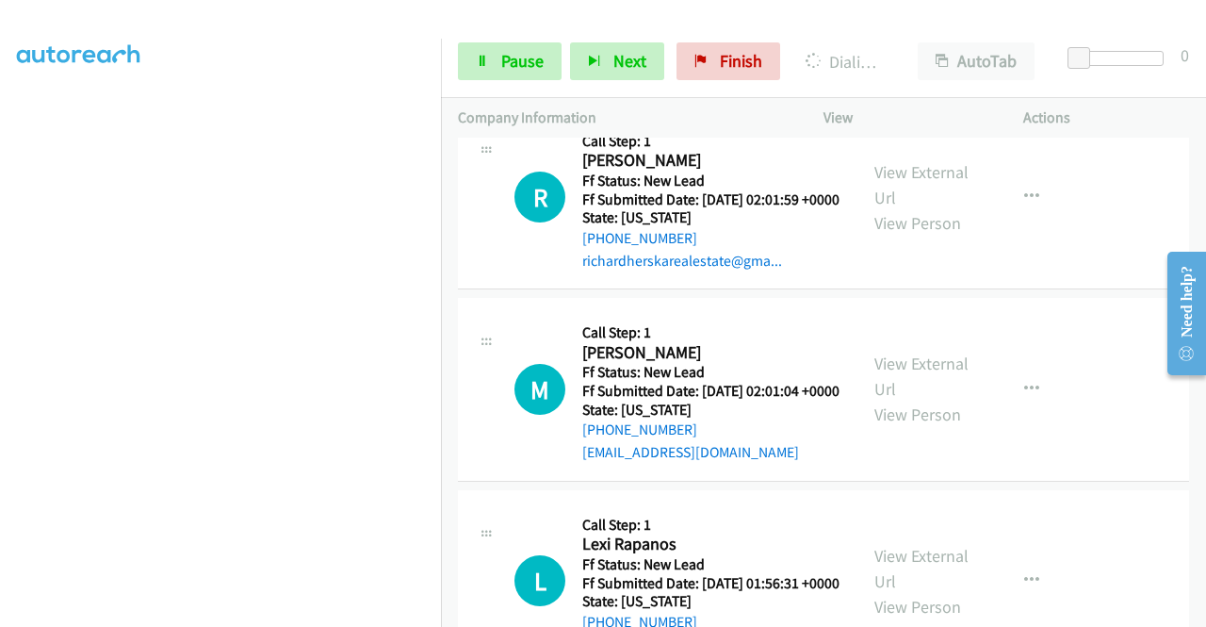
scroll to position [2544, 0]
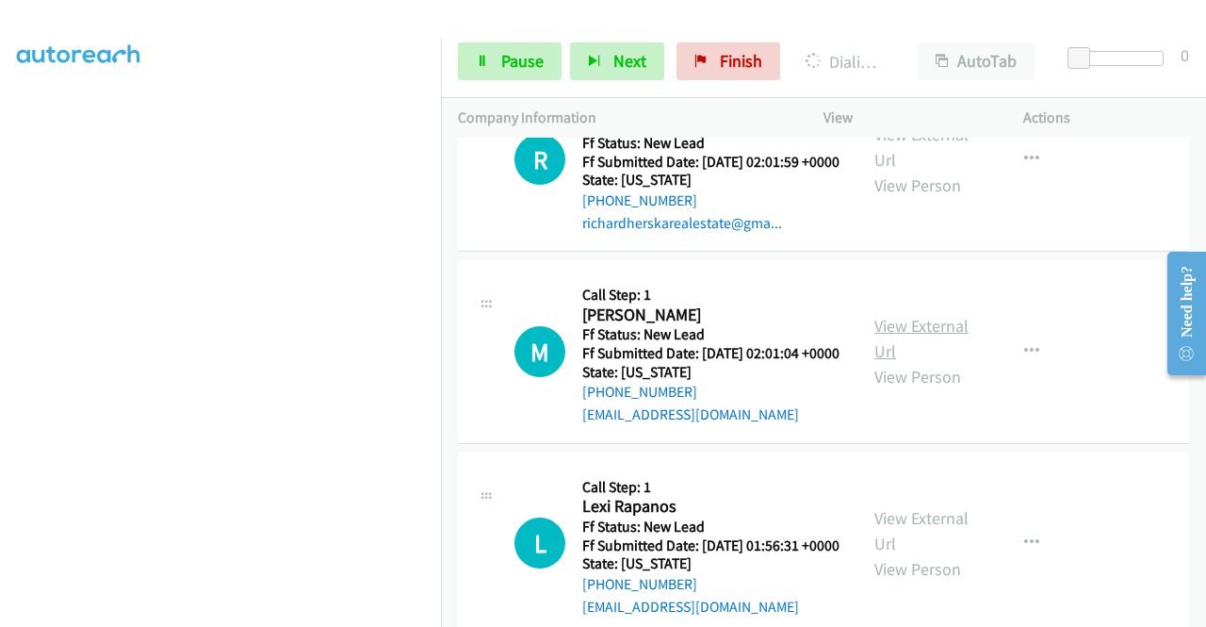
click at [923, 362] on link "View External Url" at bounding box center [921, 338] width 94 height 47
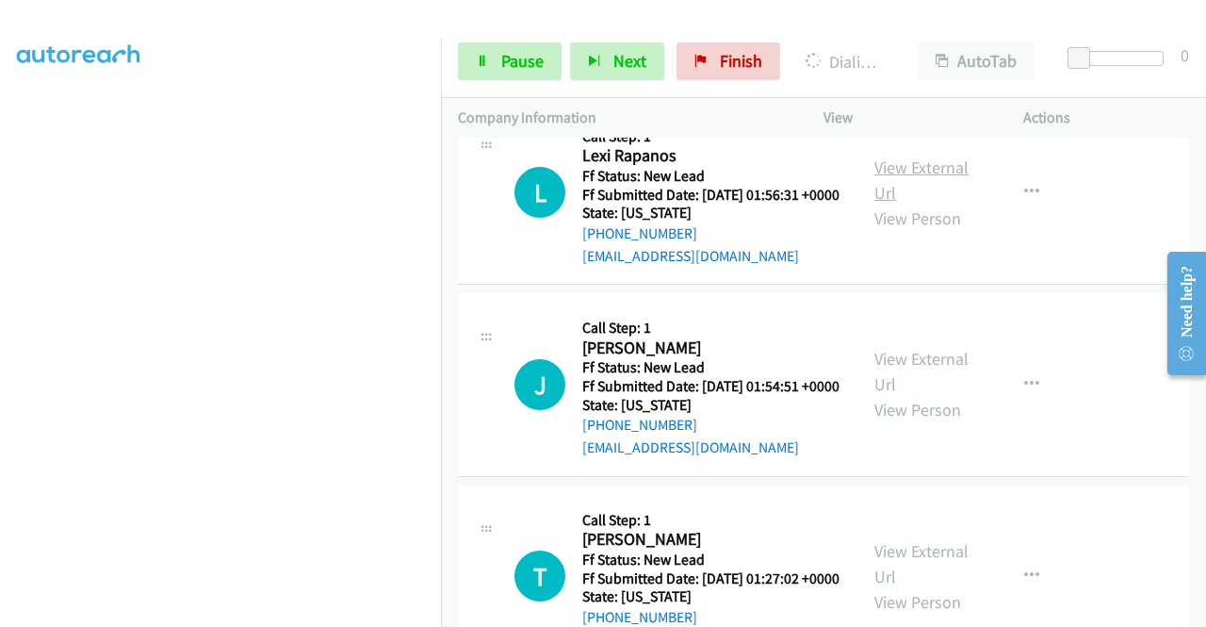
scroll to position [2921, 0]
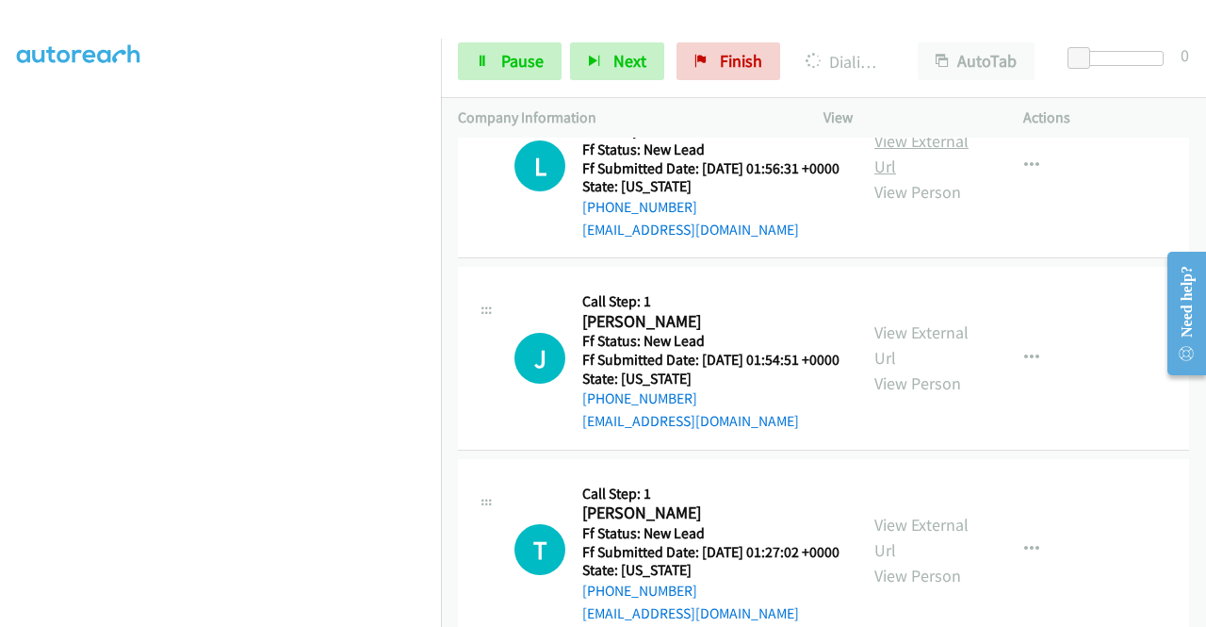
click at [904, 177] on link "View External Url" at bounding box center [921, 153] width 94 height 47
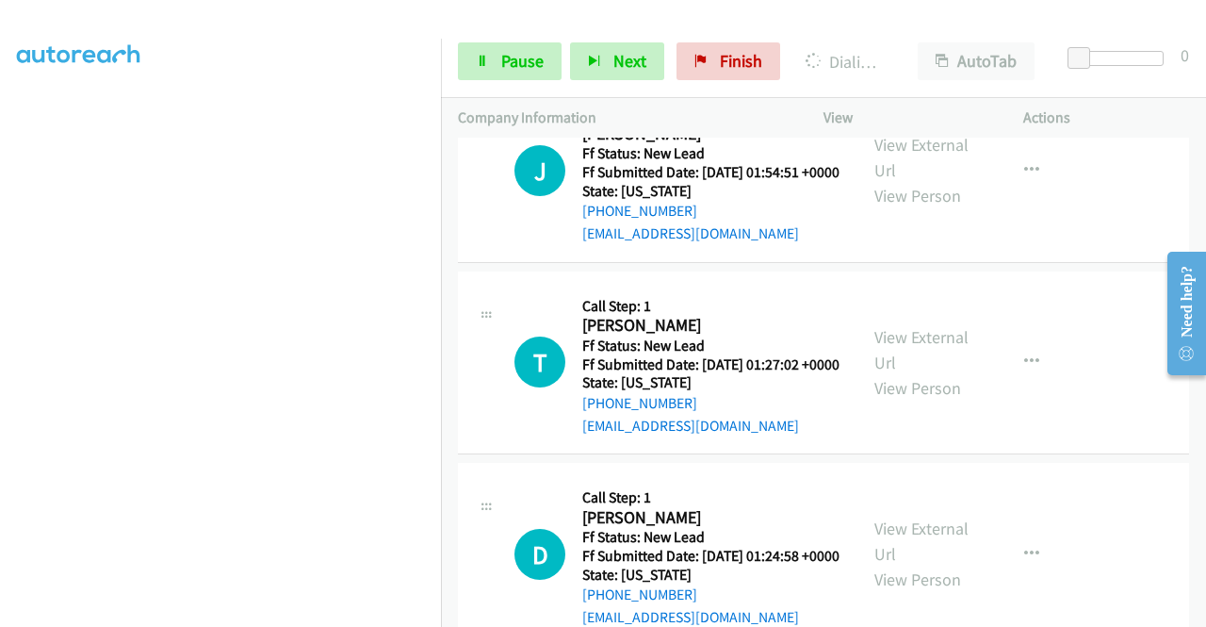
scroll to position [3109, 0]
click at [942, 207] on div "View External Url View Person" at bounding box center [923, 169] width 98 height 76
click at [941, 180] on link "View External Url" at bounding box center [921, 156] width 94 height 47
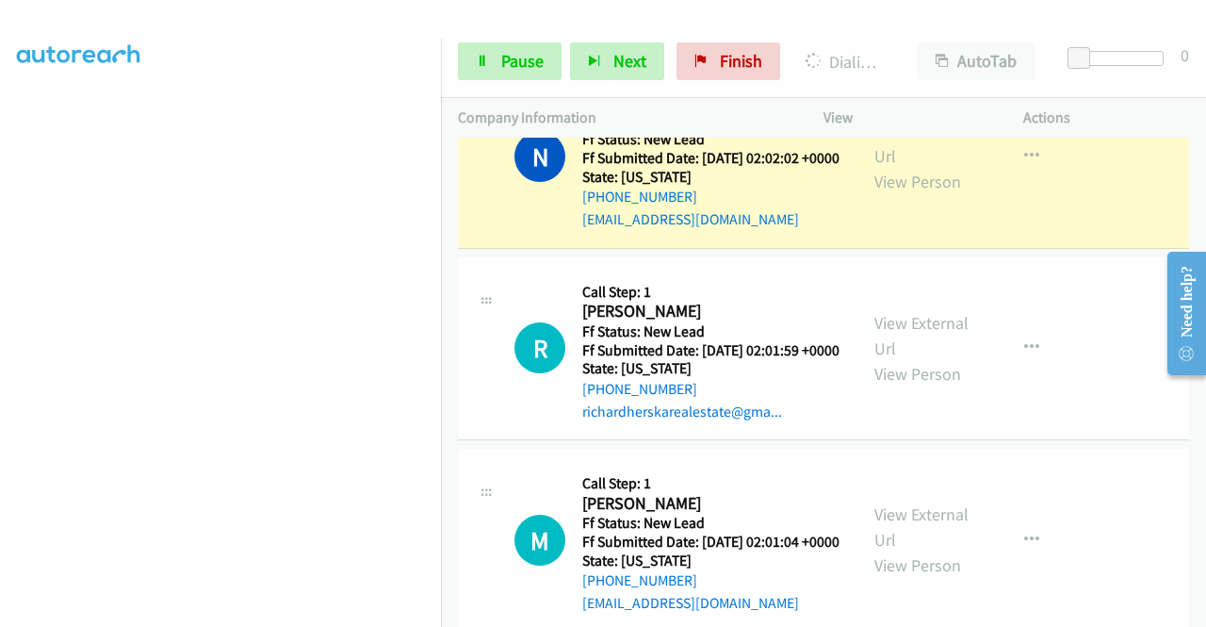
scroll to position [0, 0]
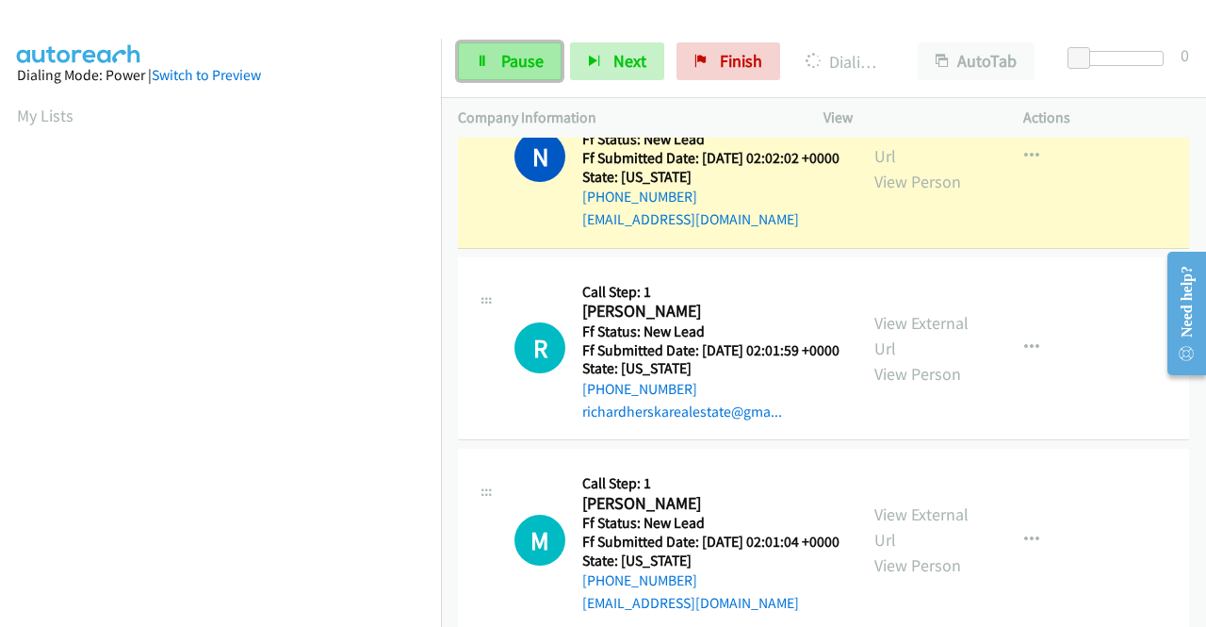
click at [494, 63] on link "Pause" at bounding box center [510, 61] width 104 height 38
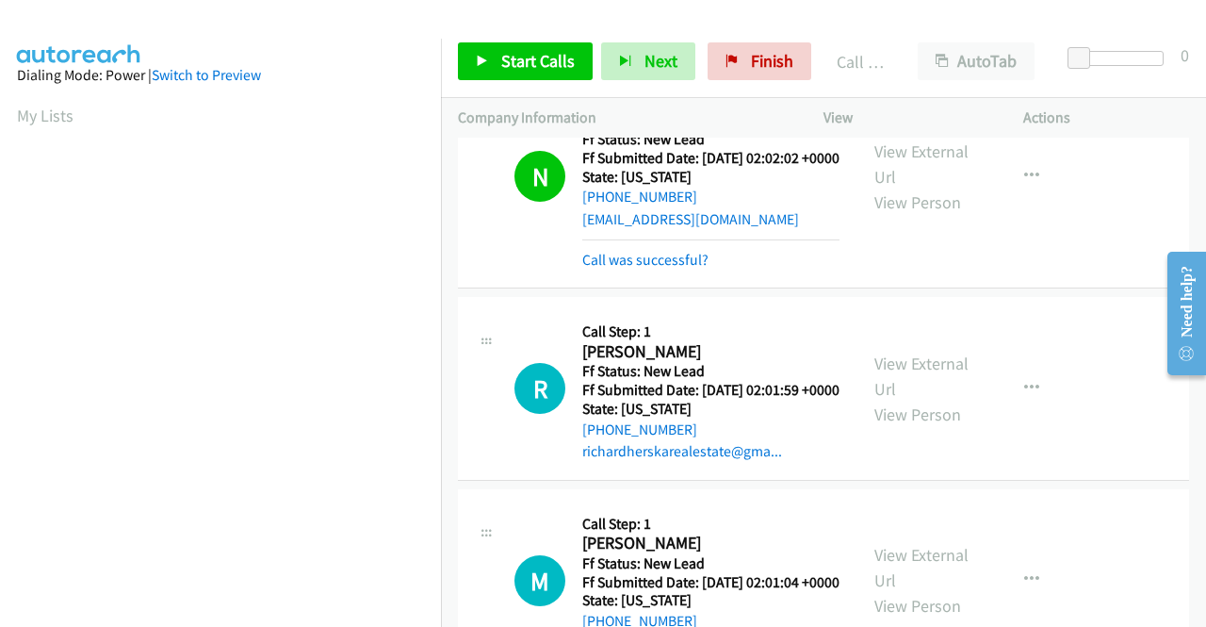
scroll to position [430, 0]
click at [1110, 293] on td "N Callback Scheduled Call Step: 1 Nadege Esperance America/New_York Ff Status: …" at bounding box center [823, 177] width 765 height 232
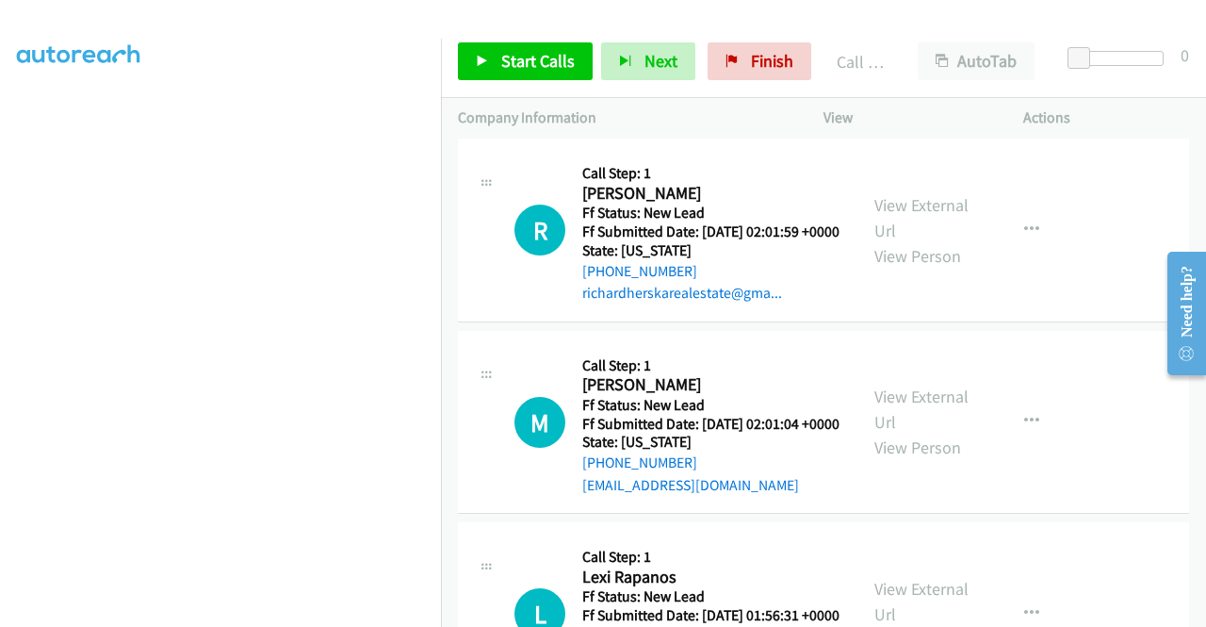
scroll to position [2544, 0]
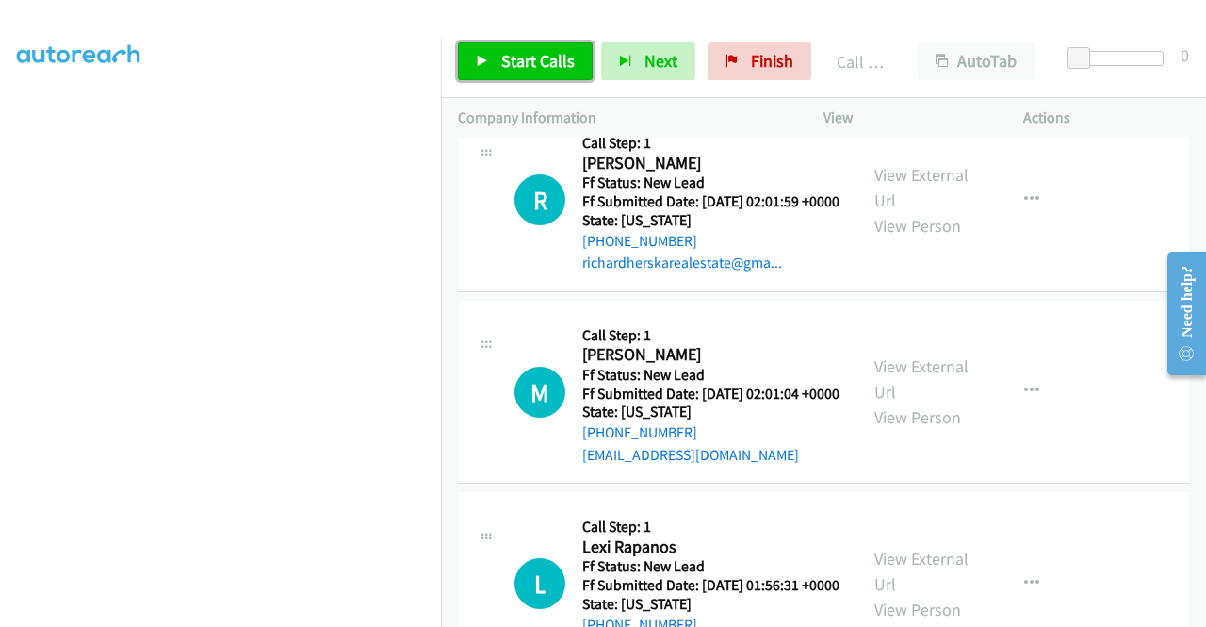
click at [523, 69] on span "Start Calls" at bounding box center [537, 61] width 73 height 22
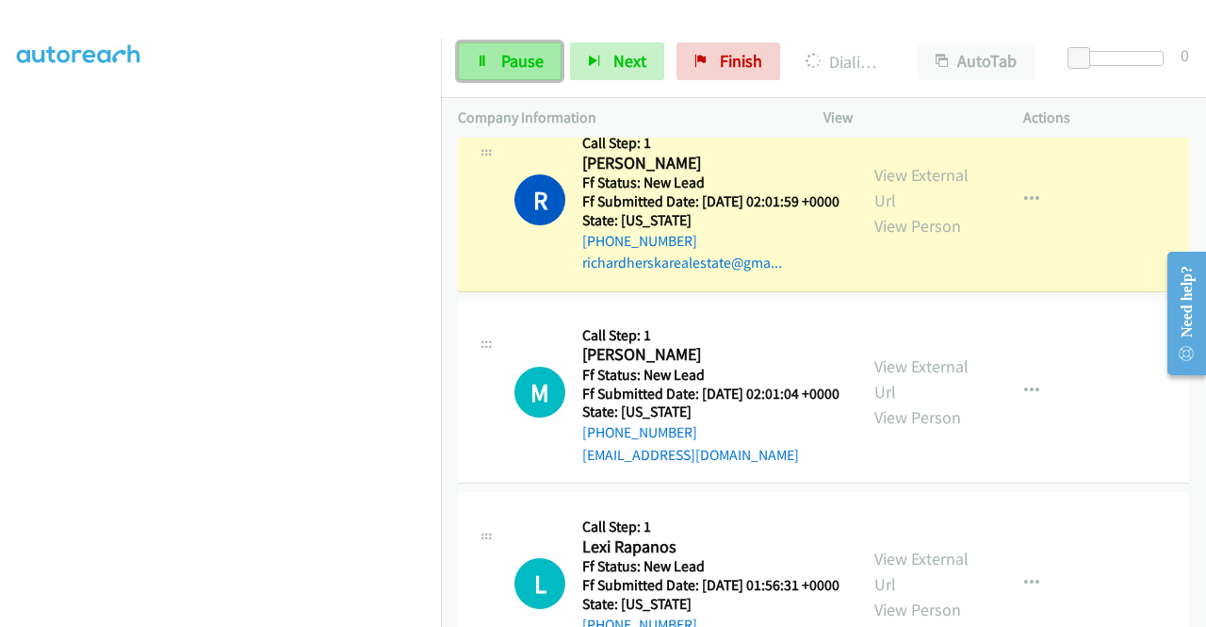
click at [501, 63] on span "Pause" at bounding box center [522, 61] width 42 height 22
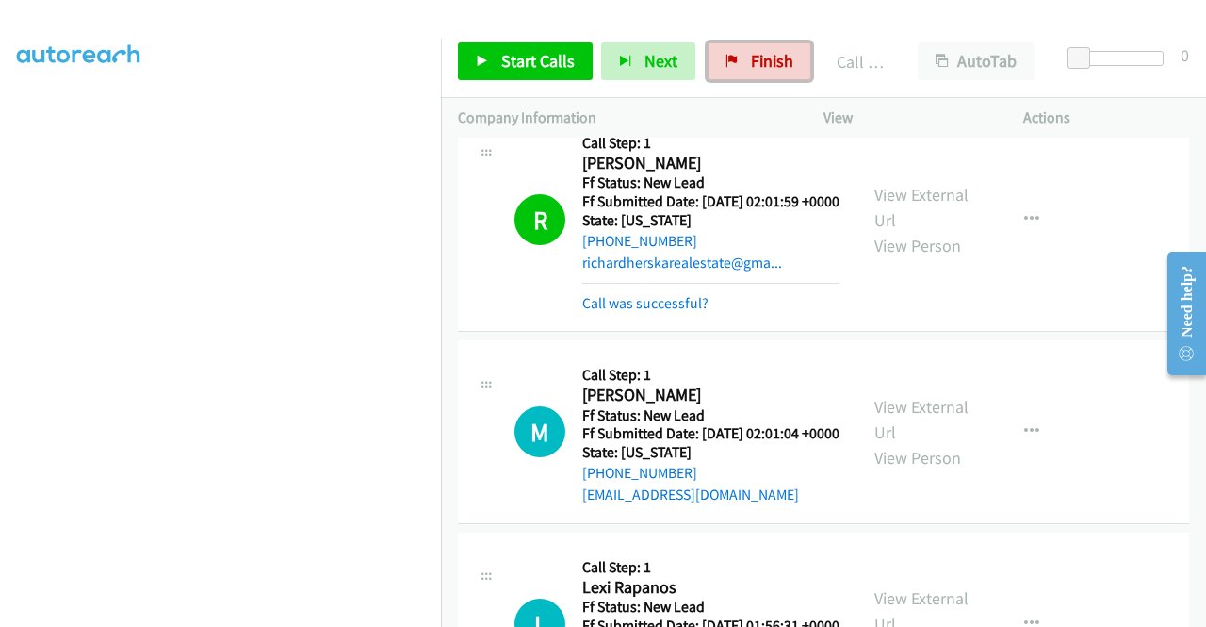
drag, startPoint x: 761, startPoint y: 54, endPoint x: 692, endPoint y: 97, distance: 82.1
click at [761, 54] on span "Finish" at bounding box center [772, 61] width 42 height 22
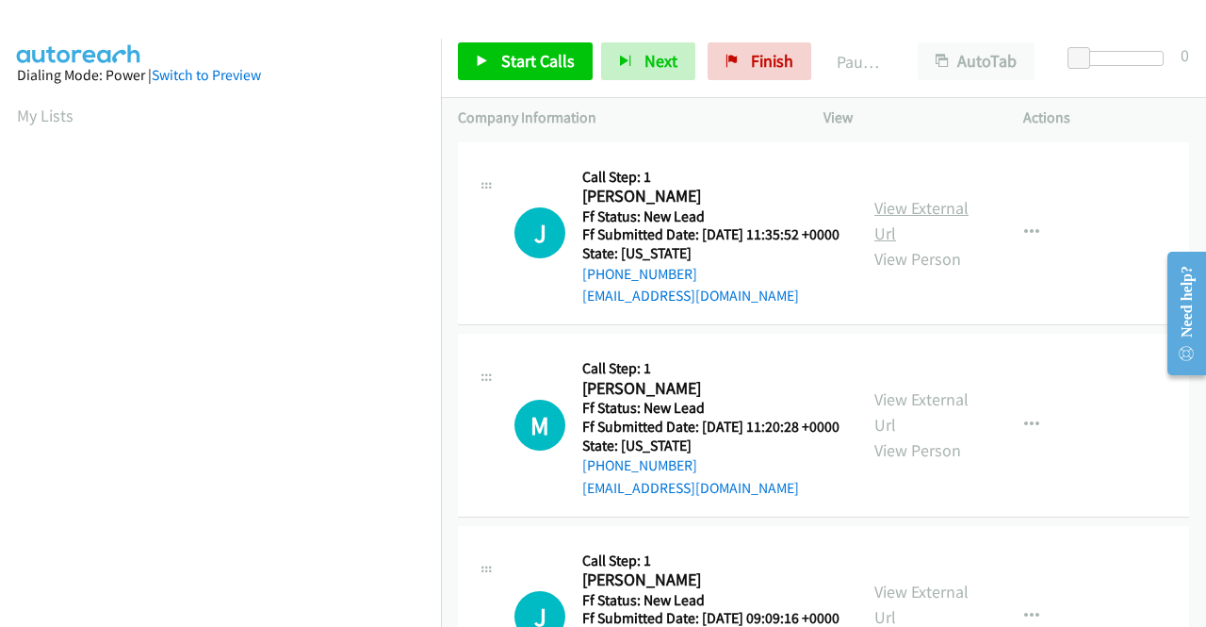
click at [928, 216] on link "View External Url" at bounding box center [921, 220] width 94 height 47
click at [930, 427] on link "View External Url" at bounding box center [921, 411] width 94 height 47
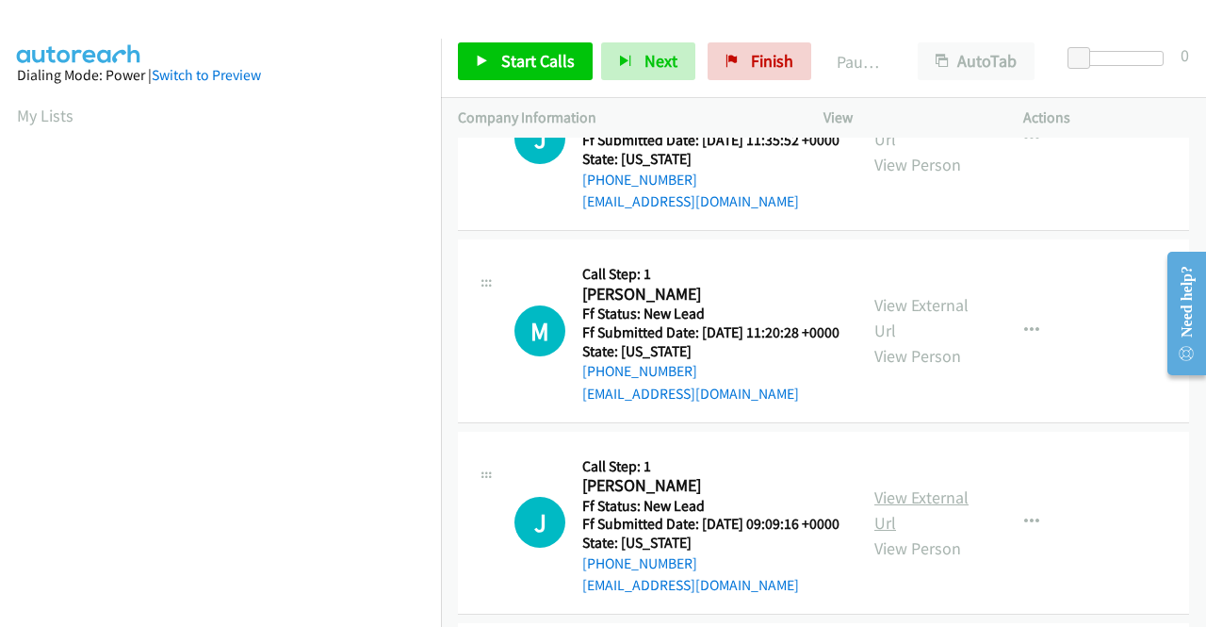
click at [922, 531] on link "View External Url" at bounding box center [921, 509] width 94 height 47
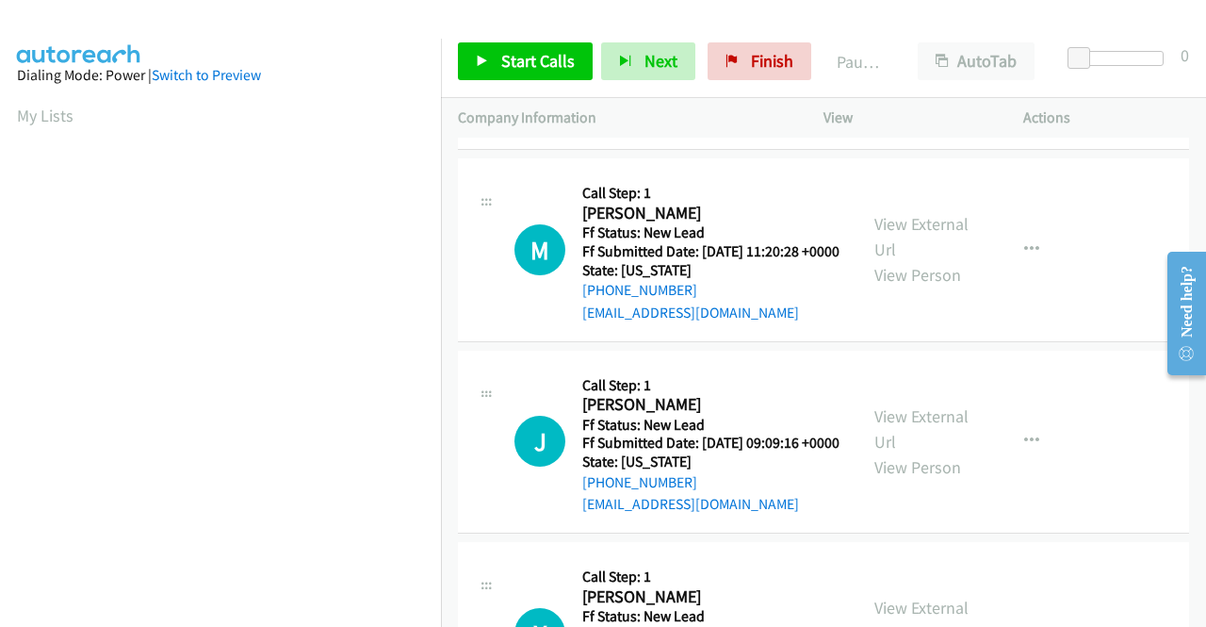
scroll to position [283, 0]
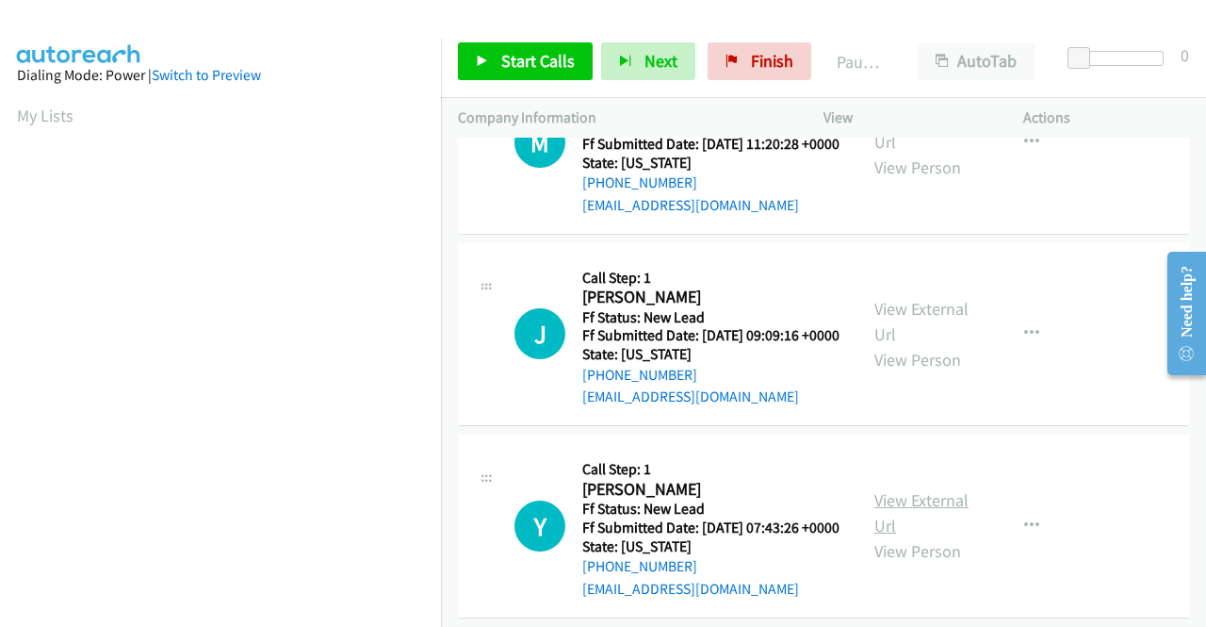
click at [916, 536] on link "View External Url" at bounding box center [921, 512] width 94 height 47
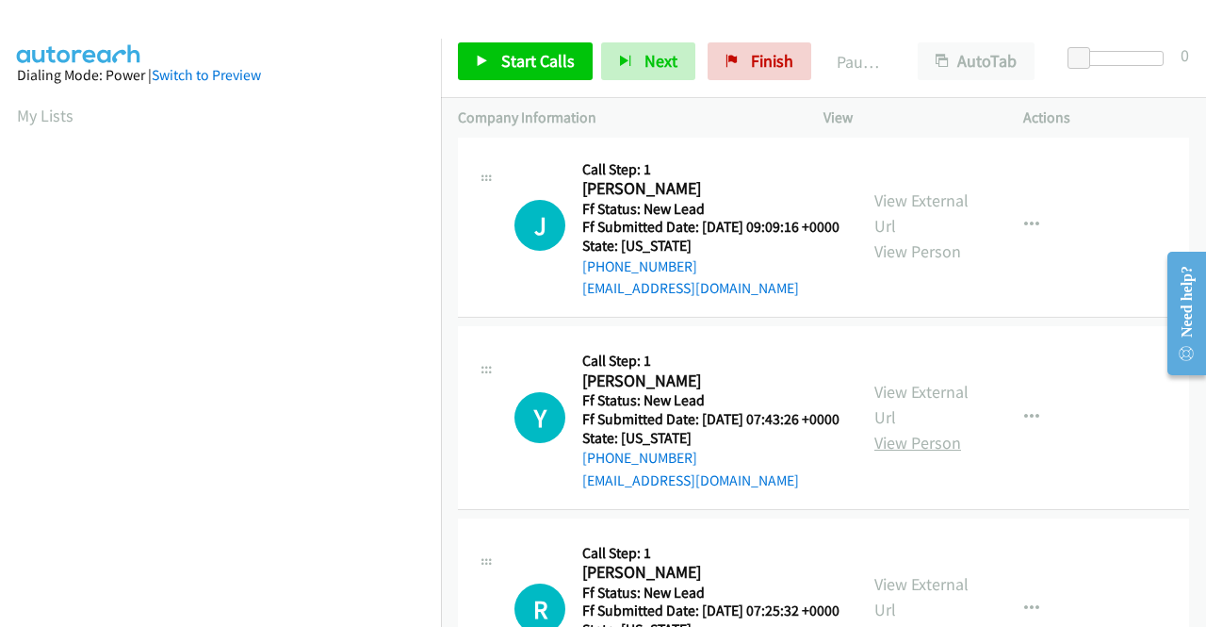
scroll to position [471, 0]
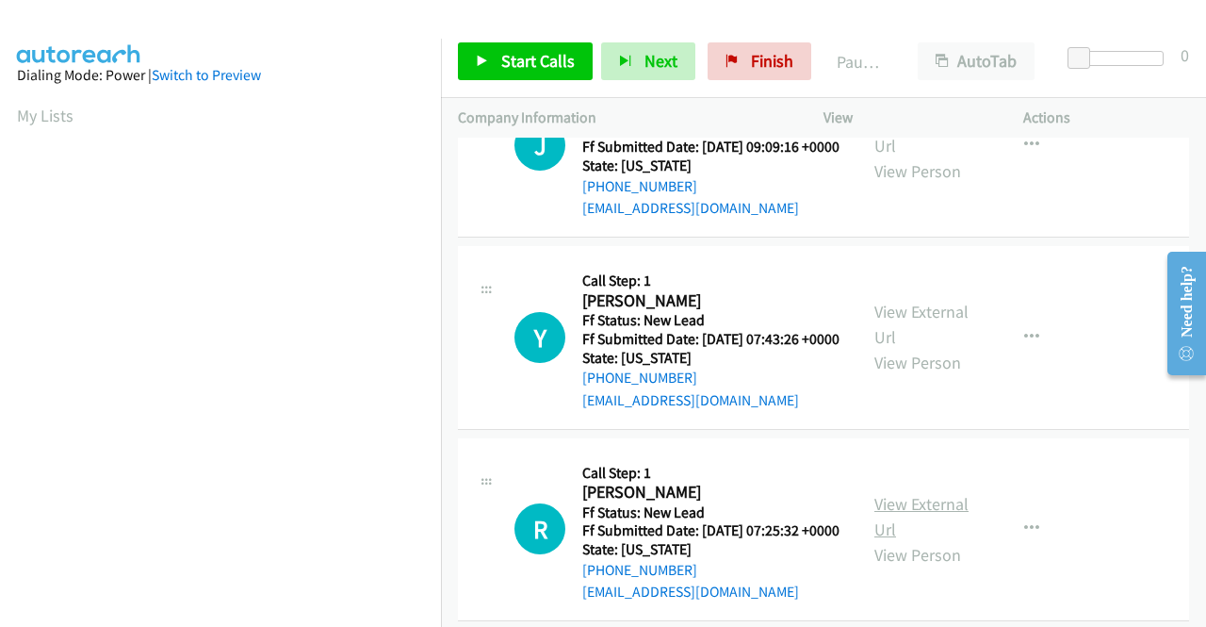
click at [927, 540] on link "View External Url" at bounding box center [921, 516] width 94 height 47
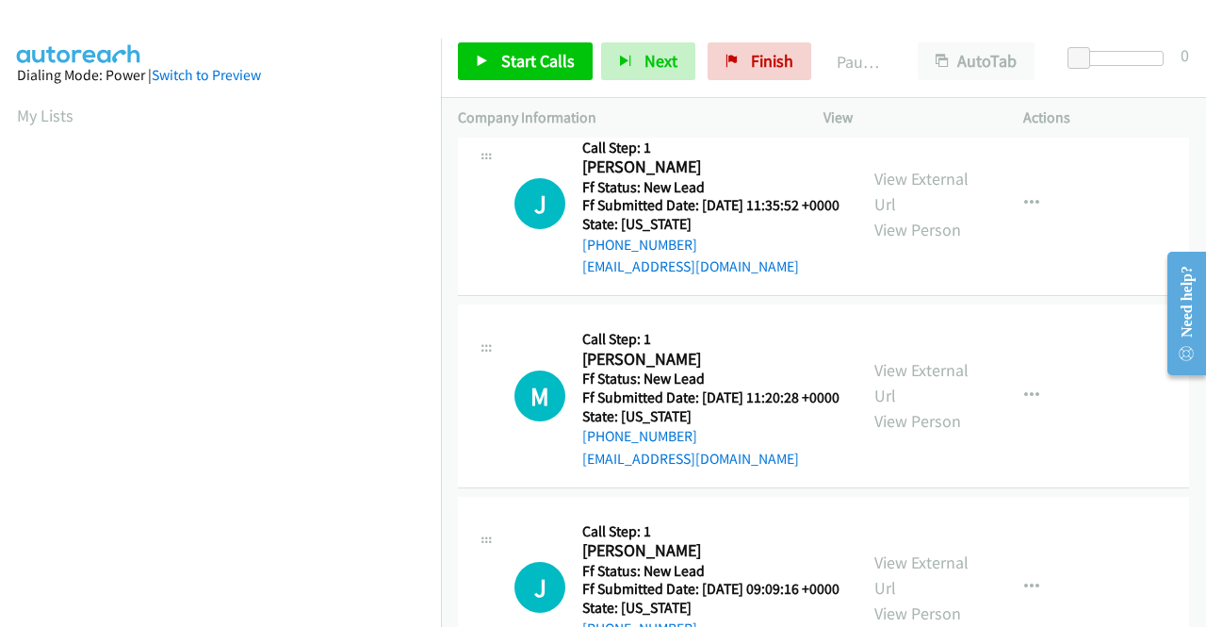
scroll to position [0, 0]
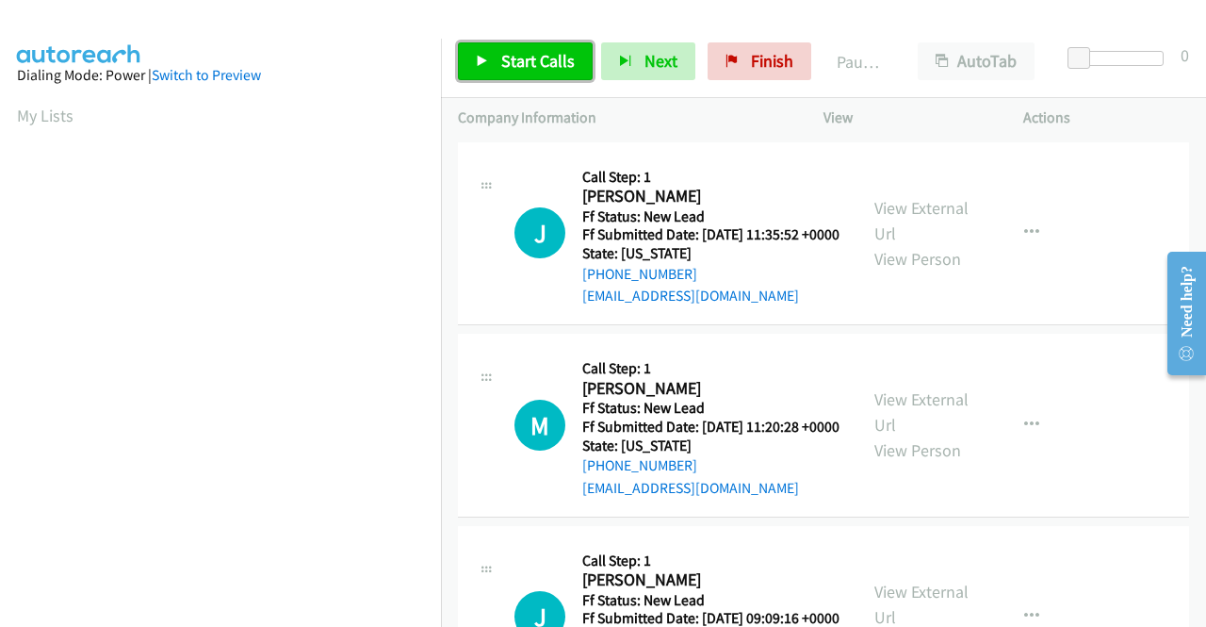
click at [546, 61] on span "Start Calls" at bounding box center [537, 61] width 73 height 22
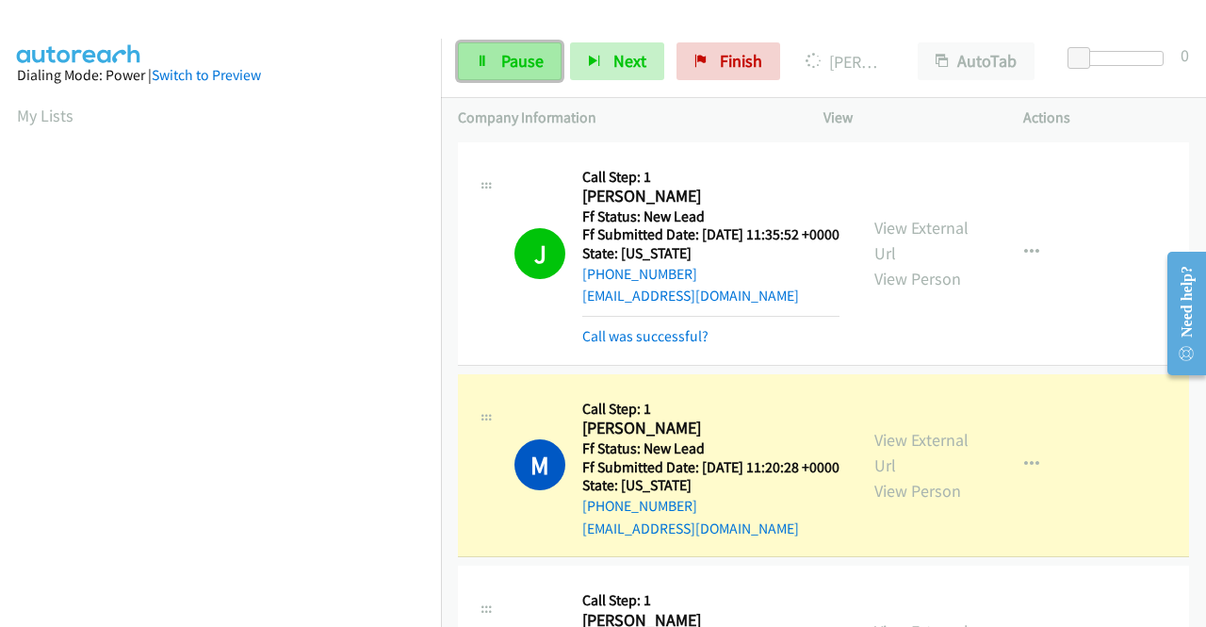
click at [516, 70] on span "Pause" at bounding box center [522, 61] width 42 height 22
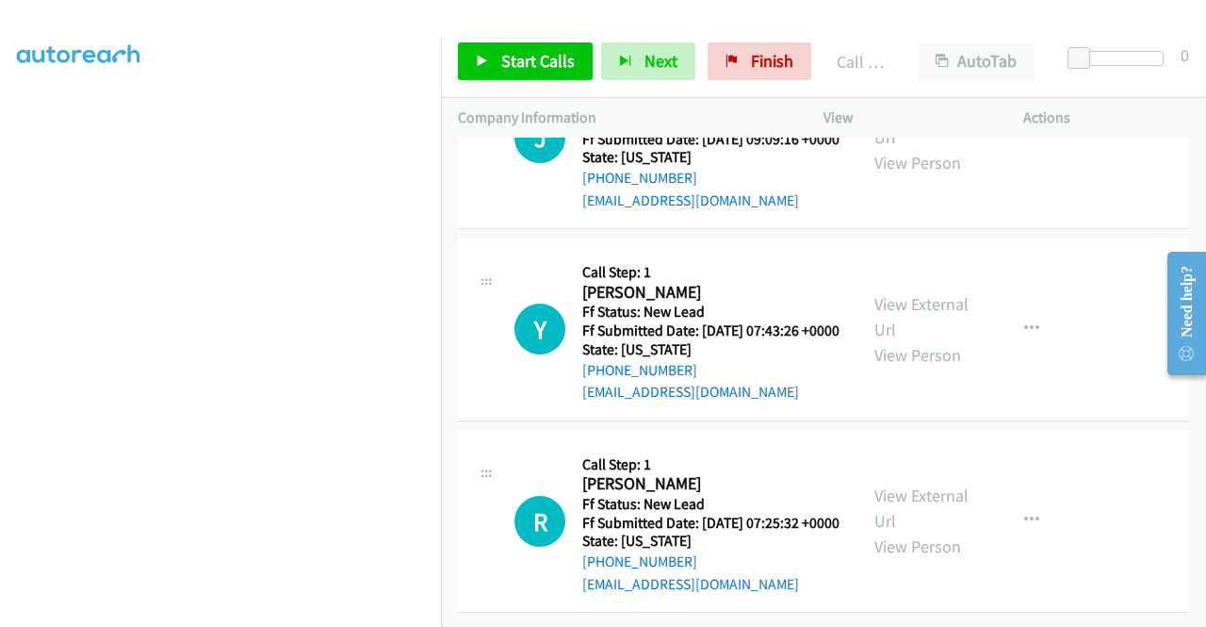
scroll to position [663, 0]
click at [533, 62] on span "Start Calls" at bounding box center [537, 61] width 73 height 22
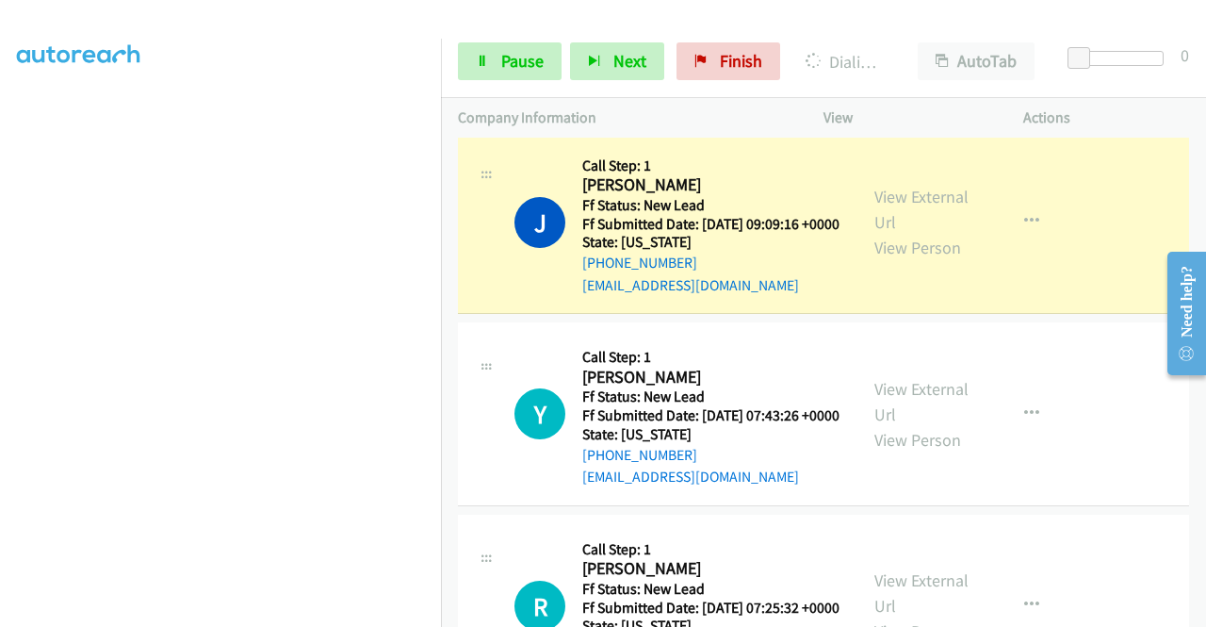
scroll to position [0, 0]
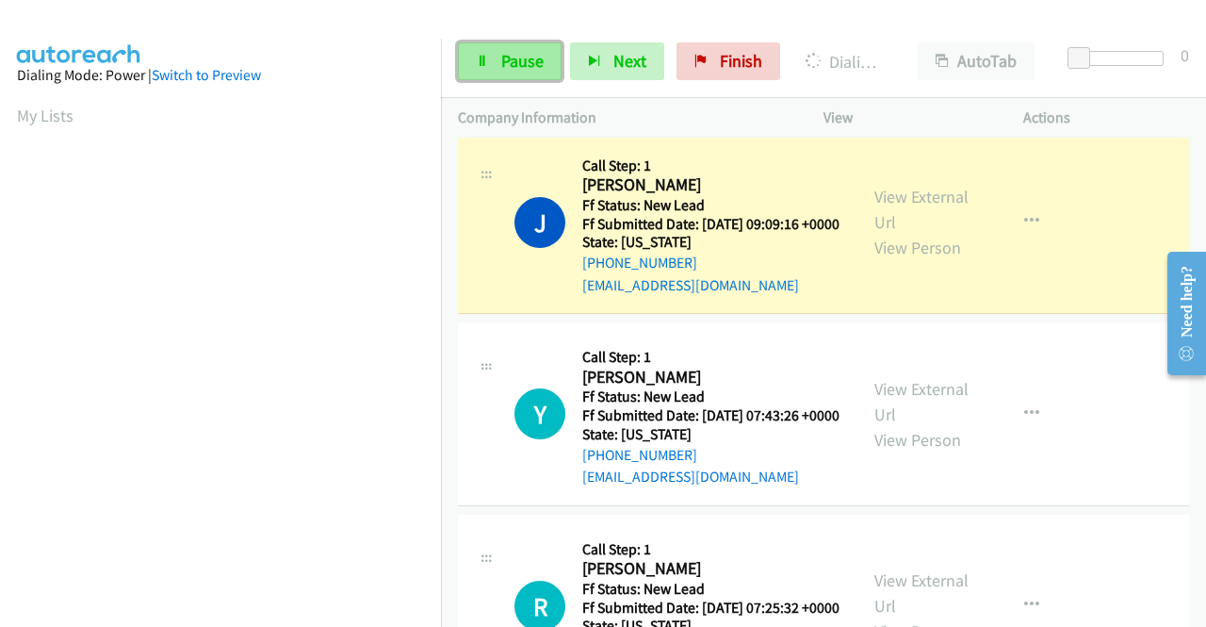
click at [517, 59] on span "Pause" at bounding box center [522, 61] width 42 height 22
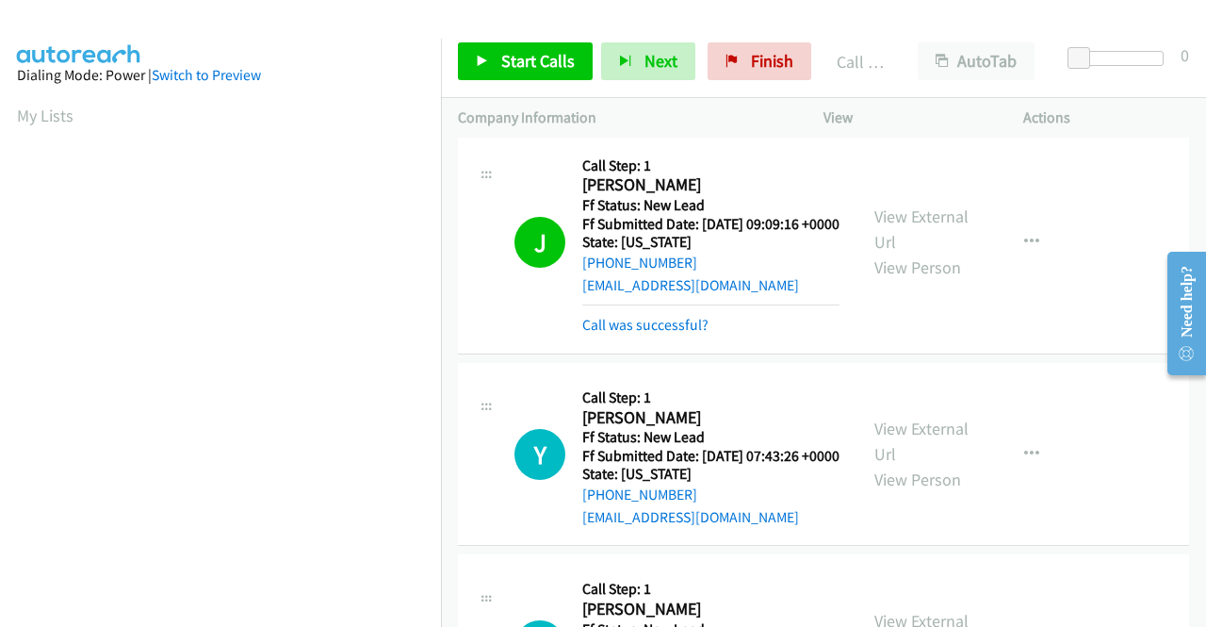
click at [1063, 354] on div "J Callback Scheduled Call Step: 1 [PERSON_NAME] America/Los_Angeles Ff Status: …" at bounding box center [823, 242] width 731 height 223
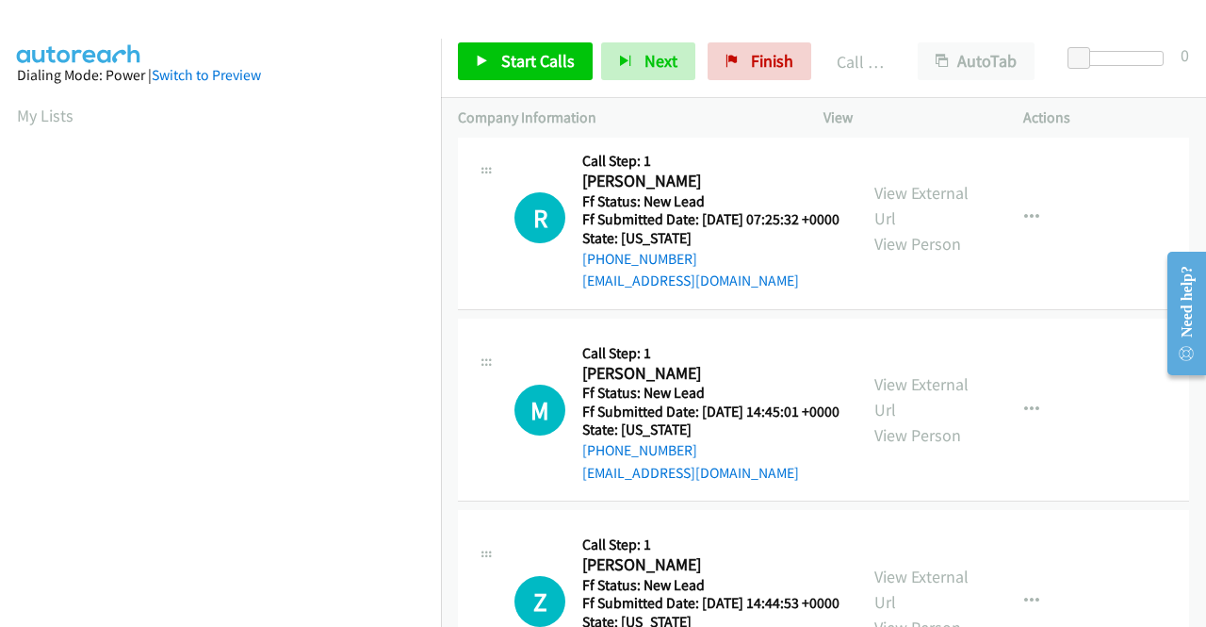
scroll to position [946, 0]
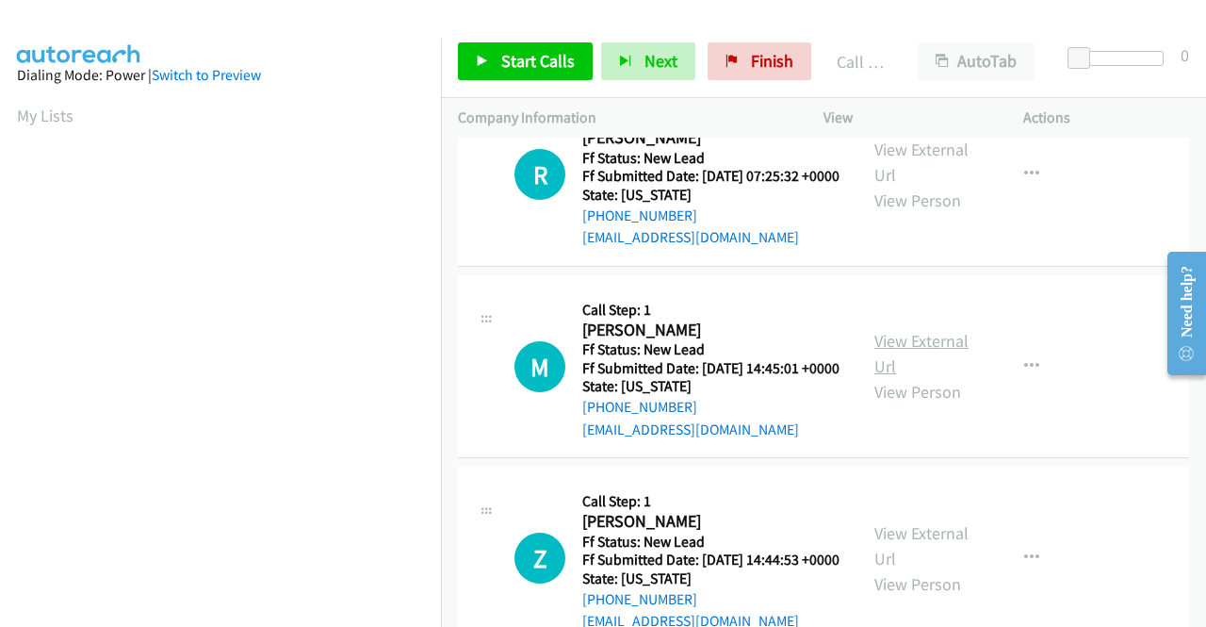
click at [912, 377] on link "View External Url" at bounding box center [921, 353] width 94 height 47
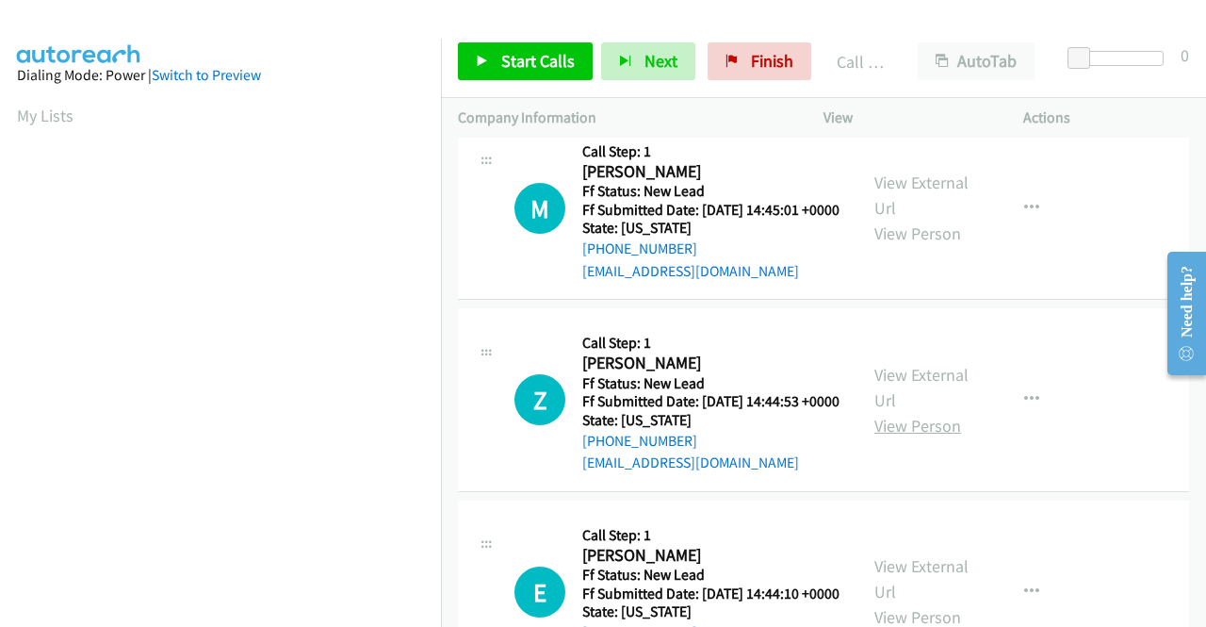
scroll to position [1134, 0]
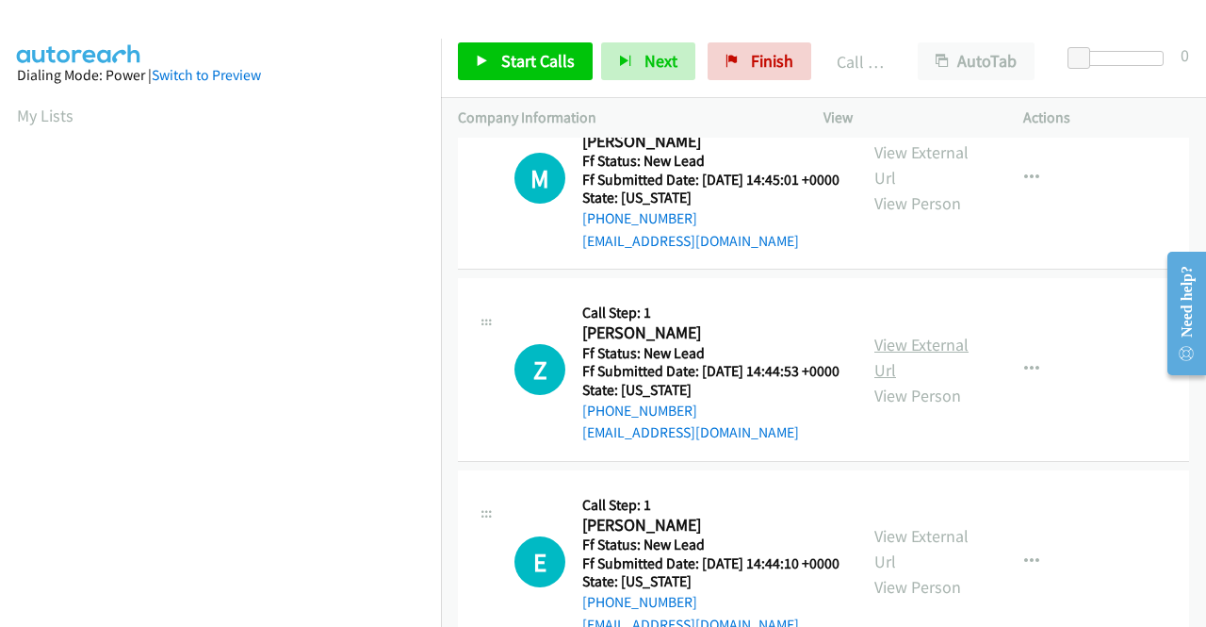
click at [928, 381] on link "View External Url" at bounding box center [921, 357] width 94 height 47
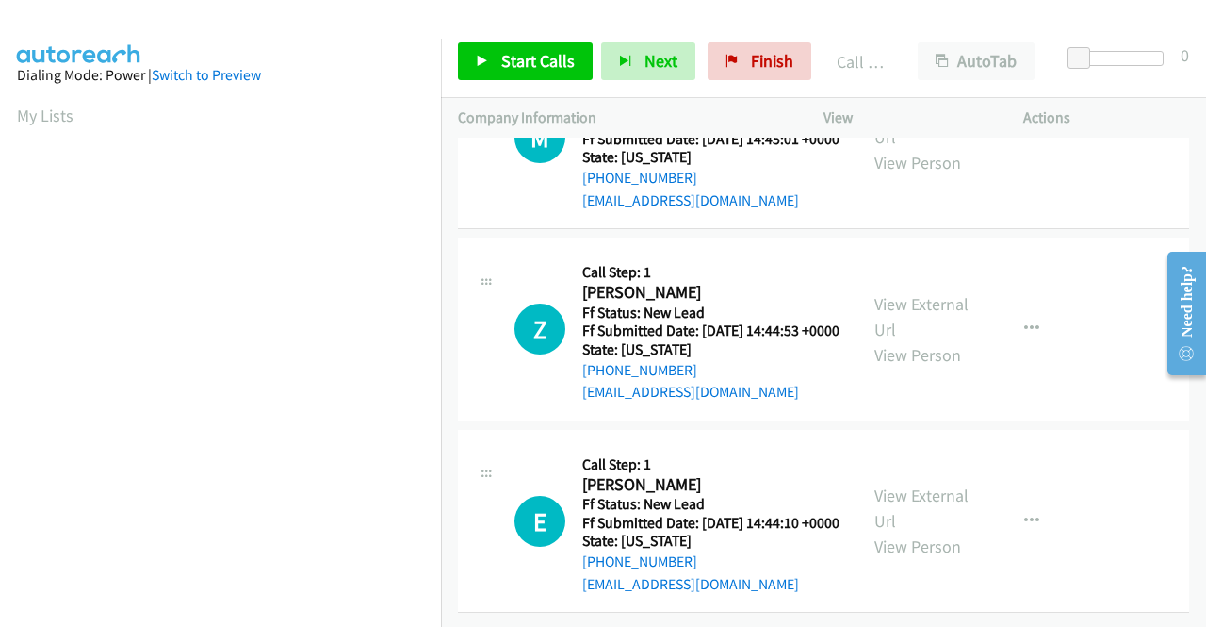
scroll to position [1229, 0]
click at [925, 531] on link "View External Url" at bounding box center [921, 507] width 94 height 47
click at [545, 66] on span "Start Calls" at bounding box center [537, 61] width 73 height 22
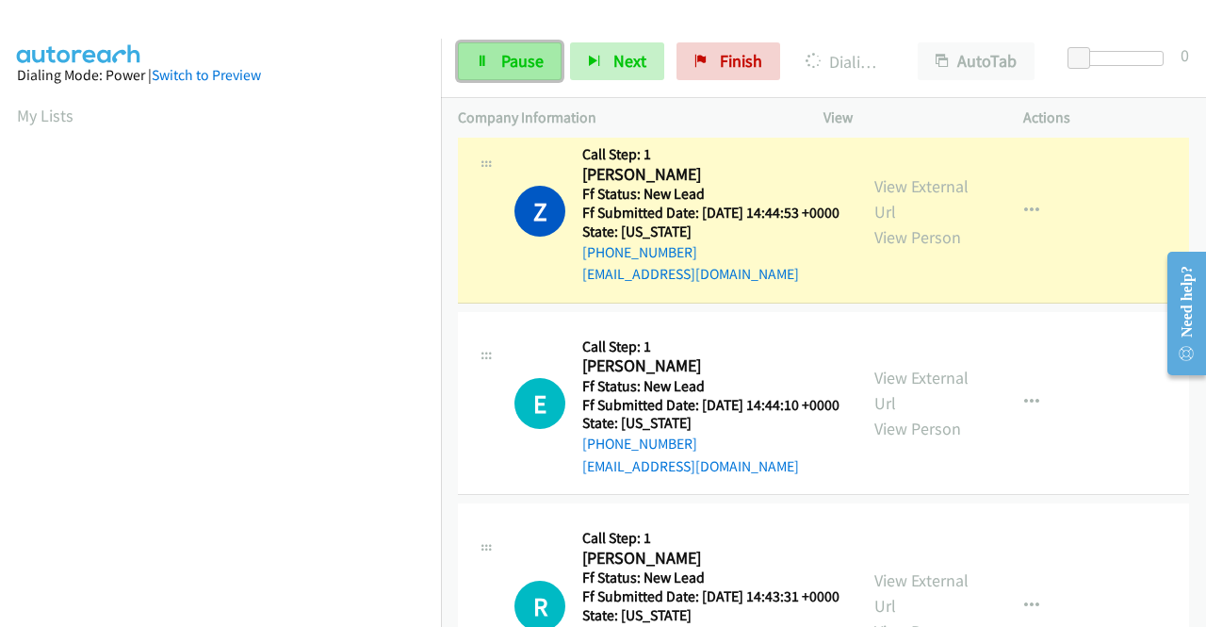
scroll to position [430, 0]
click at [514, 56] on span "Pause" at bounding box center [522, 61] width 42 height 22
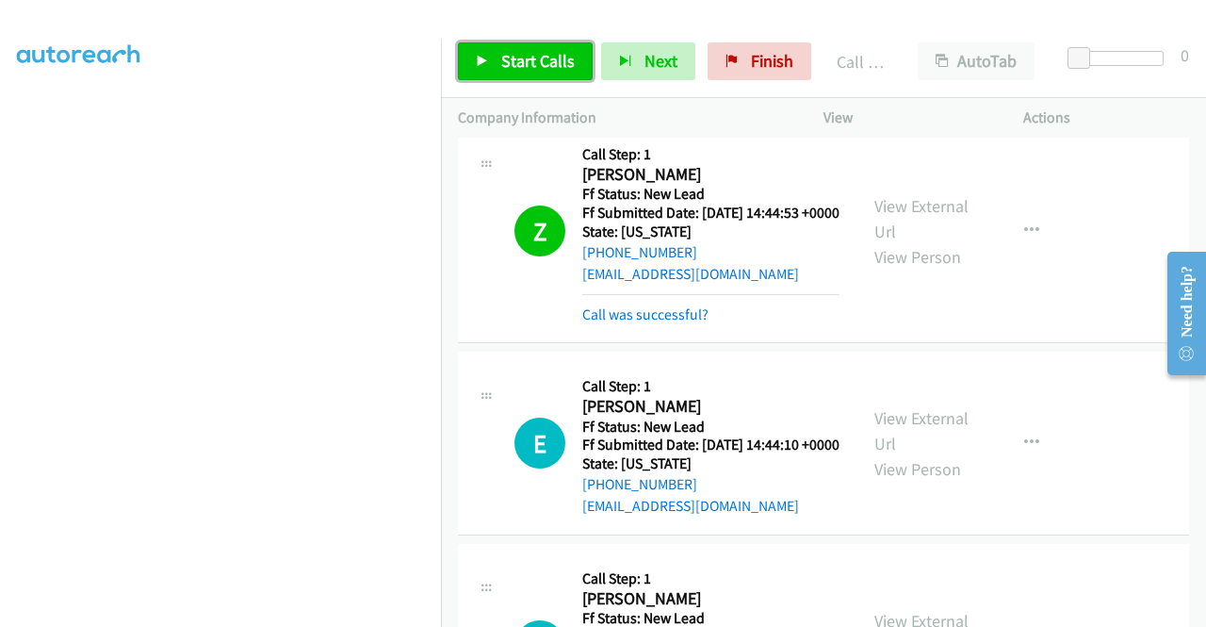
drag, startPoint x: 545, startPoint y: 66, endPoint x: 589, endPoint y: 108, distance: 61.3
click at [545, 66] on span "Start Calls" at bounding box center [537, 61] width 73 height 22
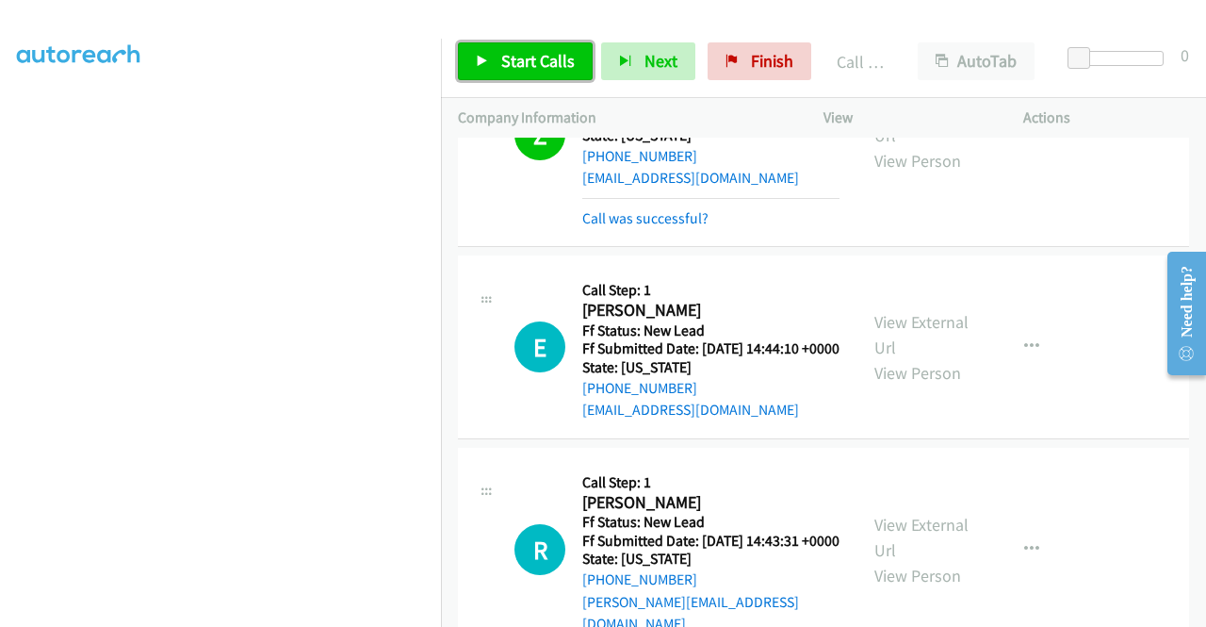
scroll to position [1602, 0]
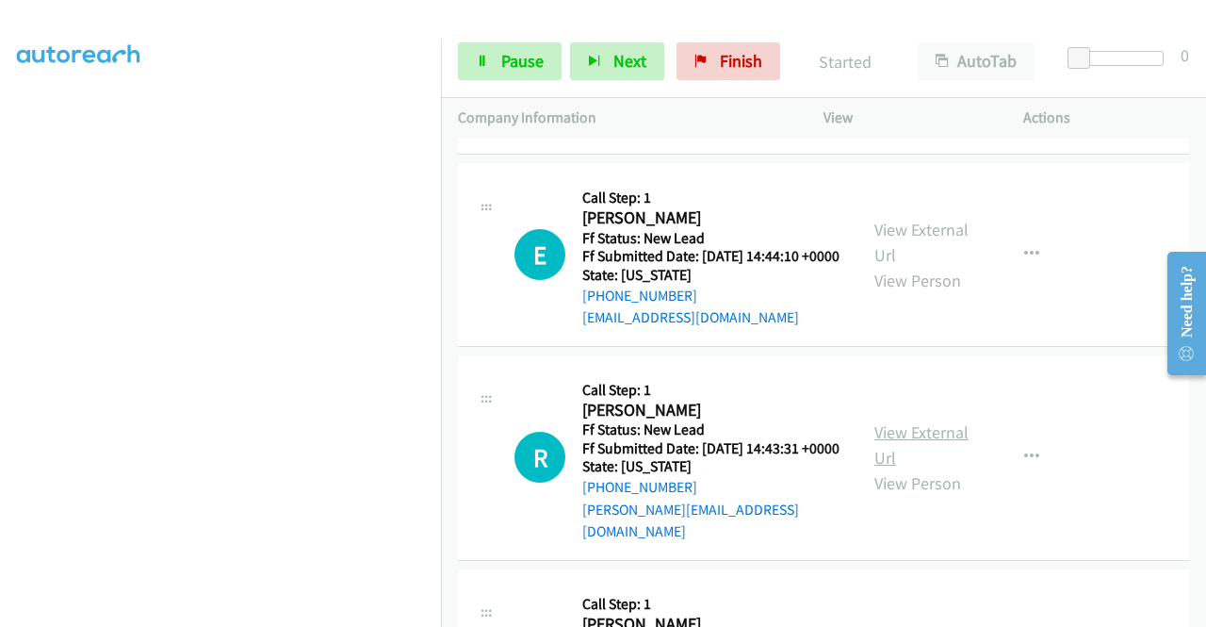
click at [940, 468] on link "View External Url" at bounding box center [921, 444] width 94 height 47
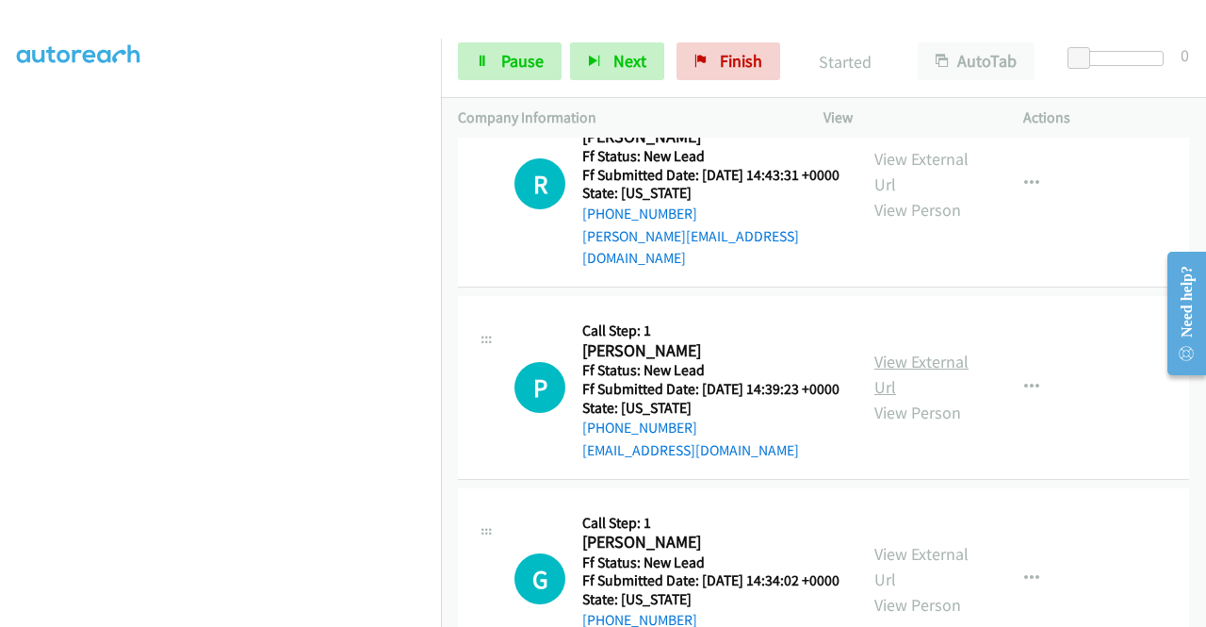
scroll to position [1884, 0]
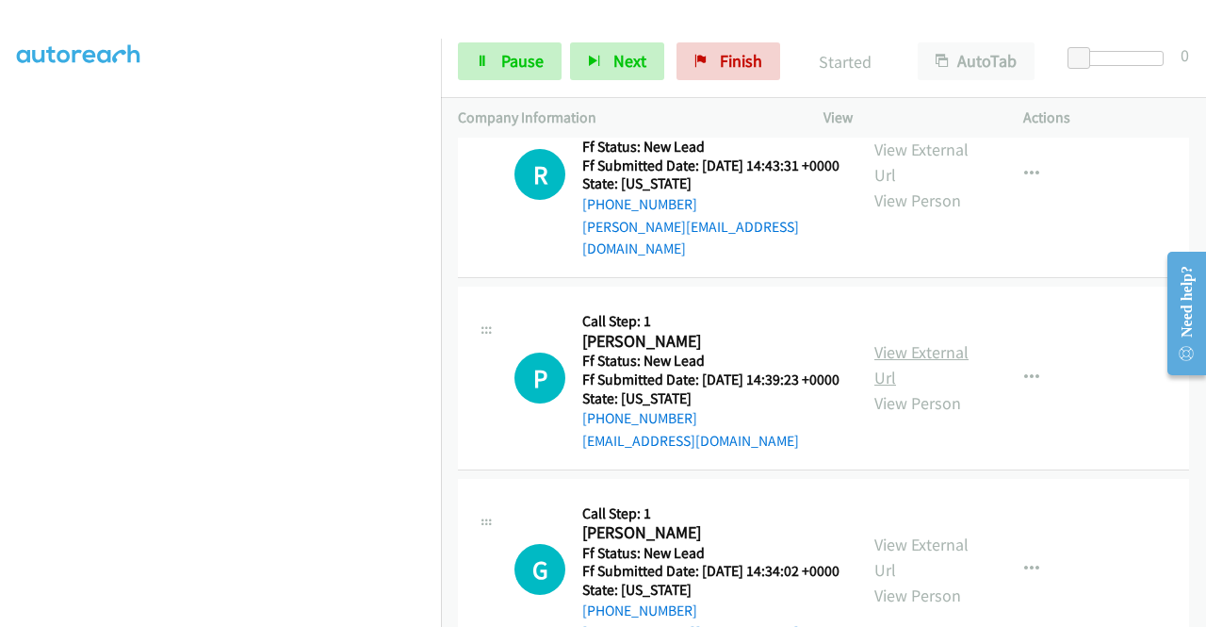
click at [926, 388] on link "View External Url" at bounding box center [921, 364] width 94 height 47
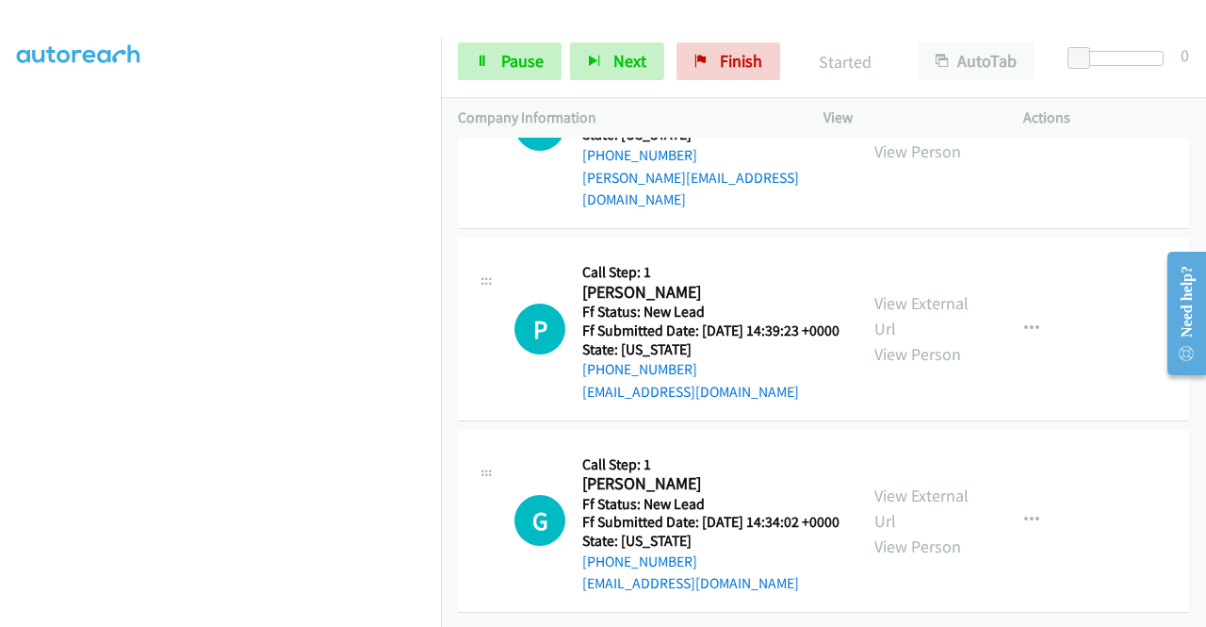
scroll to position [2123, 0]
click at [902, 484] on link "View External Url" at bounding box center [921, 507] width 94 height 47
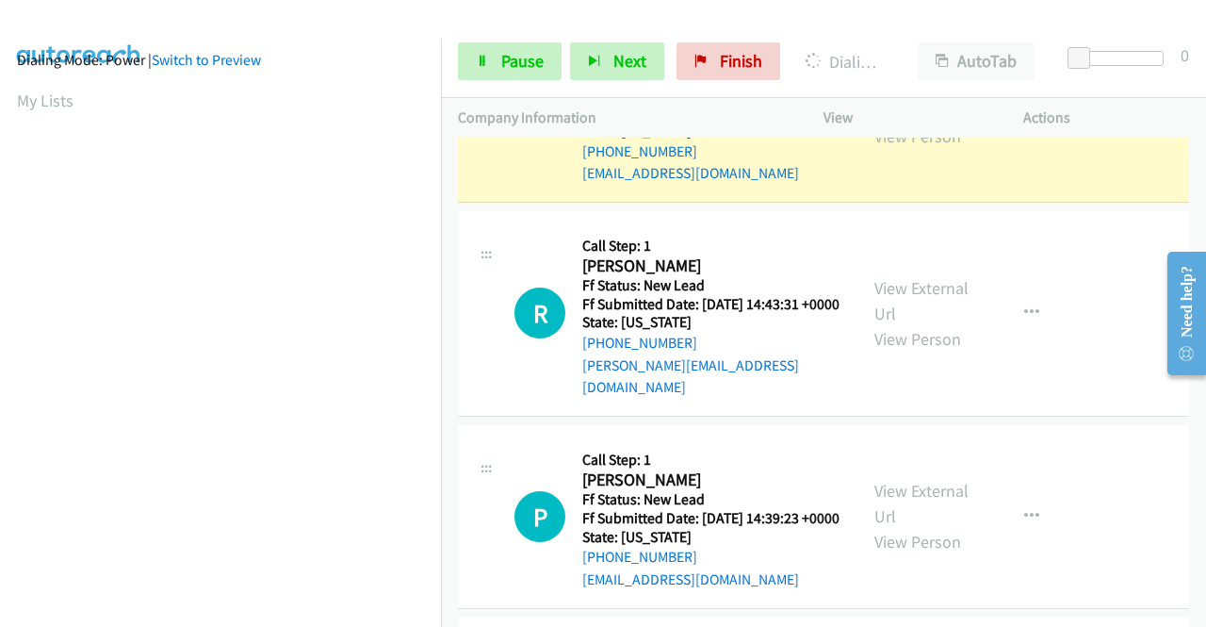
scroll to position [0, 0]
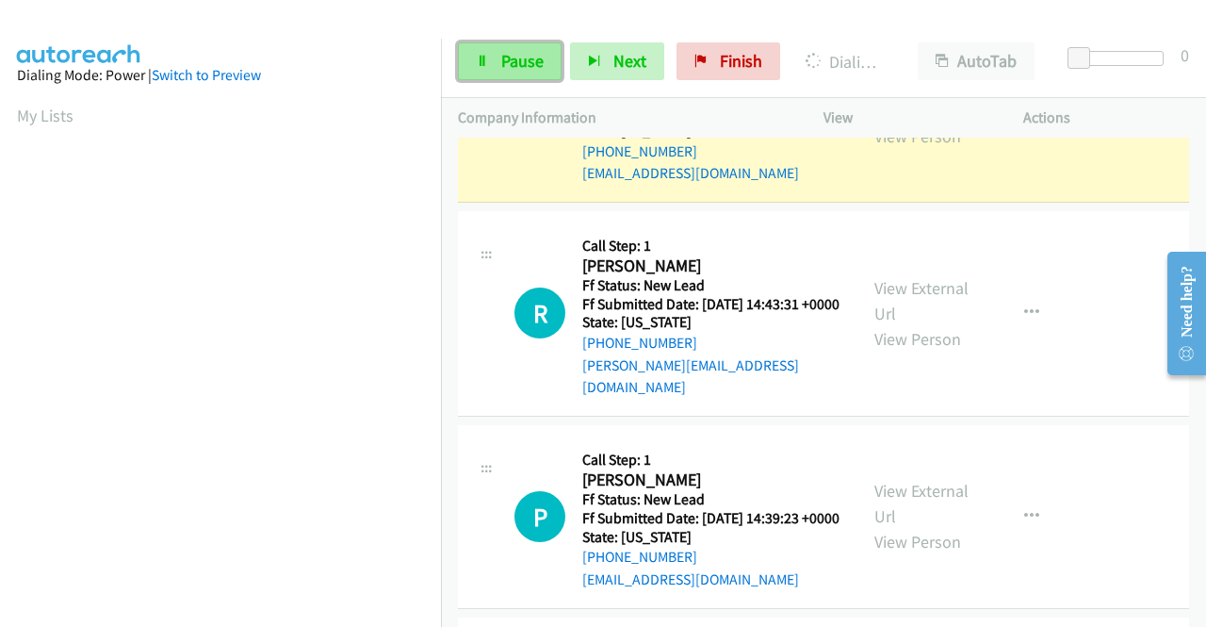
click at [514, 62] on span "Pause" at bounding box center [522, 61] width 42 height 22
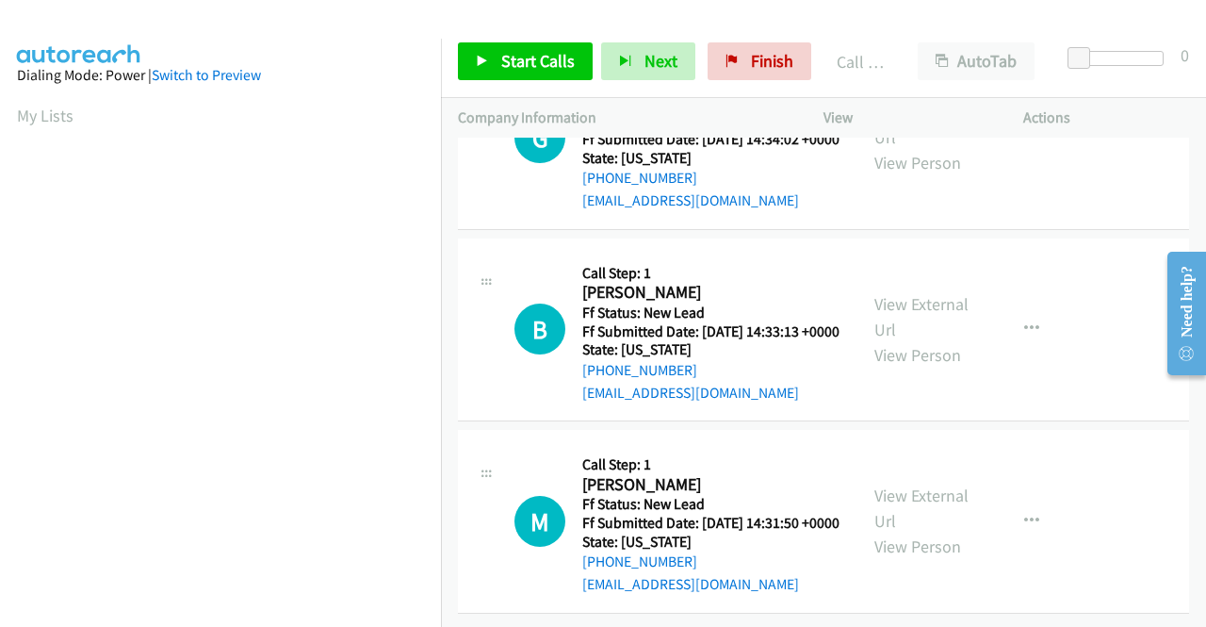
scroll to position [2582, 0]
click at [1057, 389] on td "B Callback Scheduled Call Step: 1 [PERSON_NAME] America/New_York Ff Status: New…" at bounding box center [823, 330] width 765 height 192
click at [925, 340] on link "View External Url" at bounding box center [921, 316] width 94 height 47
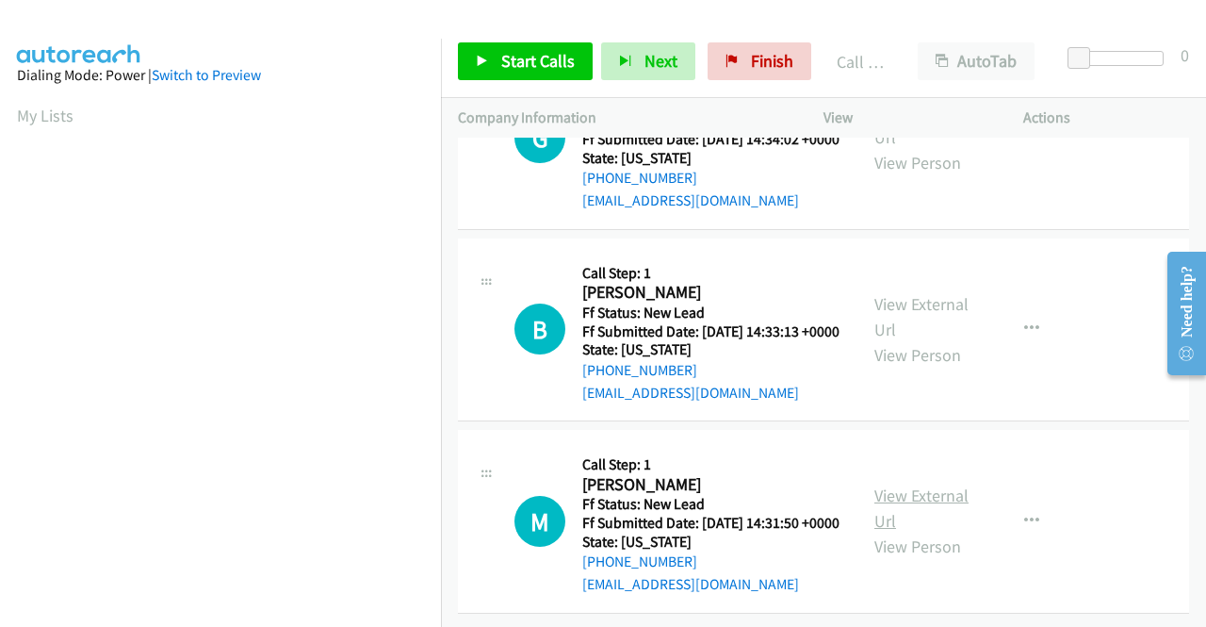
click at [937, 484] on link "View External Url" at bounding box center [921, 507] width 94 height 47
click at [522, 51] on span "Start Calls" at bounding box center [537, 61] width 73 height 22
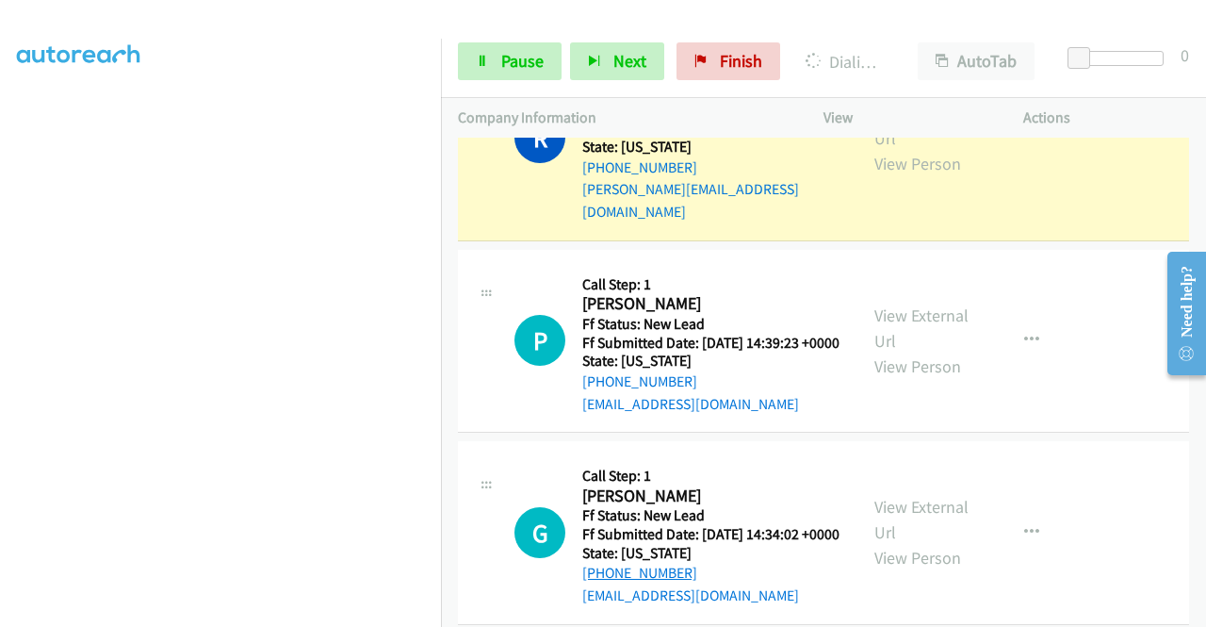
scroll to position [1923, 0]
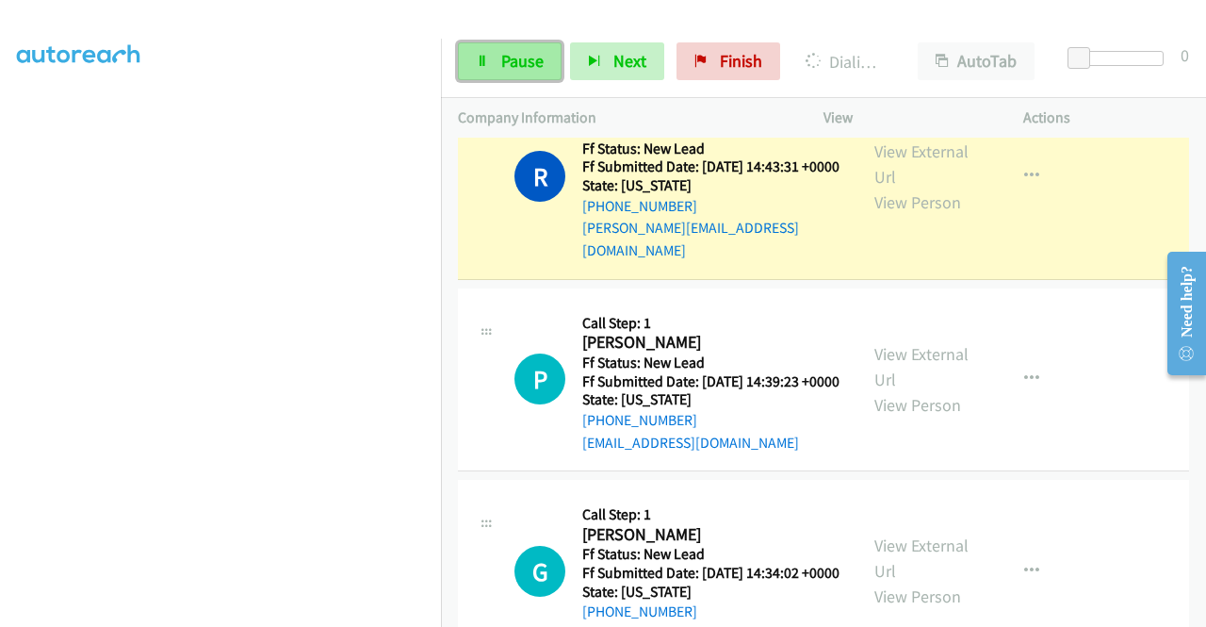
click at [507, 57] on span "Pause" at bounding box center [522, 61] width 42 height 22
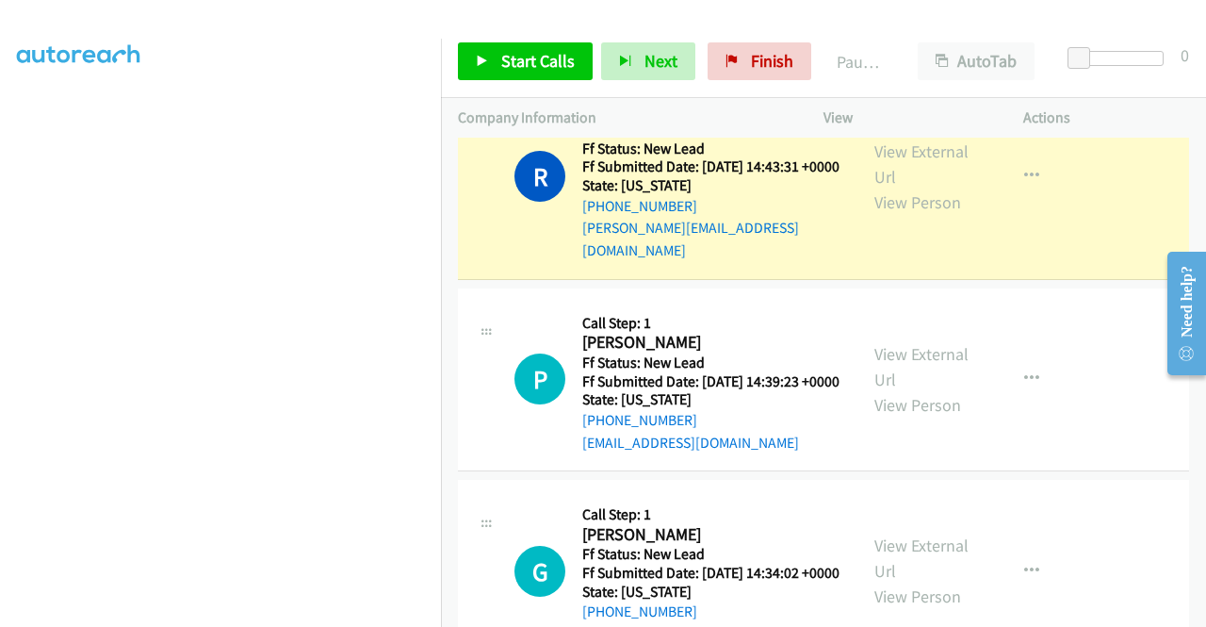
scroll to position [147, 0]
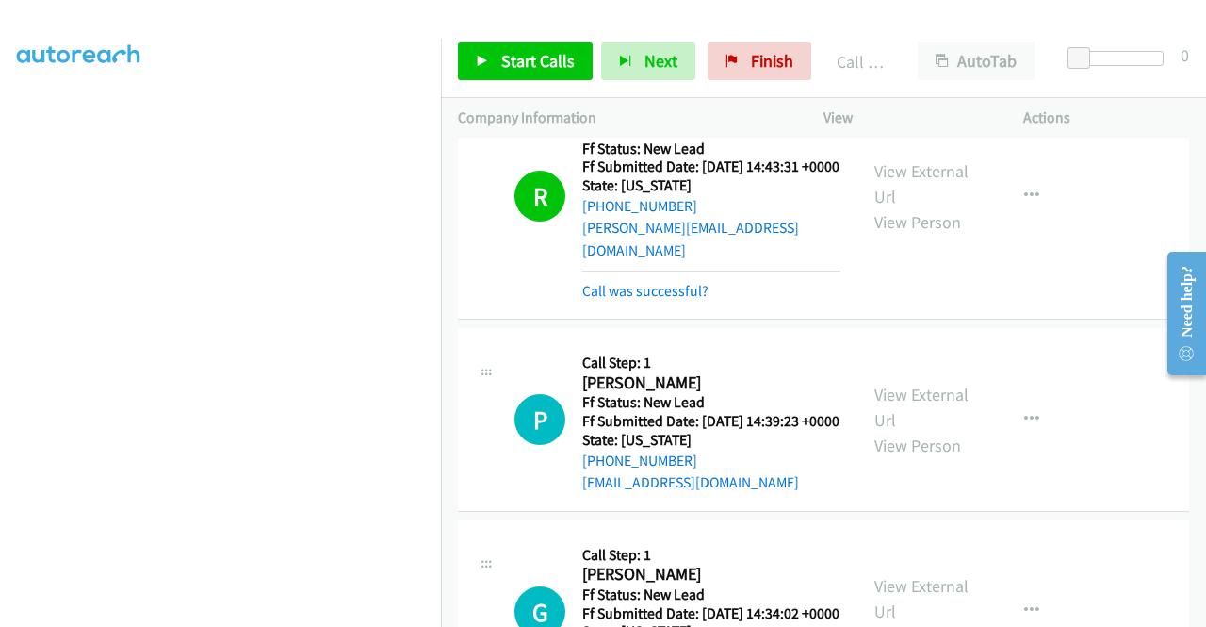
click at [744, 82] on div "Start Calls Pause Next Finish Call Completed AutoTab AutoTab 0" at bounding box center [823, 61] width 765 height 73
drag, startPoint x: 726, startPoint y: 63, endPoint x: 684, endPoint y: 103, distance: 58.0
click at [726, 63] on icon at bounding box center [731, 62] width 13 height 13
